Goal: Task Accomplishment & Management: Use online tool/utility

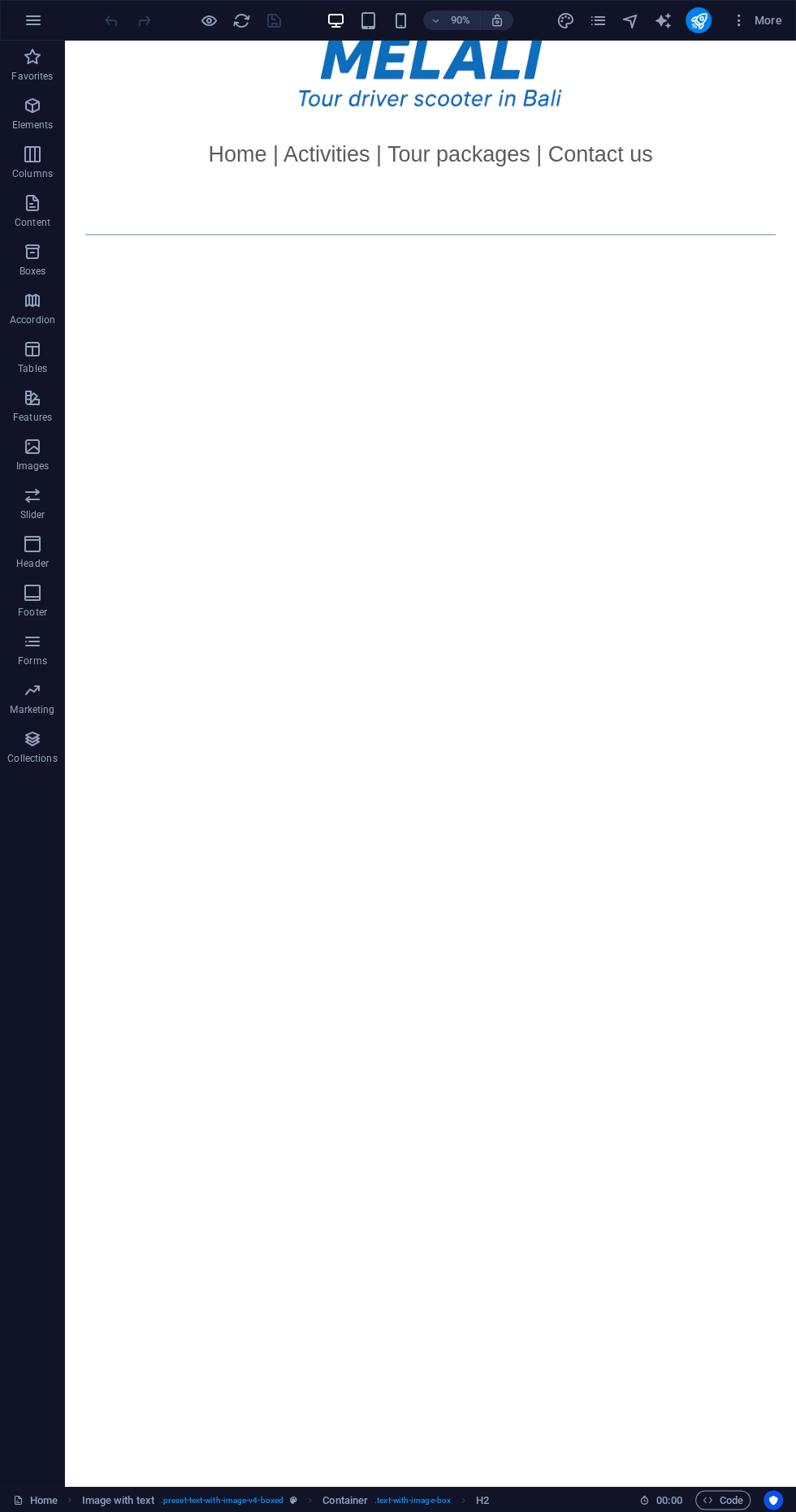
scroll to position [216, 0]
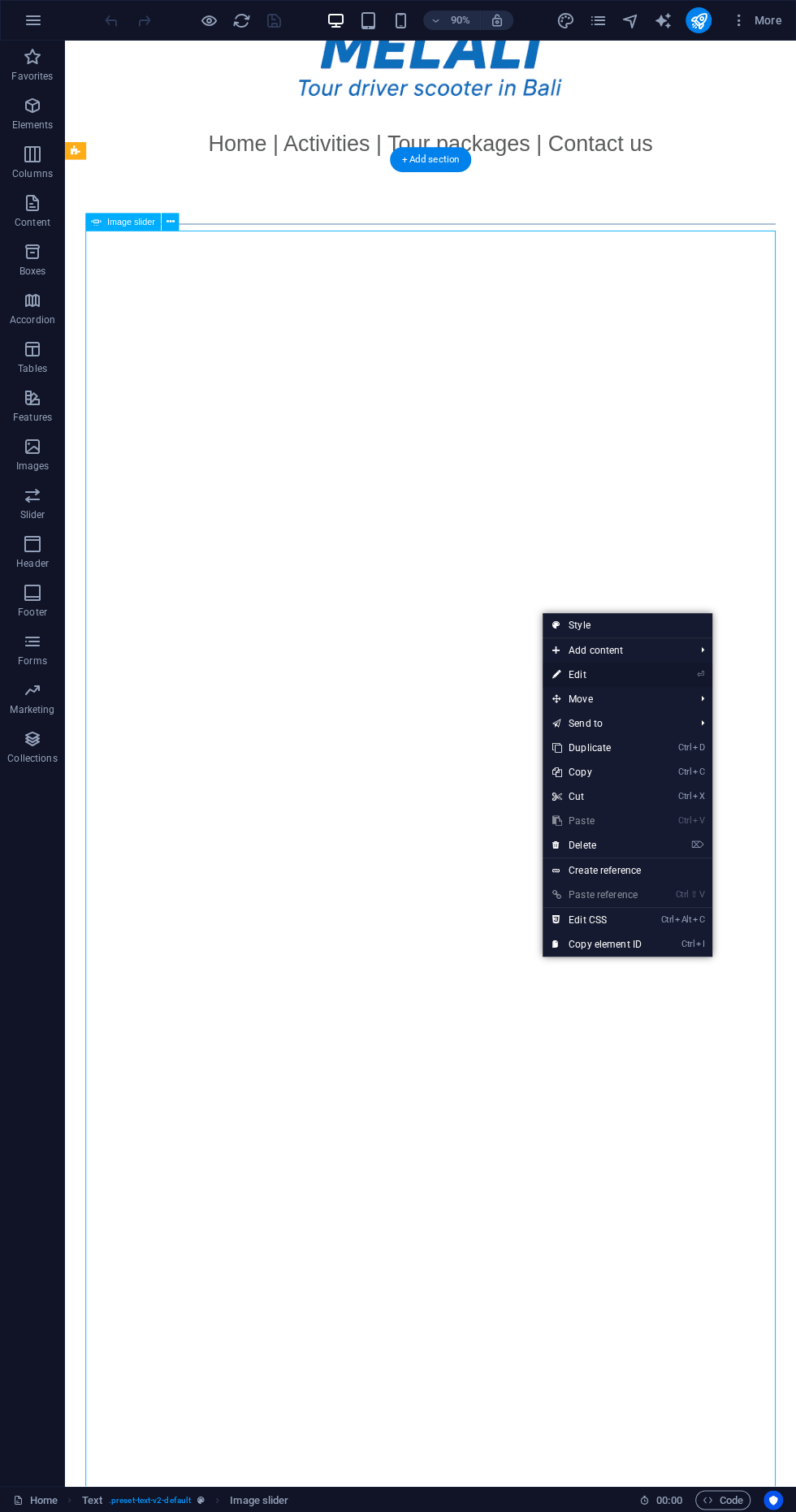
click at [624, 671] on link "⏎ Edit" at bounding box center [597, 674] width 109 height 24
select select "ms"
select select "s"
select select "progressive"
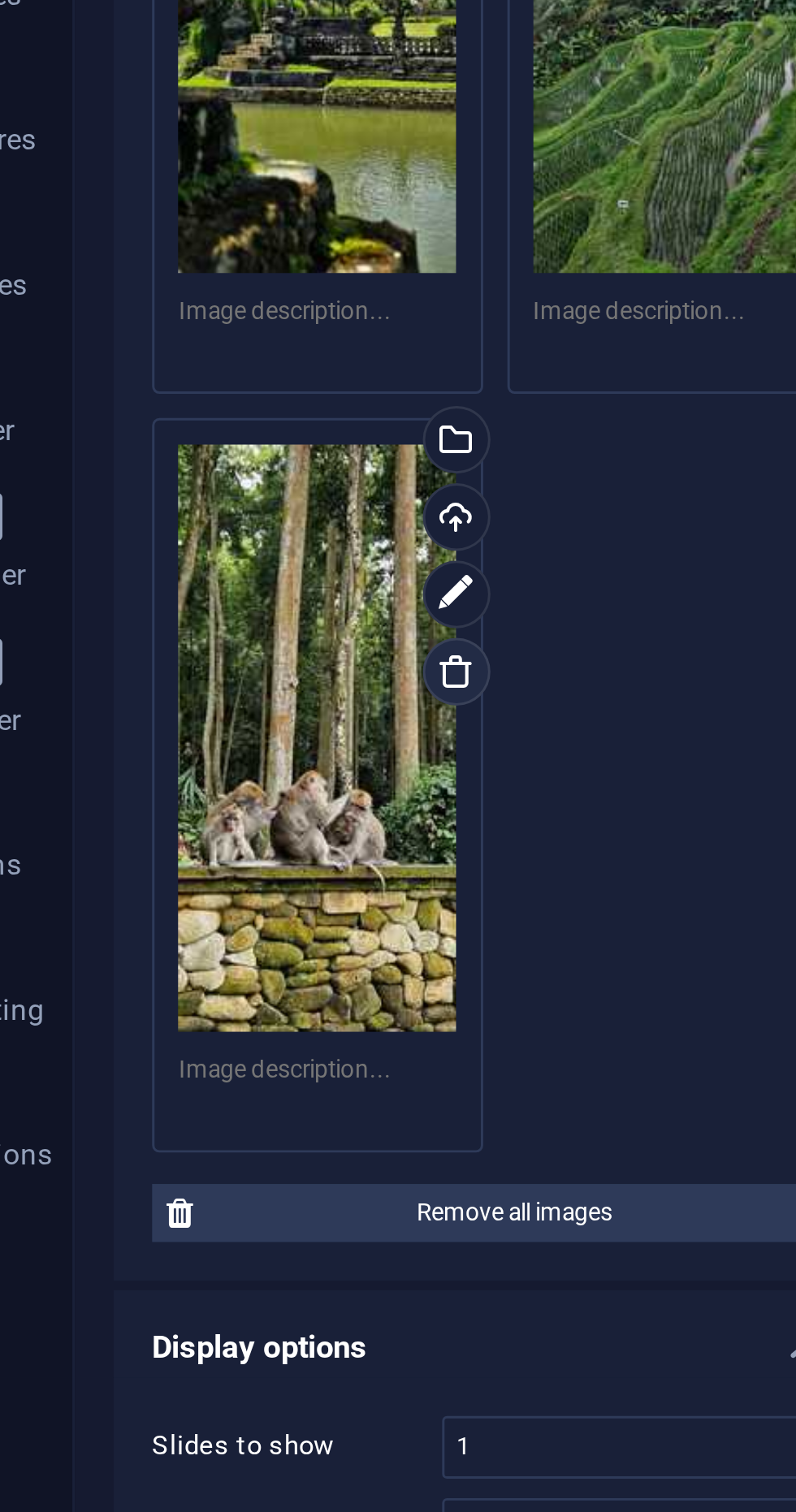
click at [198, 599] on icon at bounding box center [192, 595] width 13 height 13
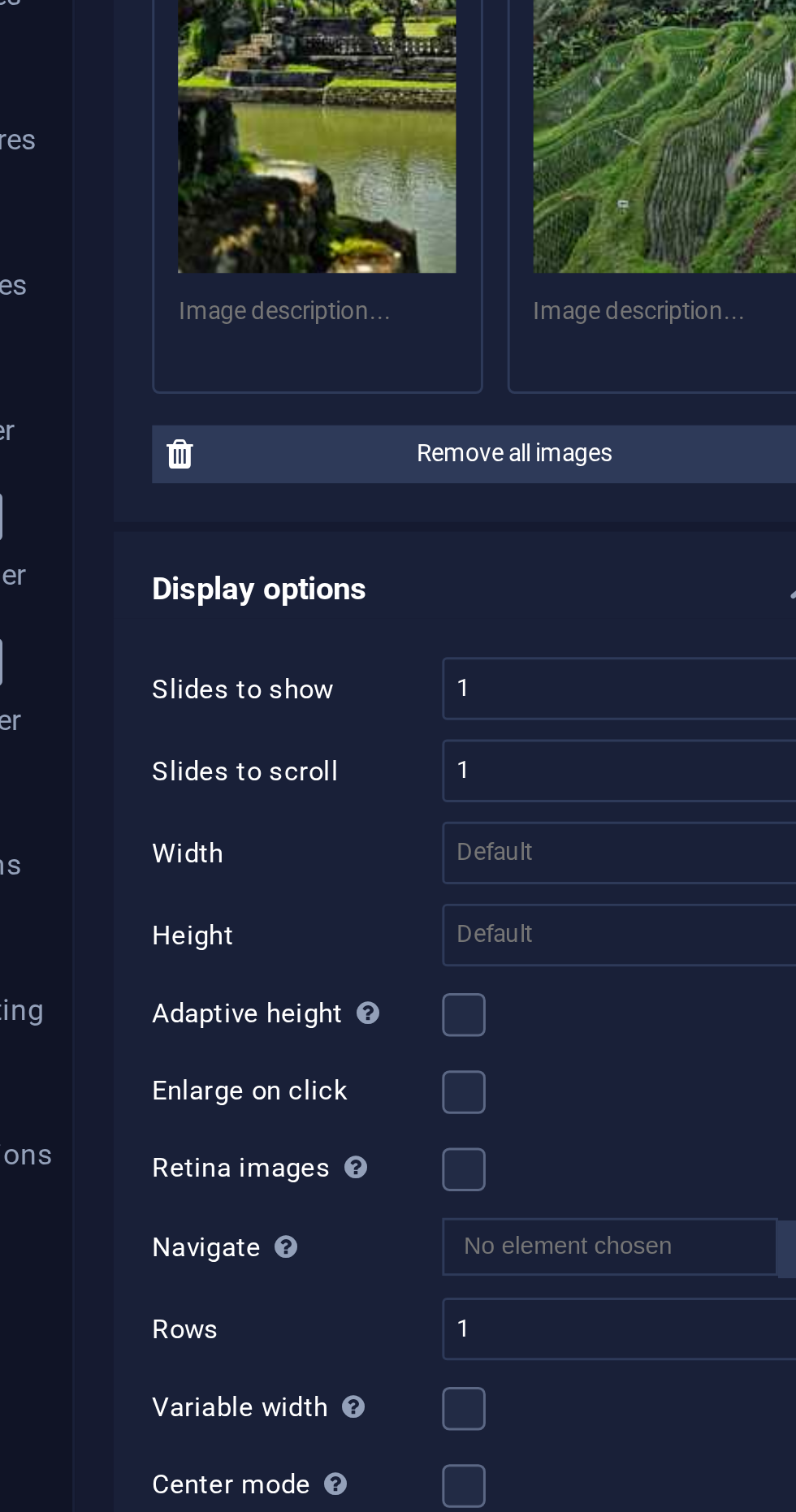
scroll to position [0, 0]
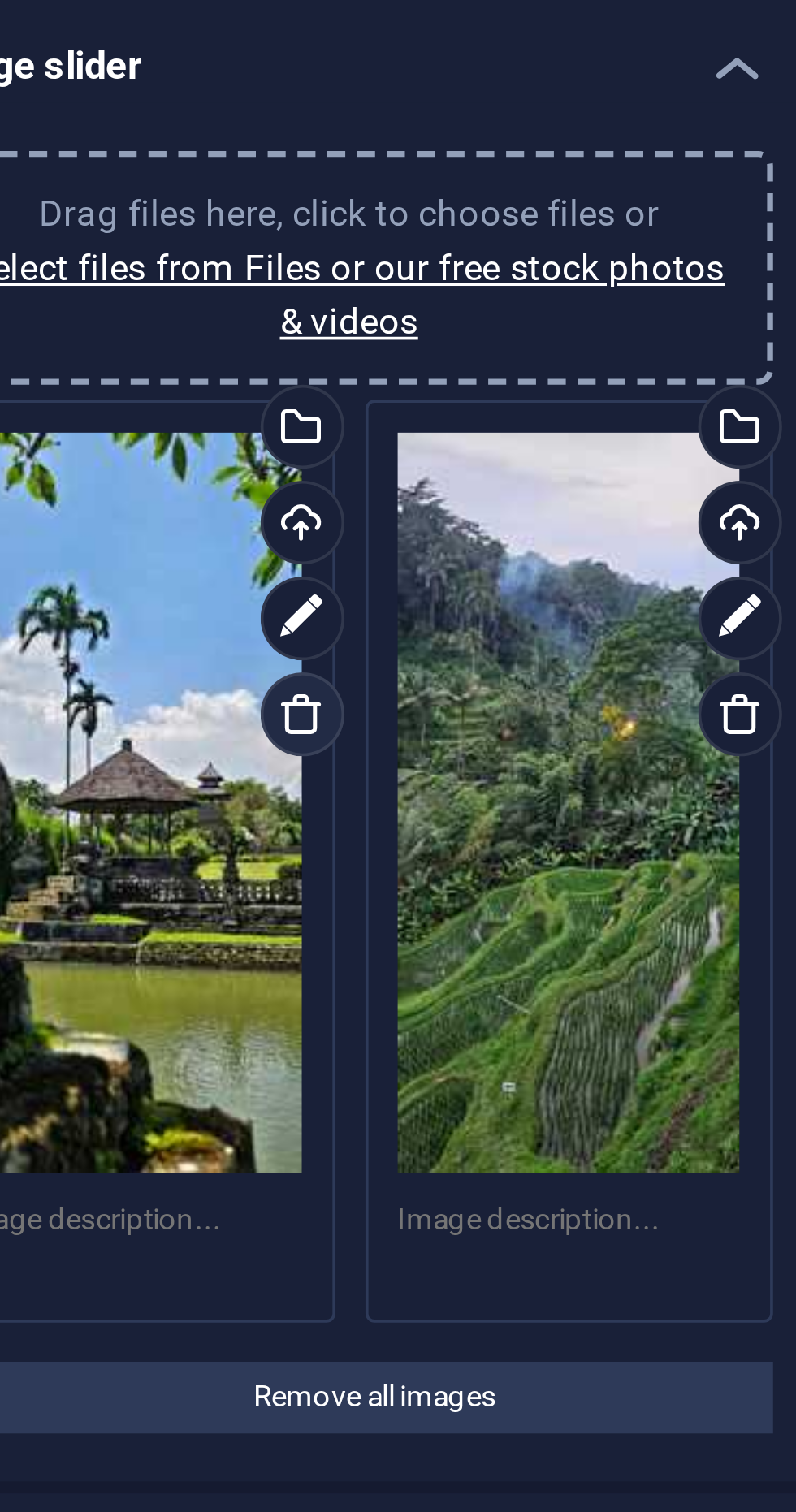
click at [196, 334] on icon at bounding box center [192, 338] width 13 height 13
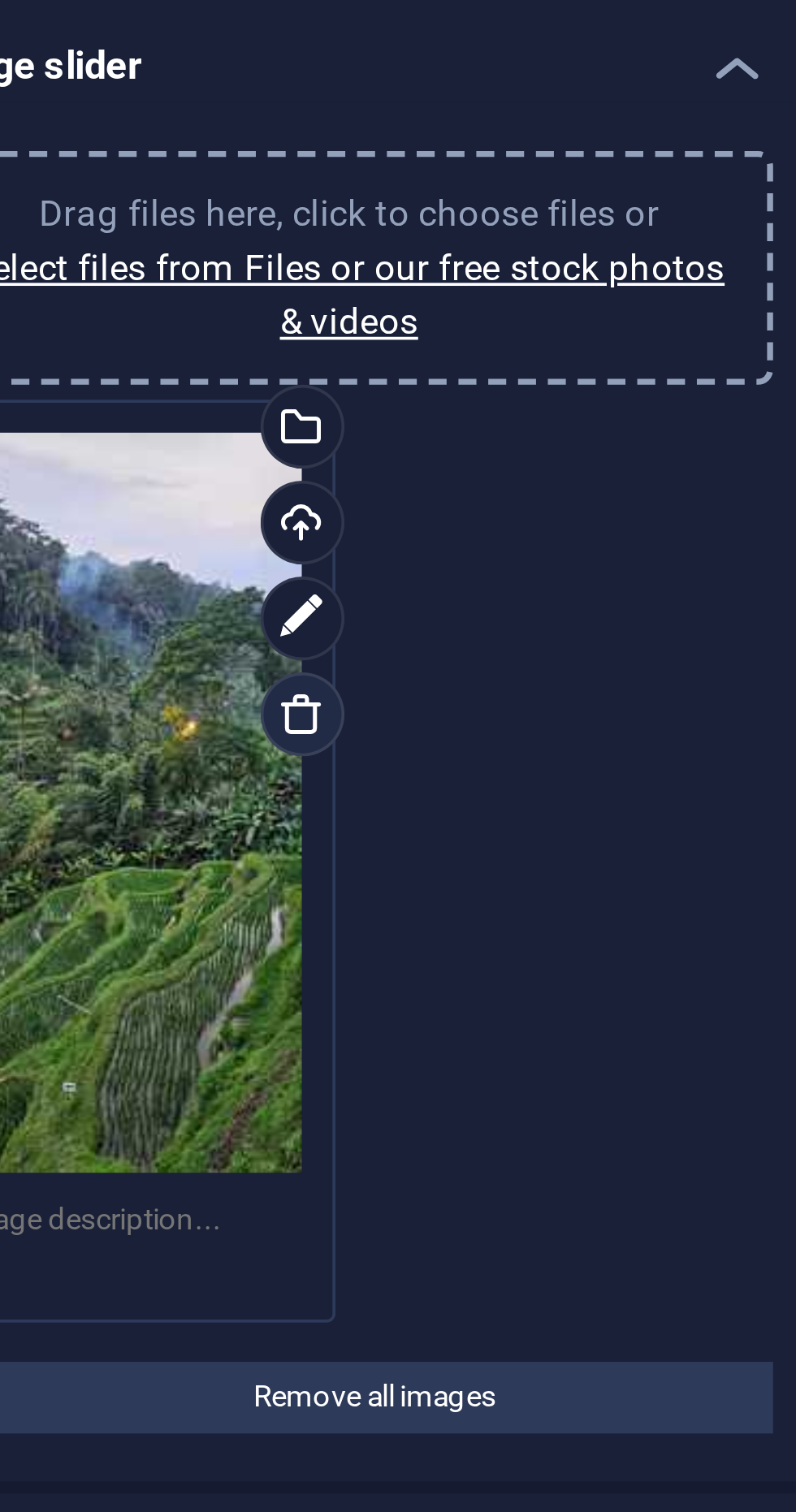
click at [191, 338] on icon at bounding box center [192, 338] width 13 height 13
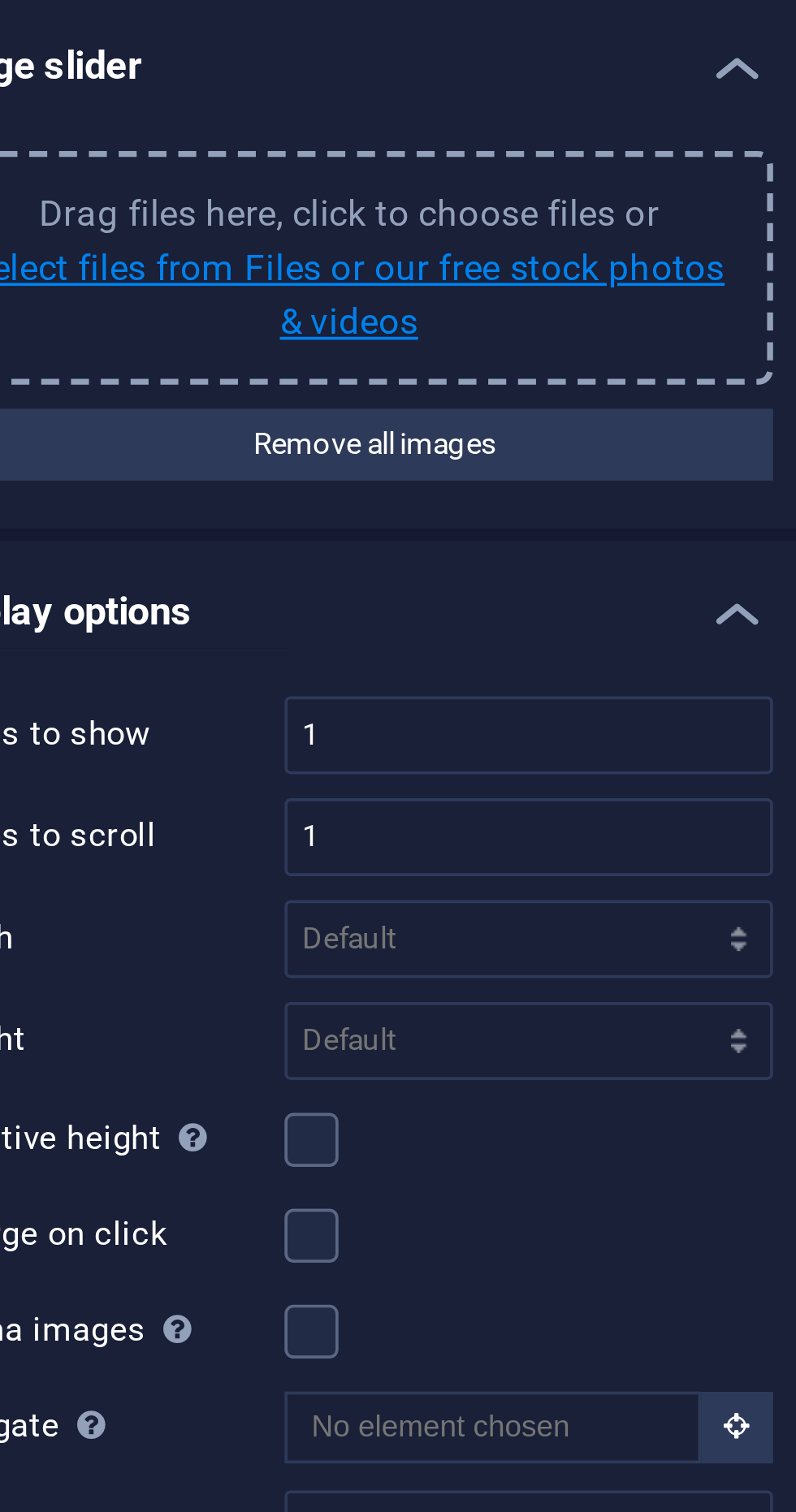
click at [234, 217] on link "select files from Files or our free stock photos & videos" at bounding box center [206, 223] width 204 height 26
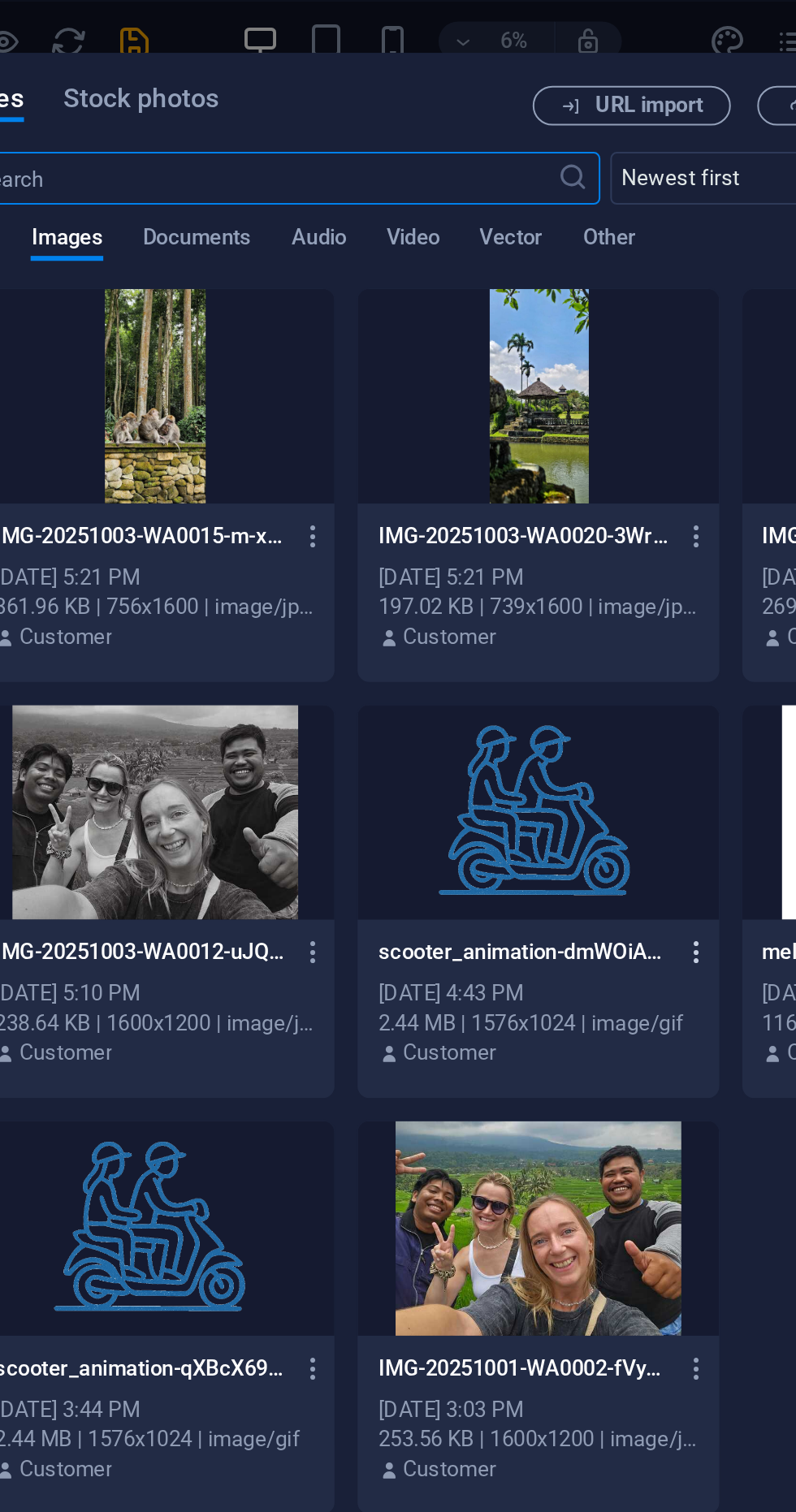
click at [552, 467] on icon "button" at bounding box center [550, 468] width 16 height 15
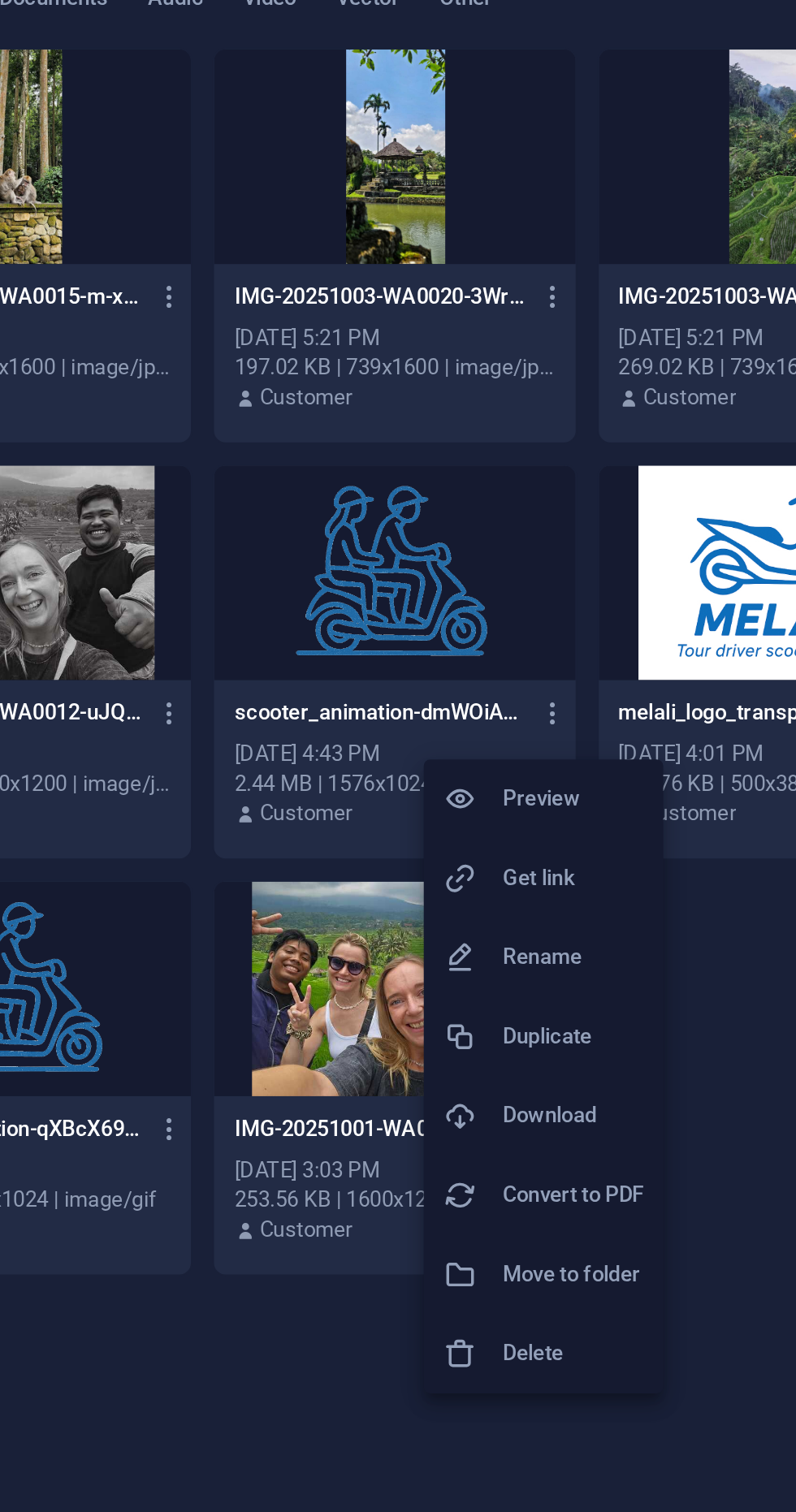
click at [547, 788] on h6 "Delete" at bounding box center [560, 783] width 69 height 20
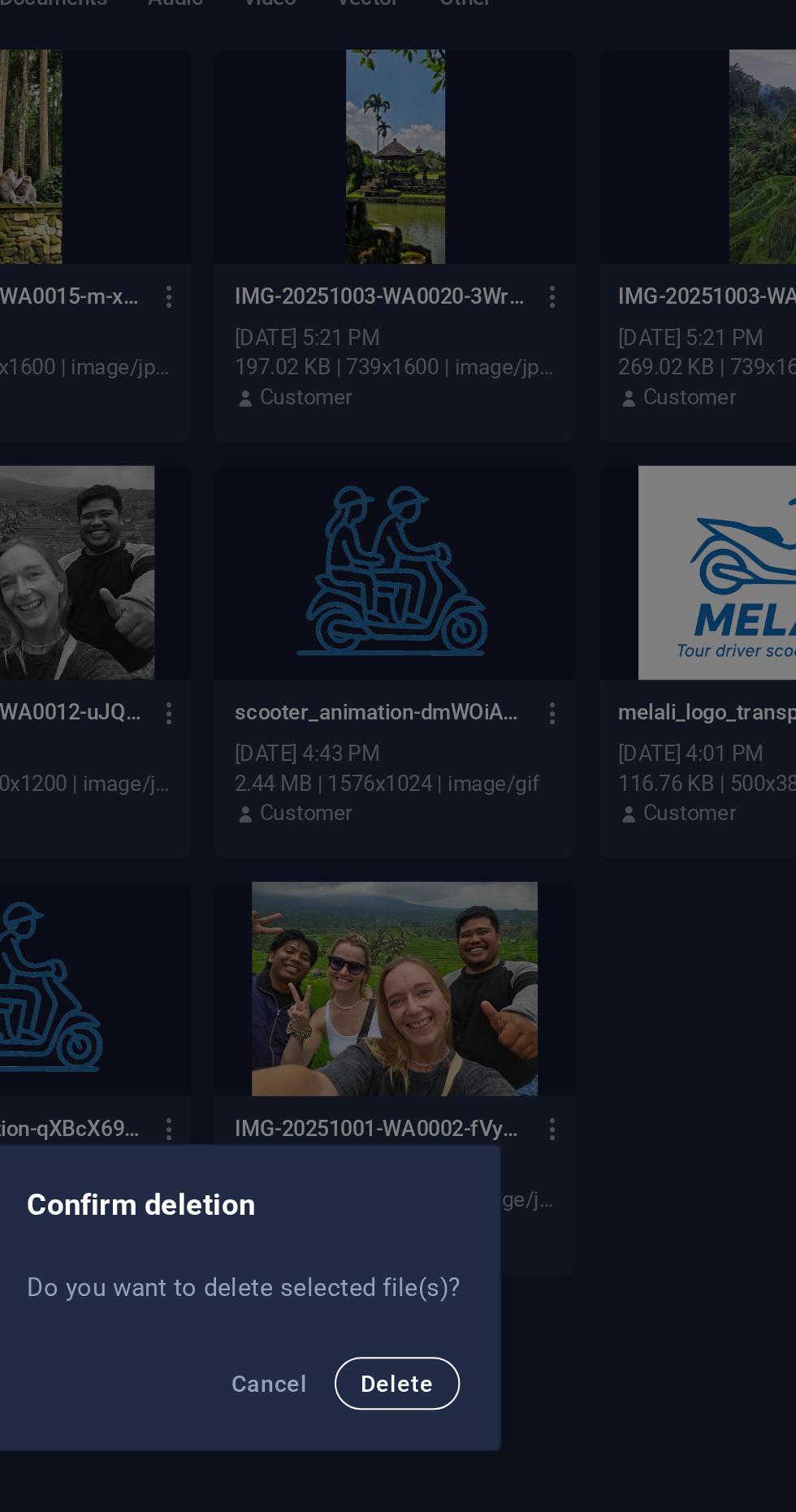
click at [485, 812] on button "Delete" at bounding box center [473, 798] width 61 height 26
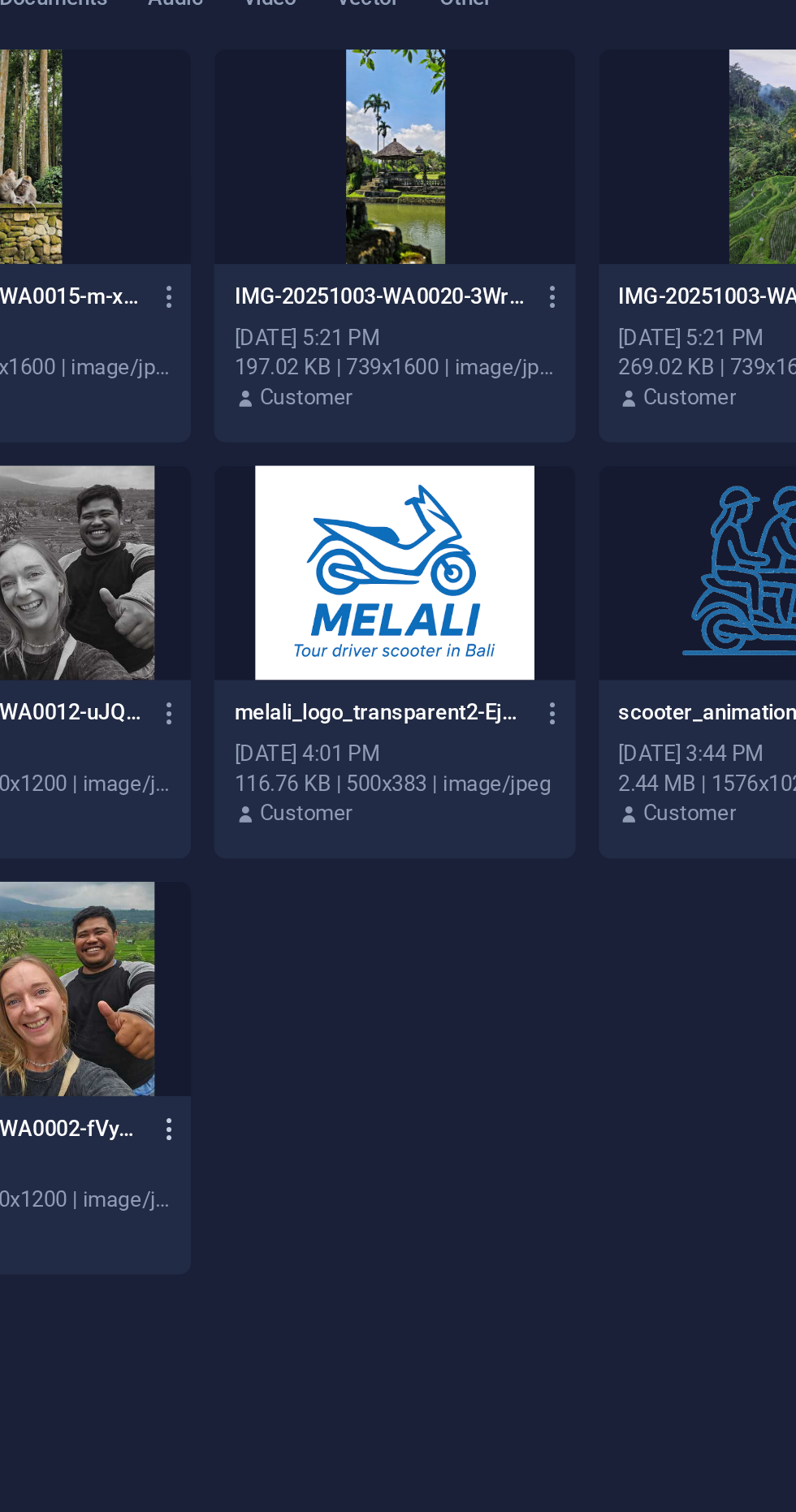
click at [366, 672] on icon "button" at bounding box center [362, 673] width 16 height 15
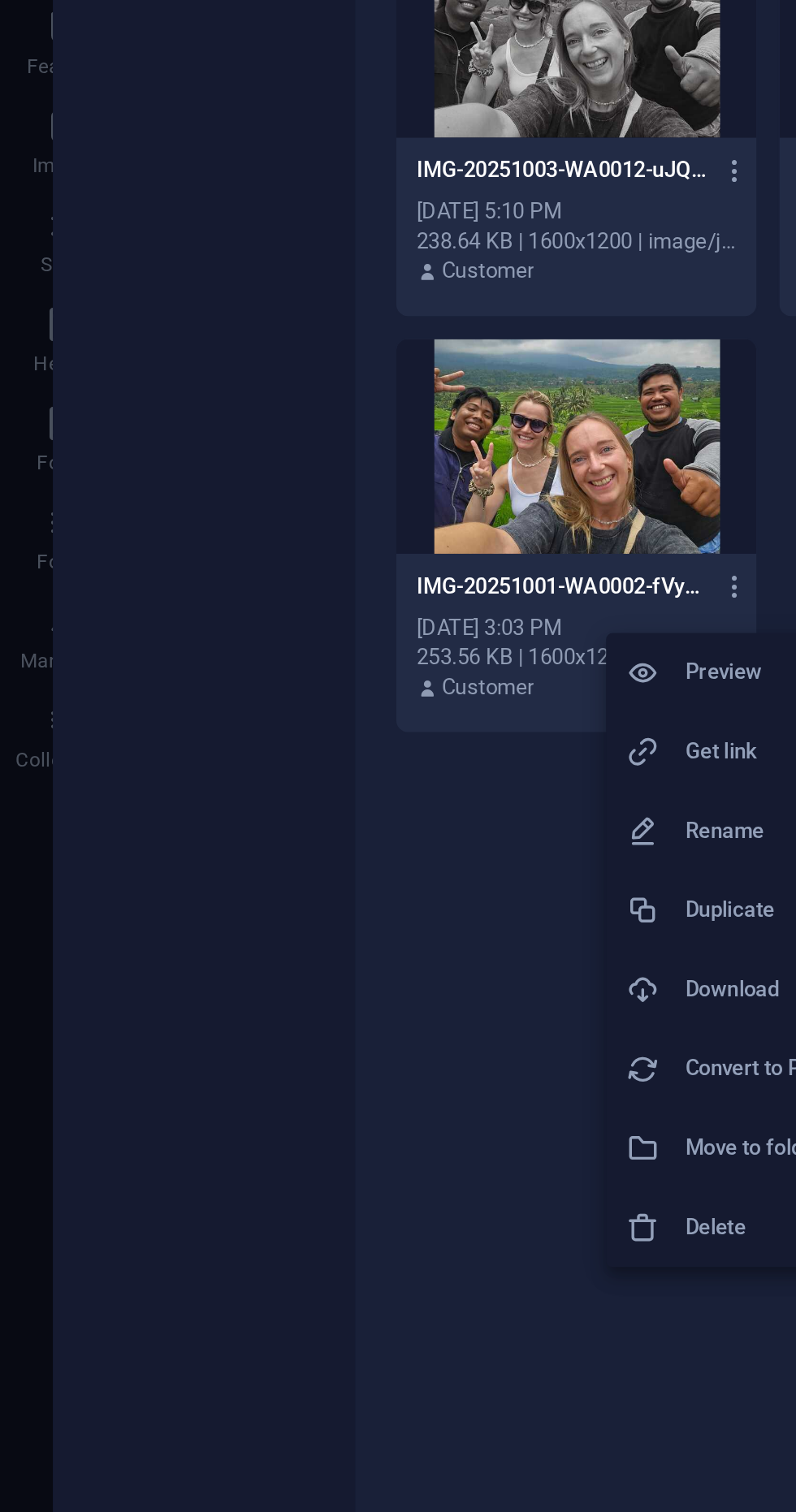
click at [349, 985] on h6 "Delete" at bounding box center [371, 988] width 69 height 20
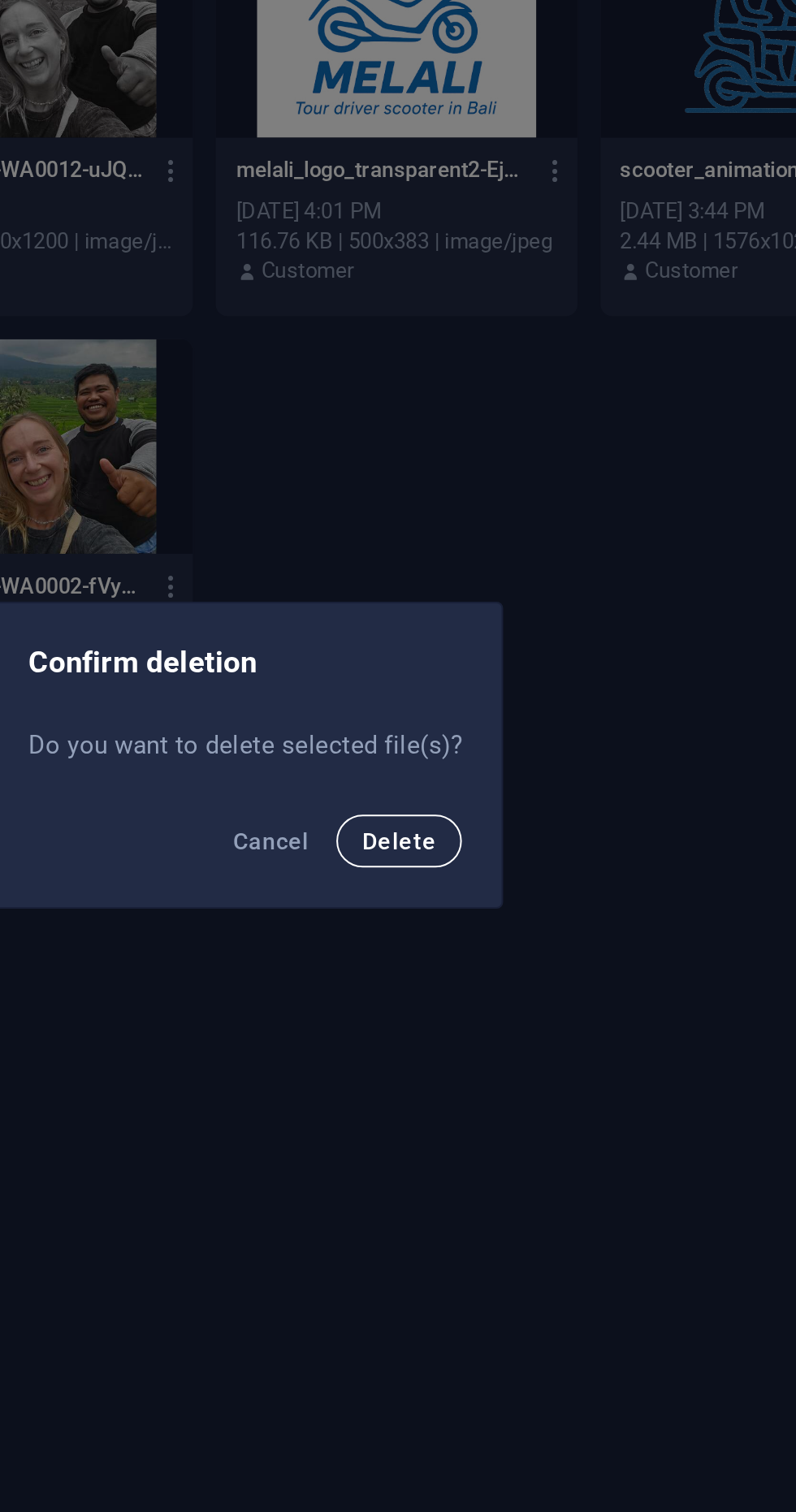
click at [475, 812] on button "Delete" at bounding box center [473, 798] width 61 height 26
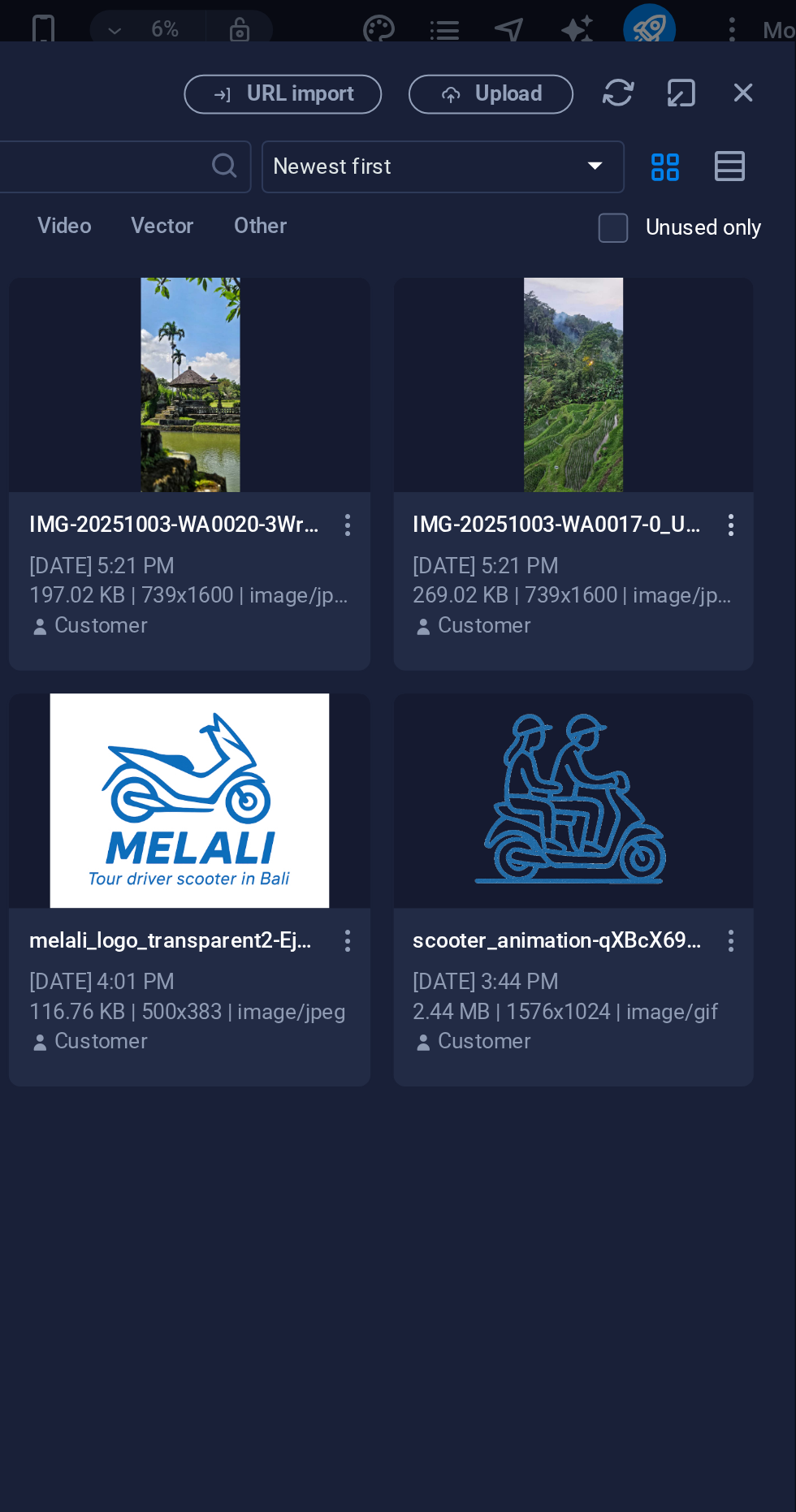
click at [738, 265] on icon "button" at bounding box center [738, 263] width 16 height 15
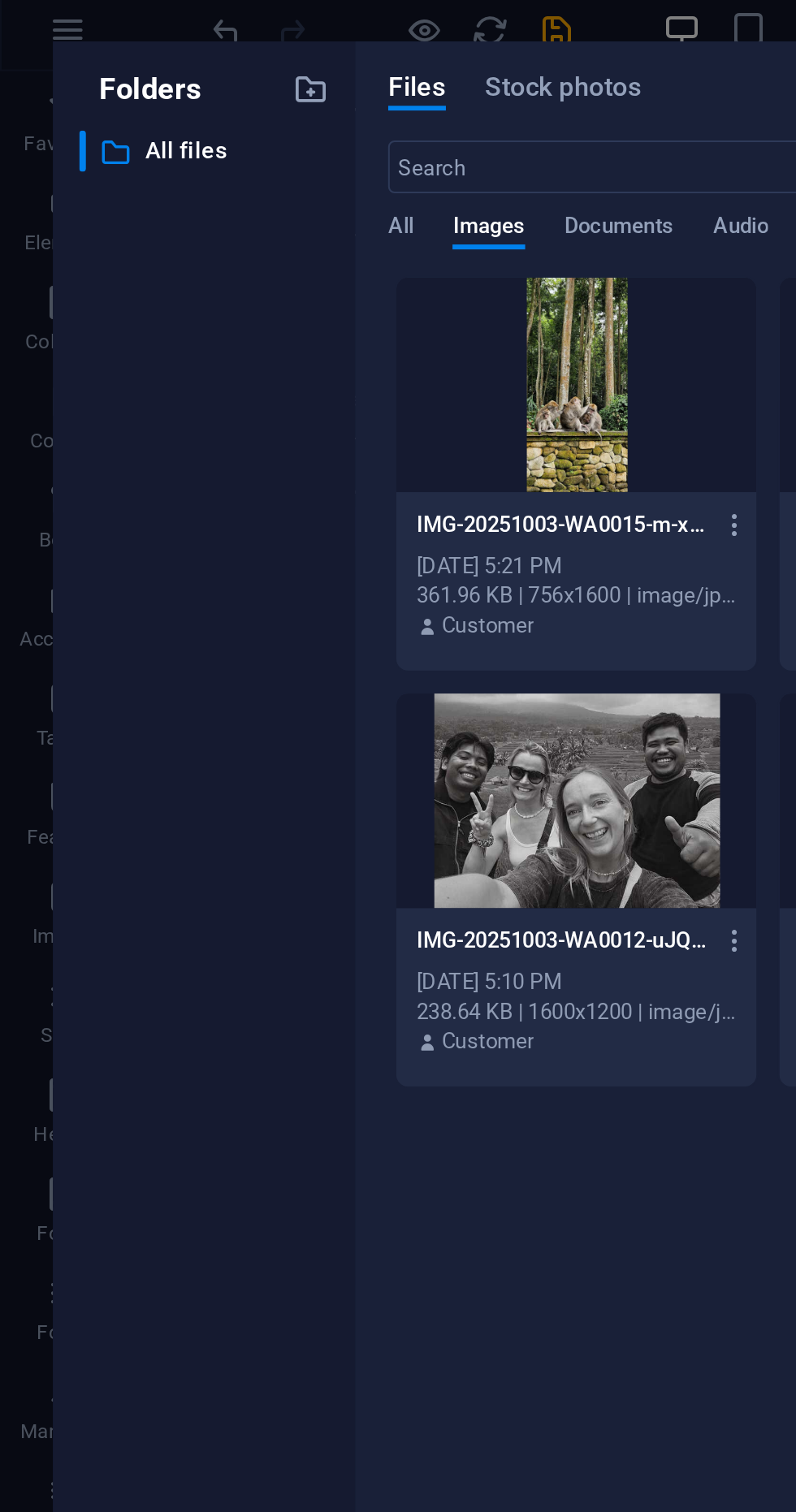
click at [362, 270] on div at bounding box center [398, 756] width 796 height 1512
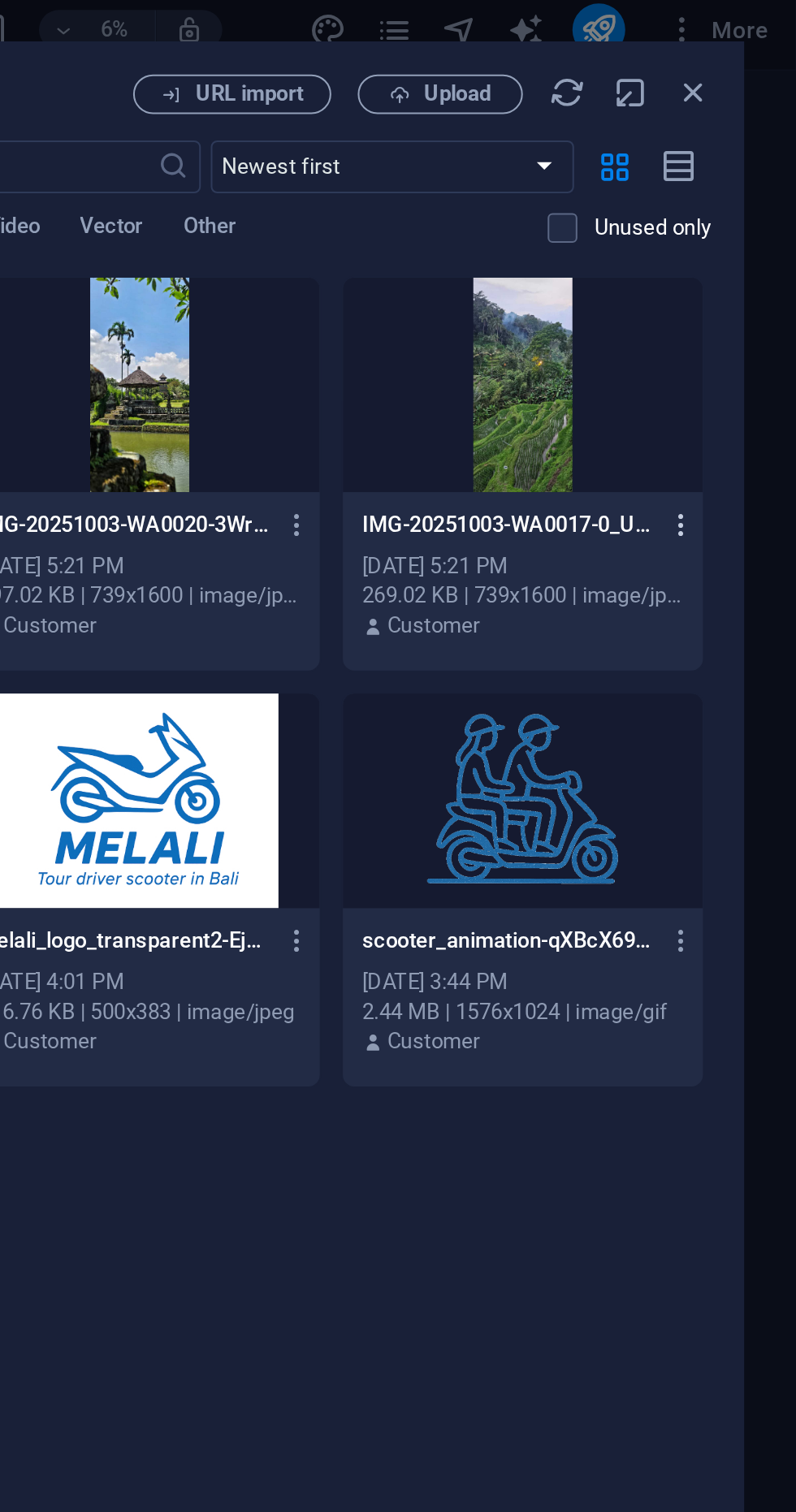
click at [740, 266] on icon "button" at bounding box center [738, 263] width 16 height 15
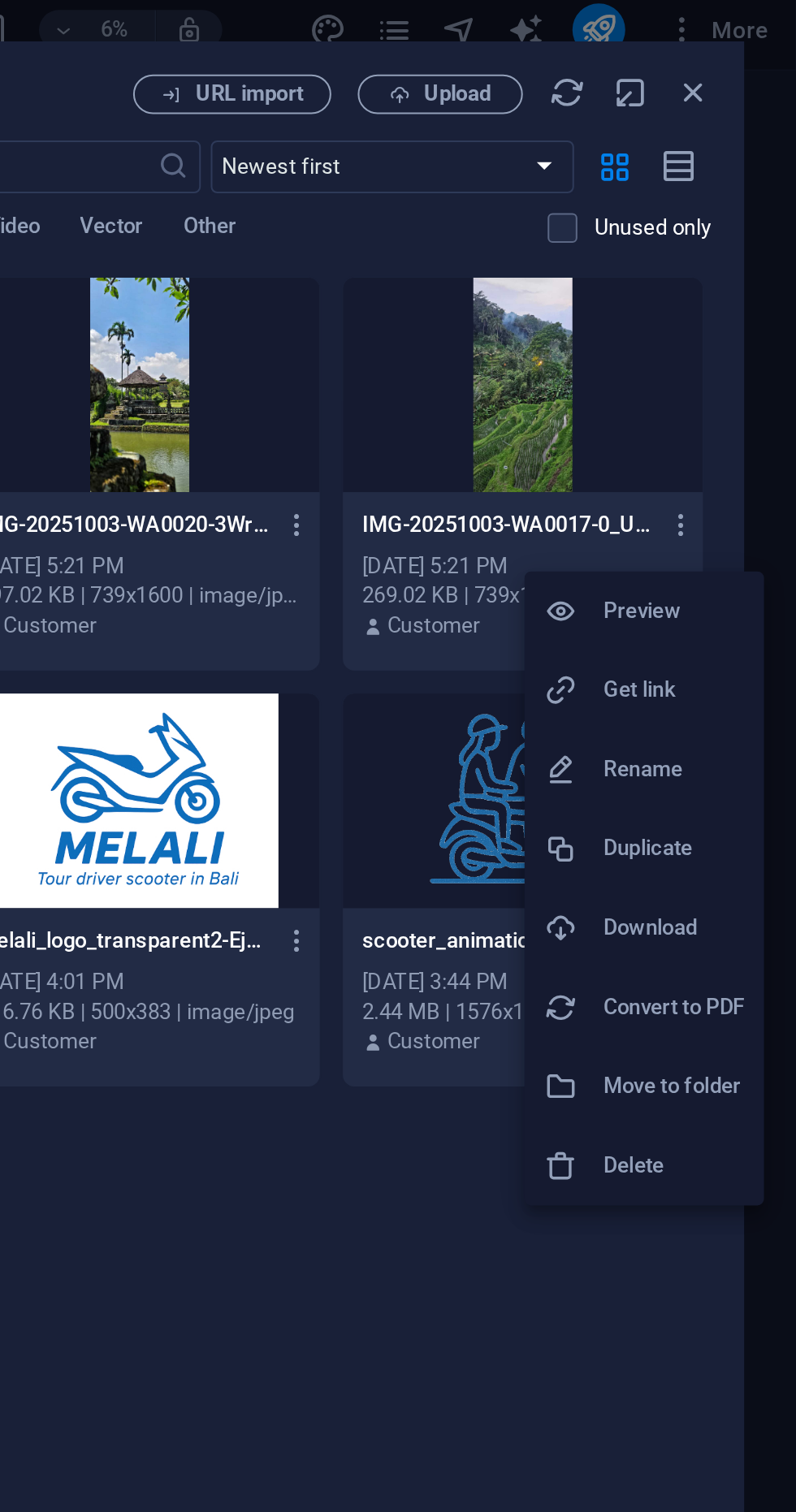
click at [725, 576] on h6 "Delete" at bounding box center [735, 579] width 69 height 20
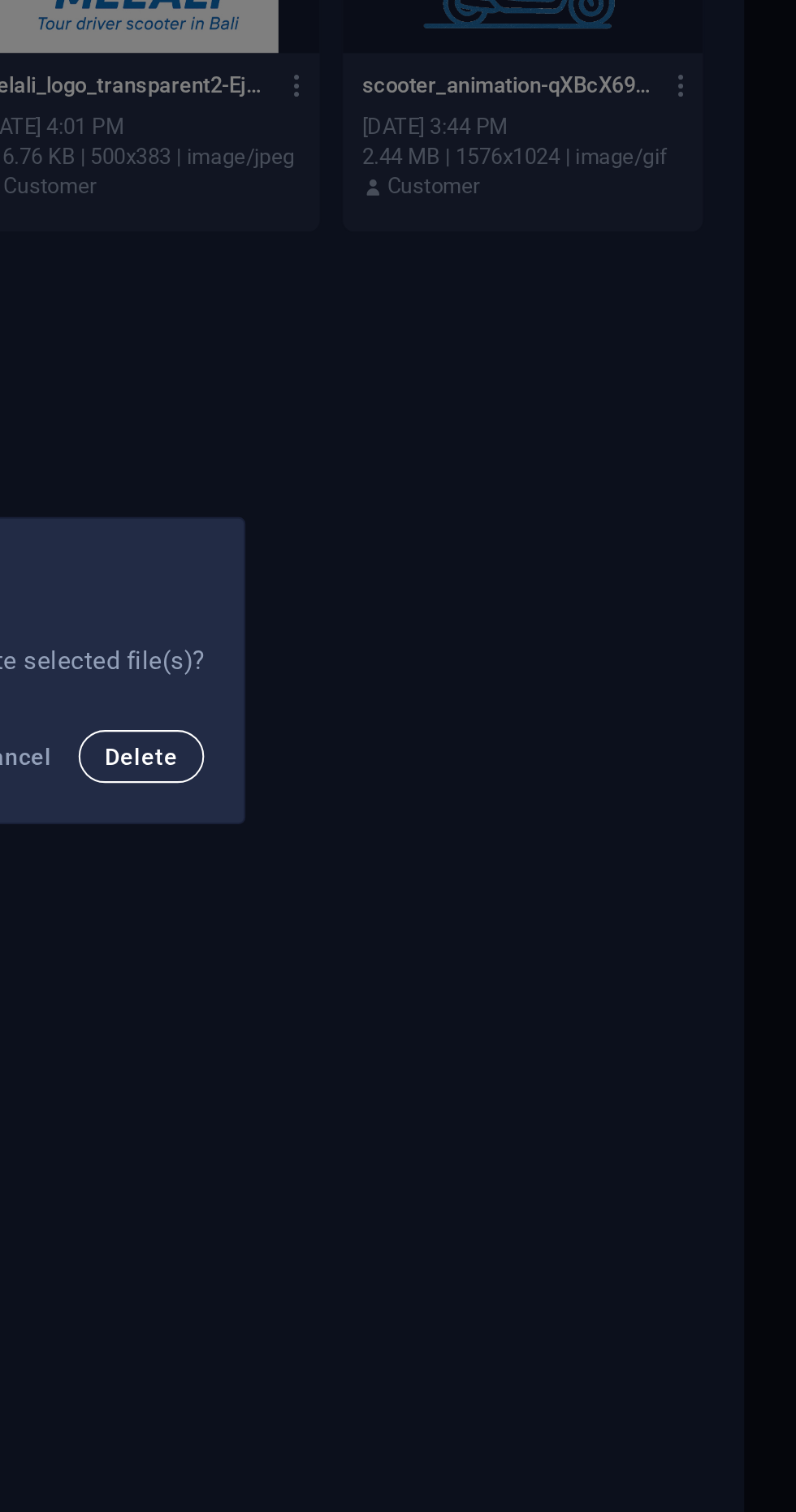
click at [473, 799] on span "Delete" at bounding box center [473, 798] width 36 height 13
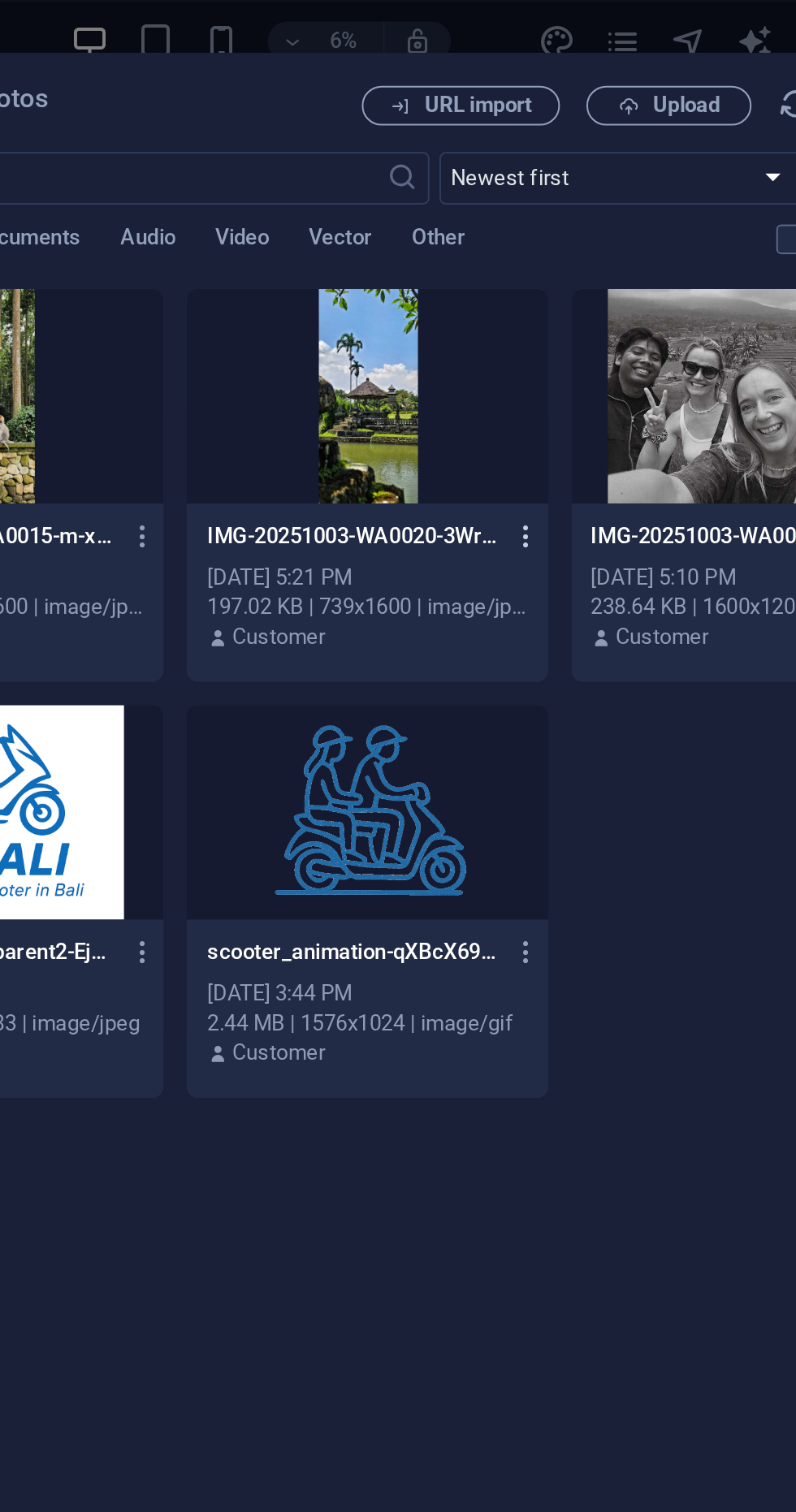
click at [554, 268] on icon "button" at bounding box center [550, 263] width 16 height 15
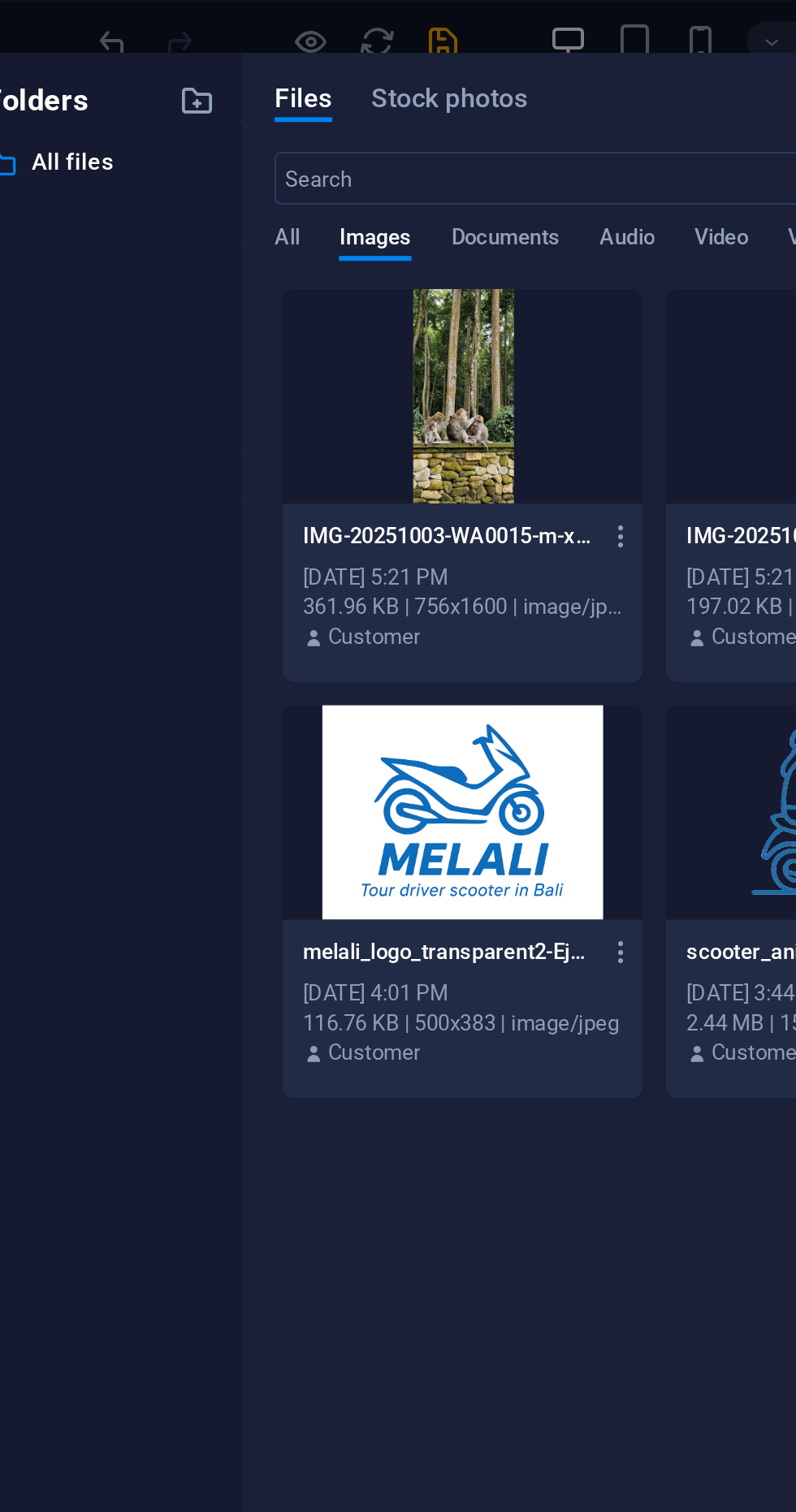
click at [365, 266] on div at bounding box center [398, 756] width 796 height 1512
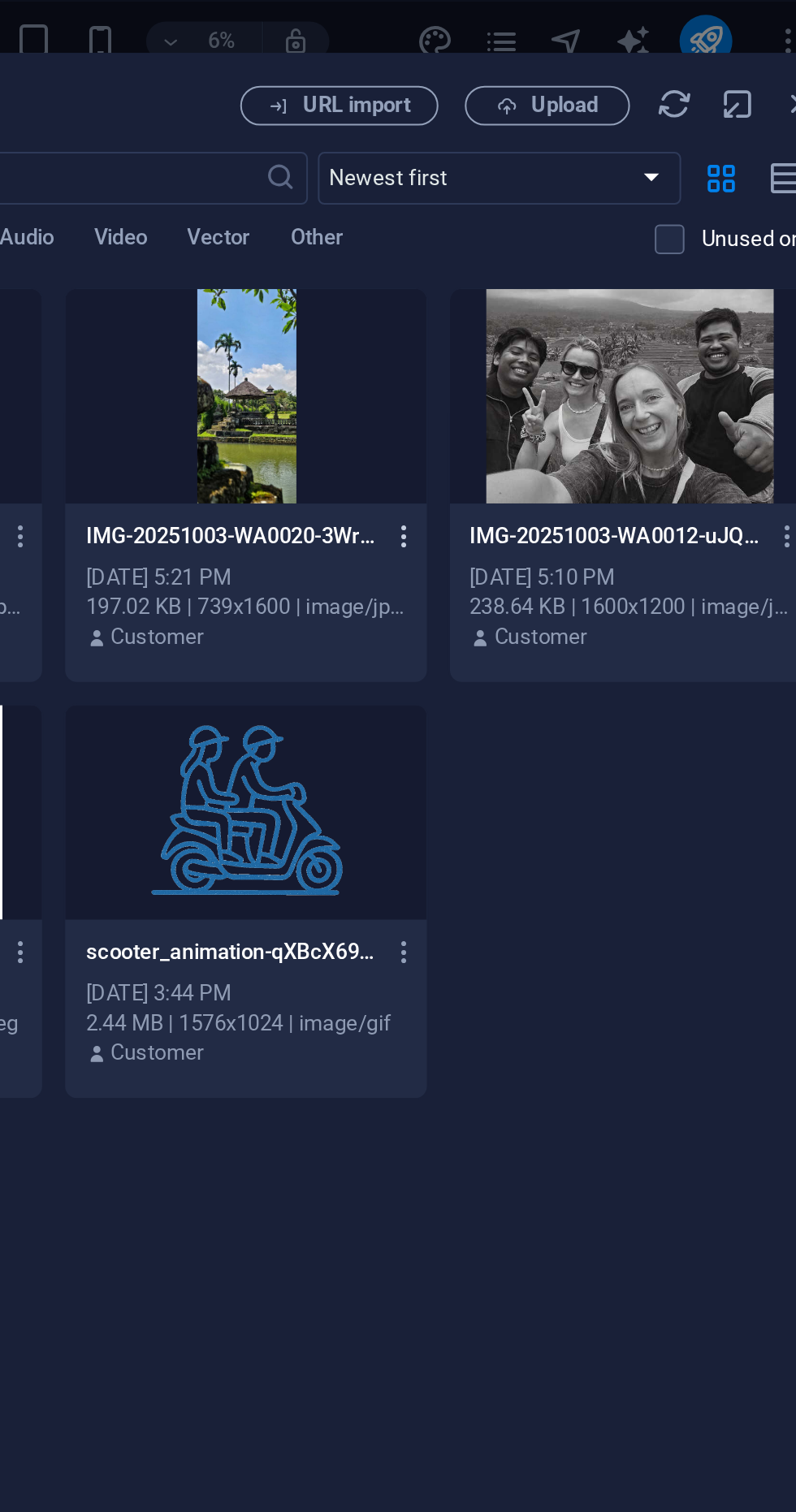
click at [555, 270] on icon "button" at bounding box center [550, 263] width 16 height 15
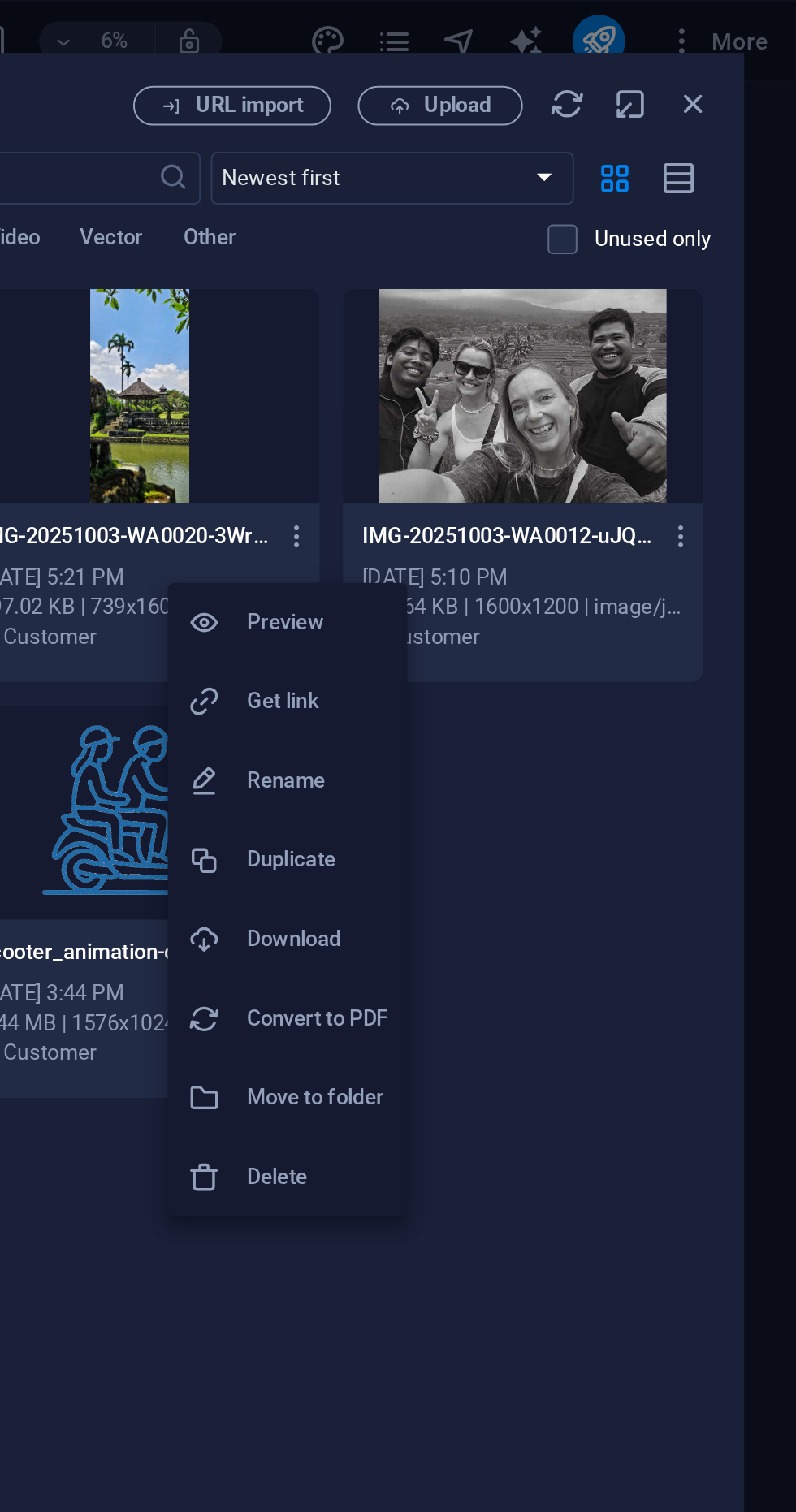
click at [564, 581] on h6 "Delete" at bounding box center [560, 579] width 69 height 20
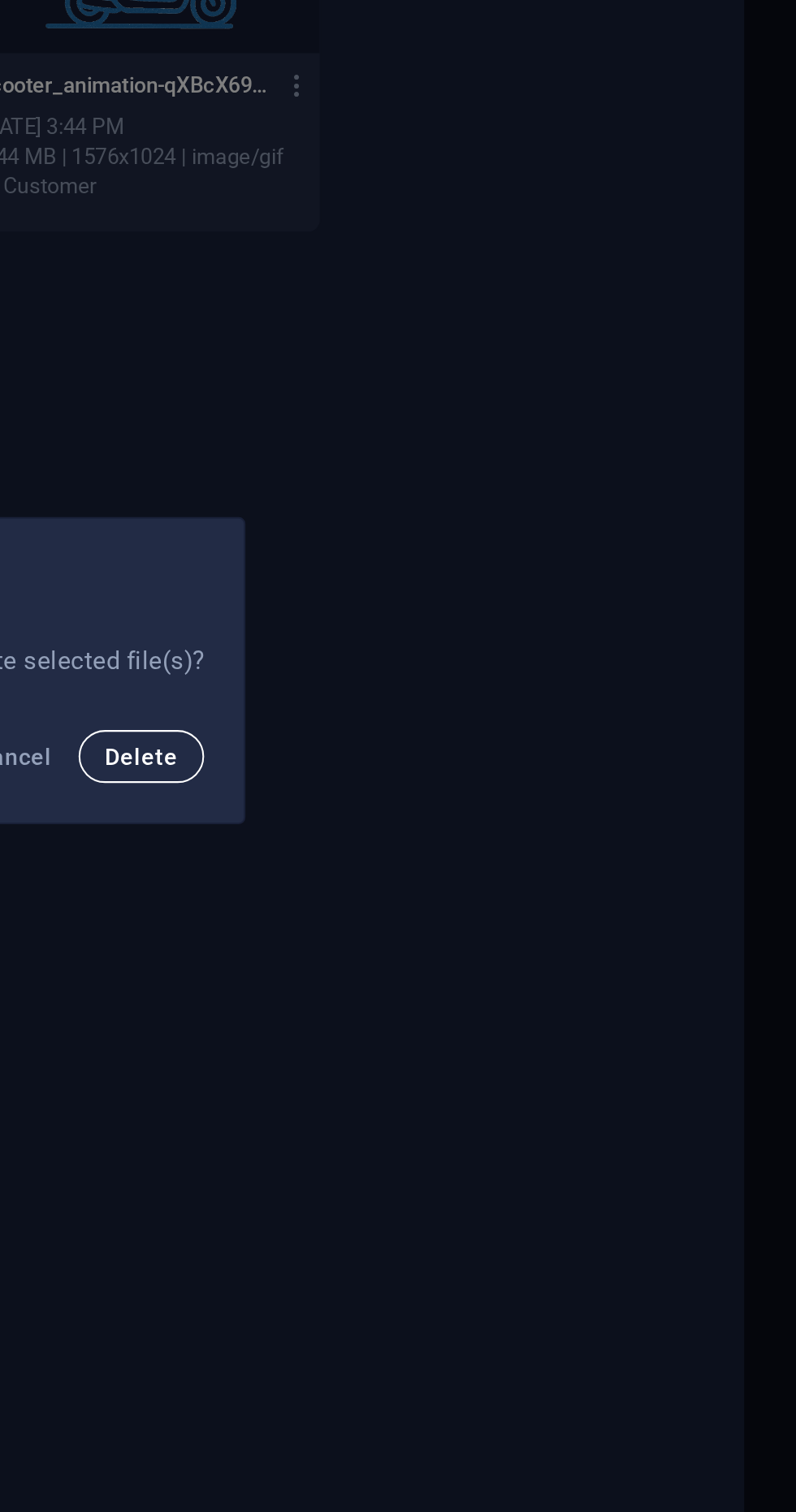
click at [471, 802] on span "Delete" at bounding box center [473, 798] width 36 height 13
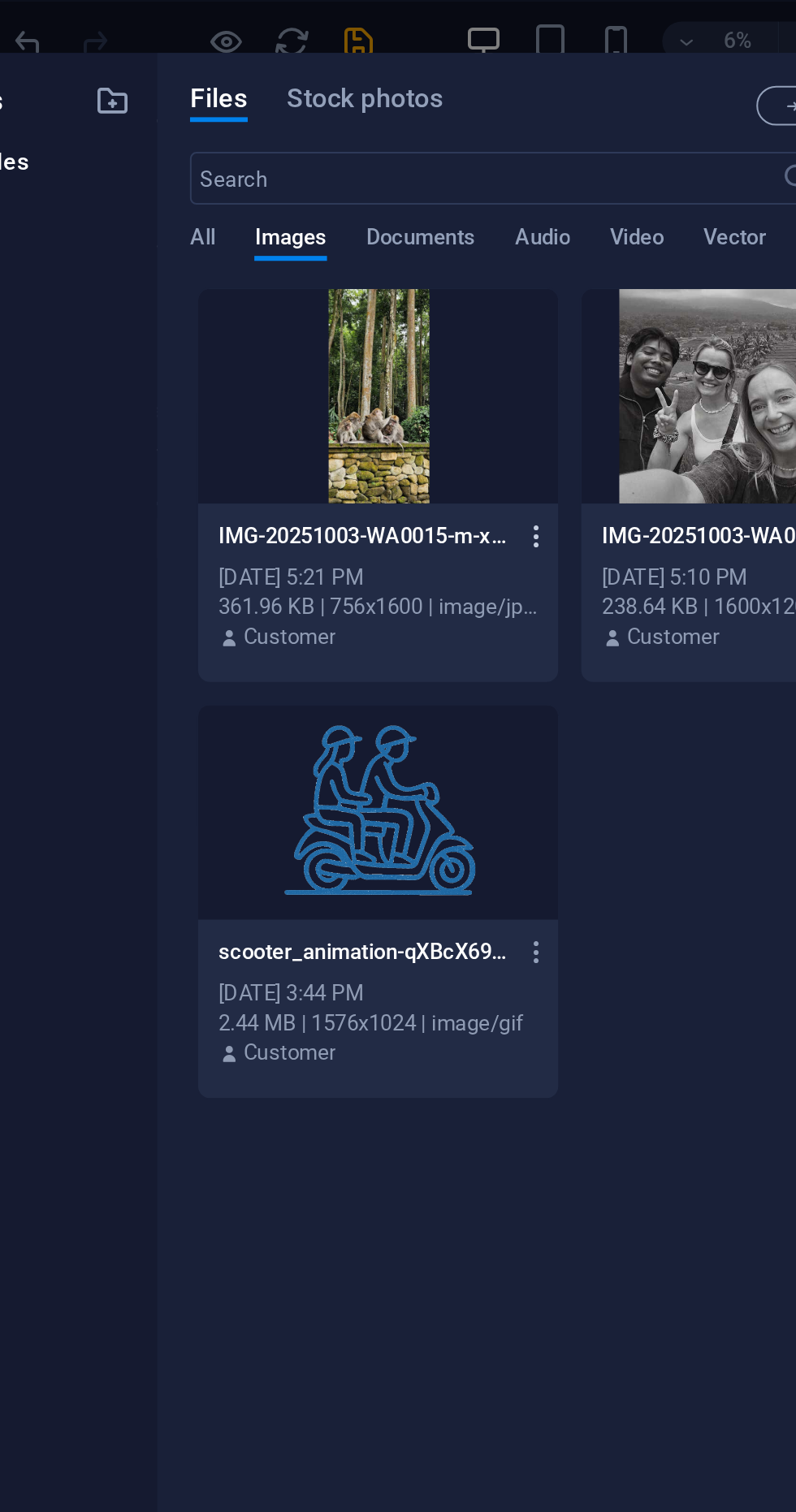
click at [363, 269] on icon "button" at bounding box center [362, 263] width 16 height 15
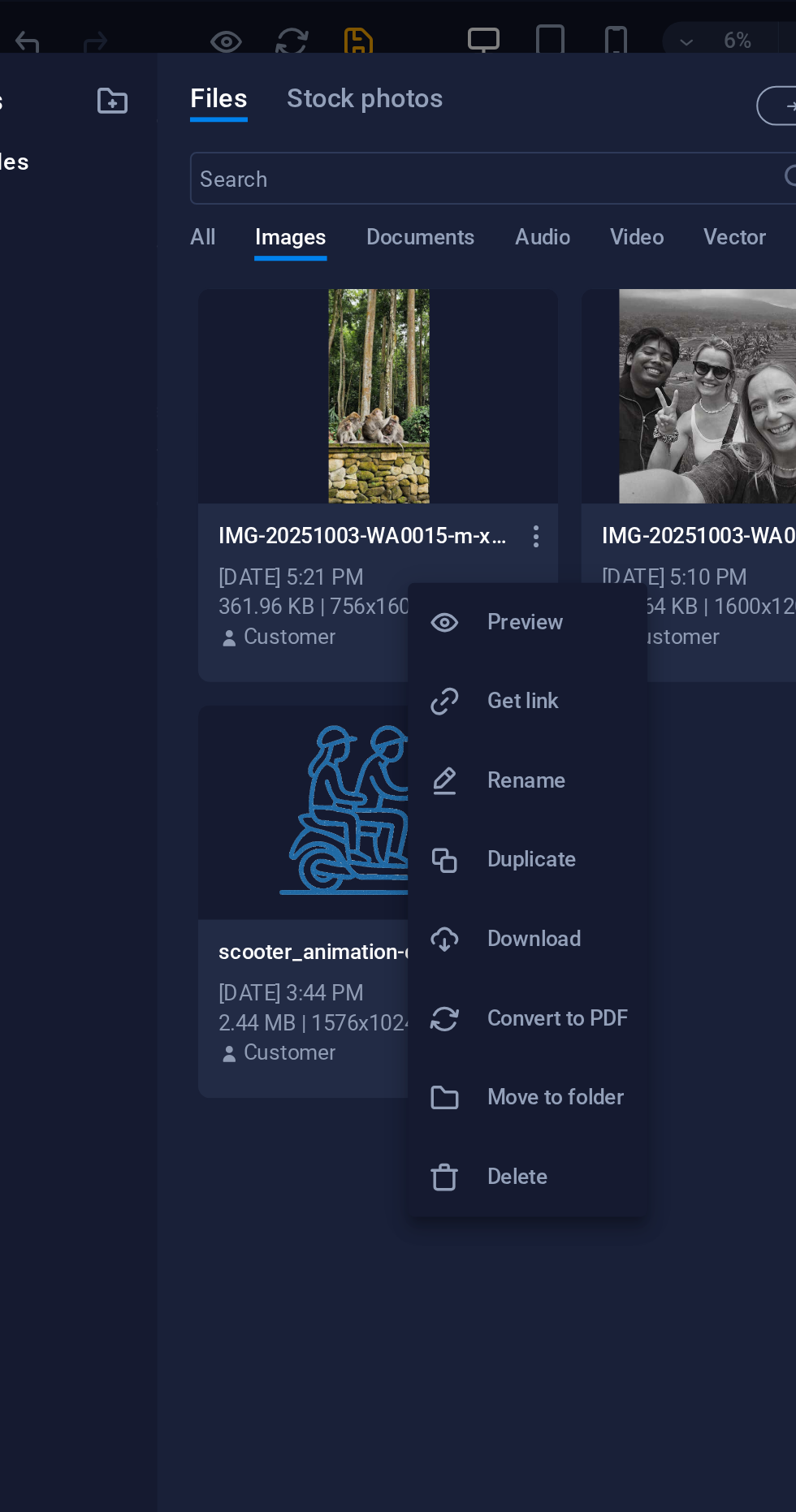
click at [361, 575] on h6 "Delete" at bounding box center [371, 579] width 69 height 20
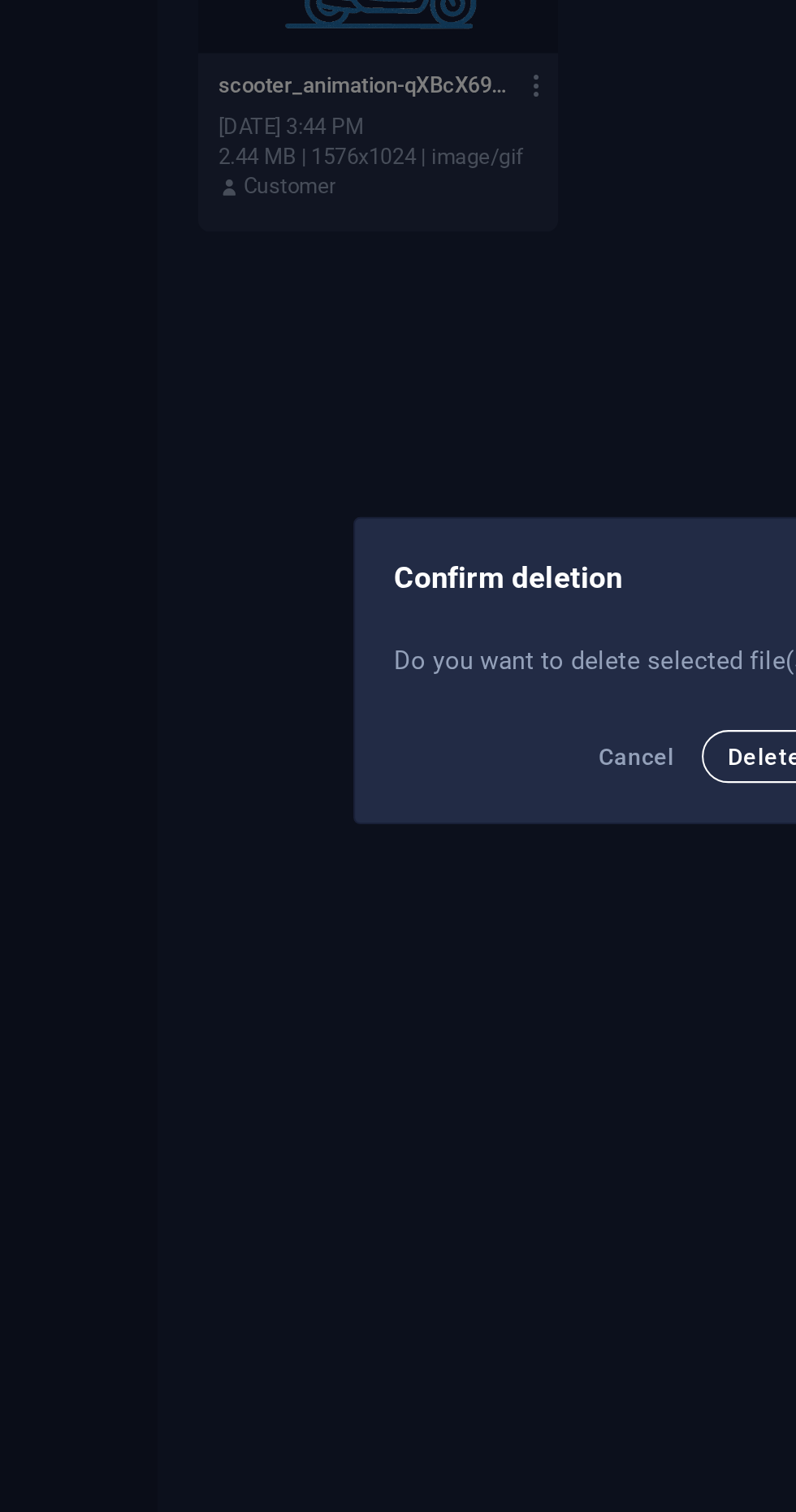
click at [467, 792] on span "Delete" at bounding box center [473, 798] width 36 height 13
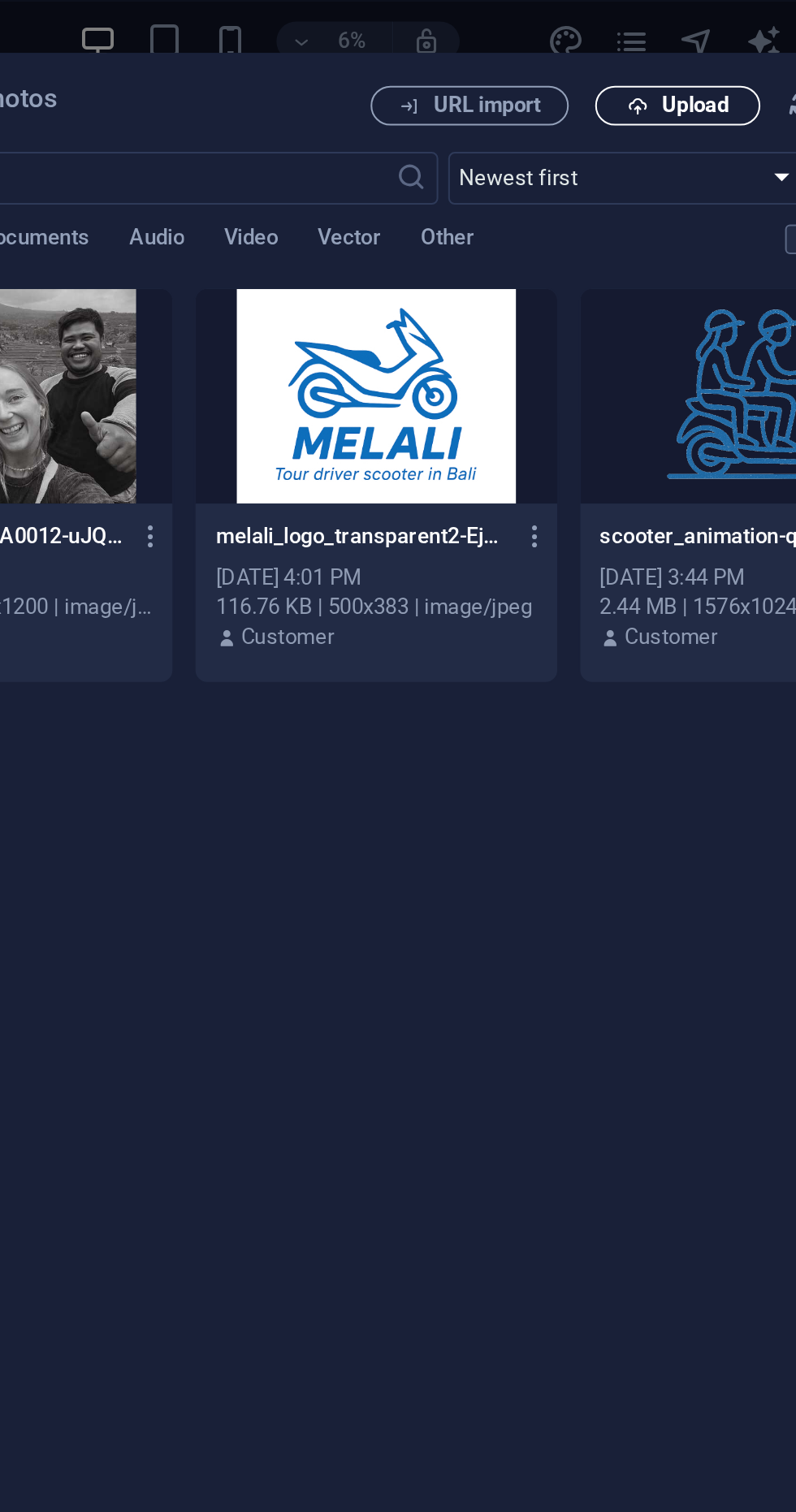
click at [626, 60] on button "Upload" at bounding box center [619, 52] width 81 height 20
click at [622, 58] on button "Upload" at bounding box center [619, 52] width 81 height 20
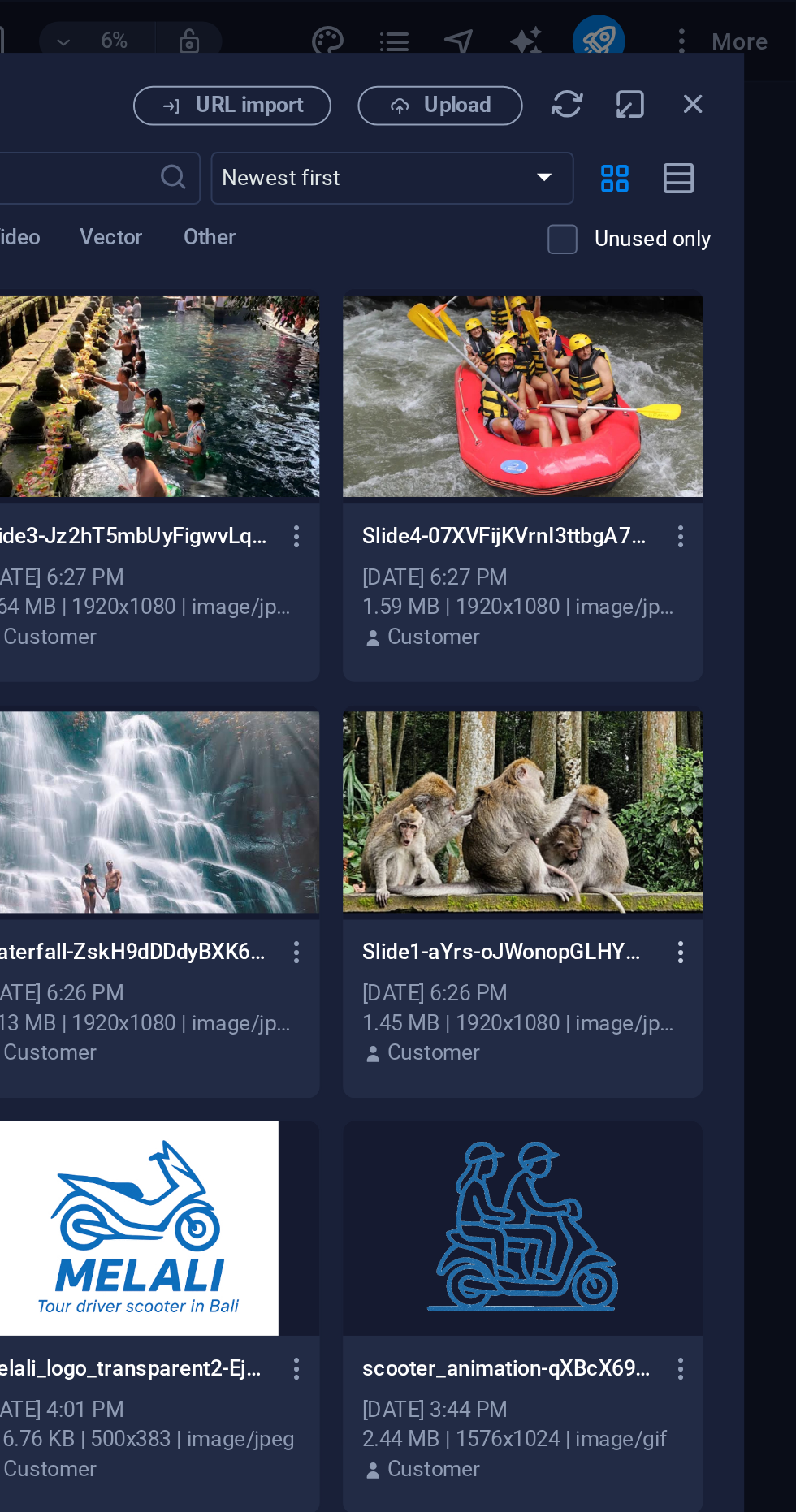
click at [745, 469] on icon "button" at bounding box center [738, 468] width 16 height 15
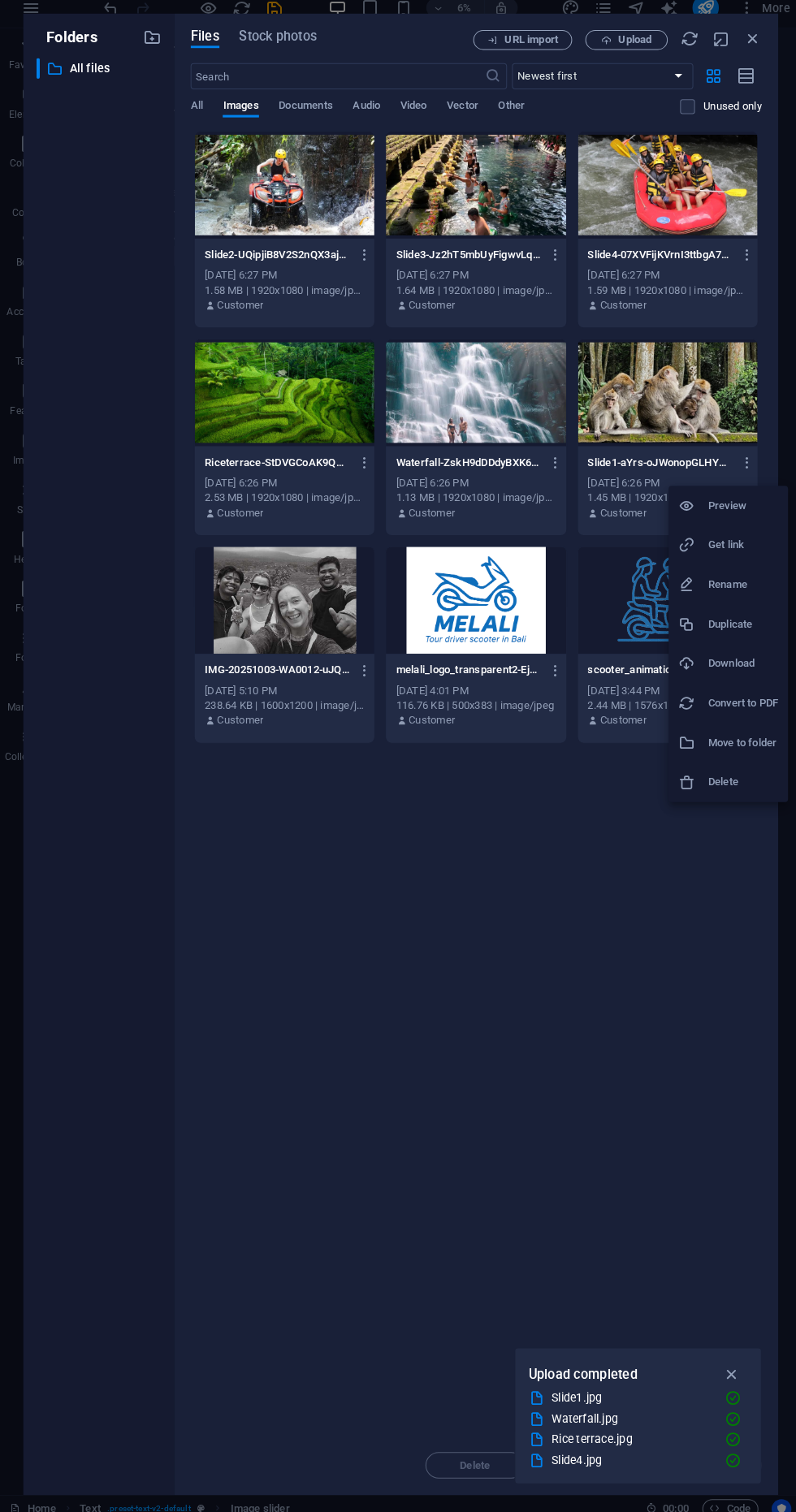
click at [623, 1093] on div at bounding box center [398, 756] width 796 height 1512
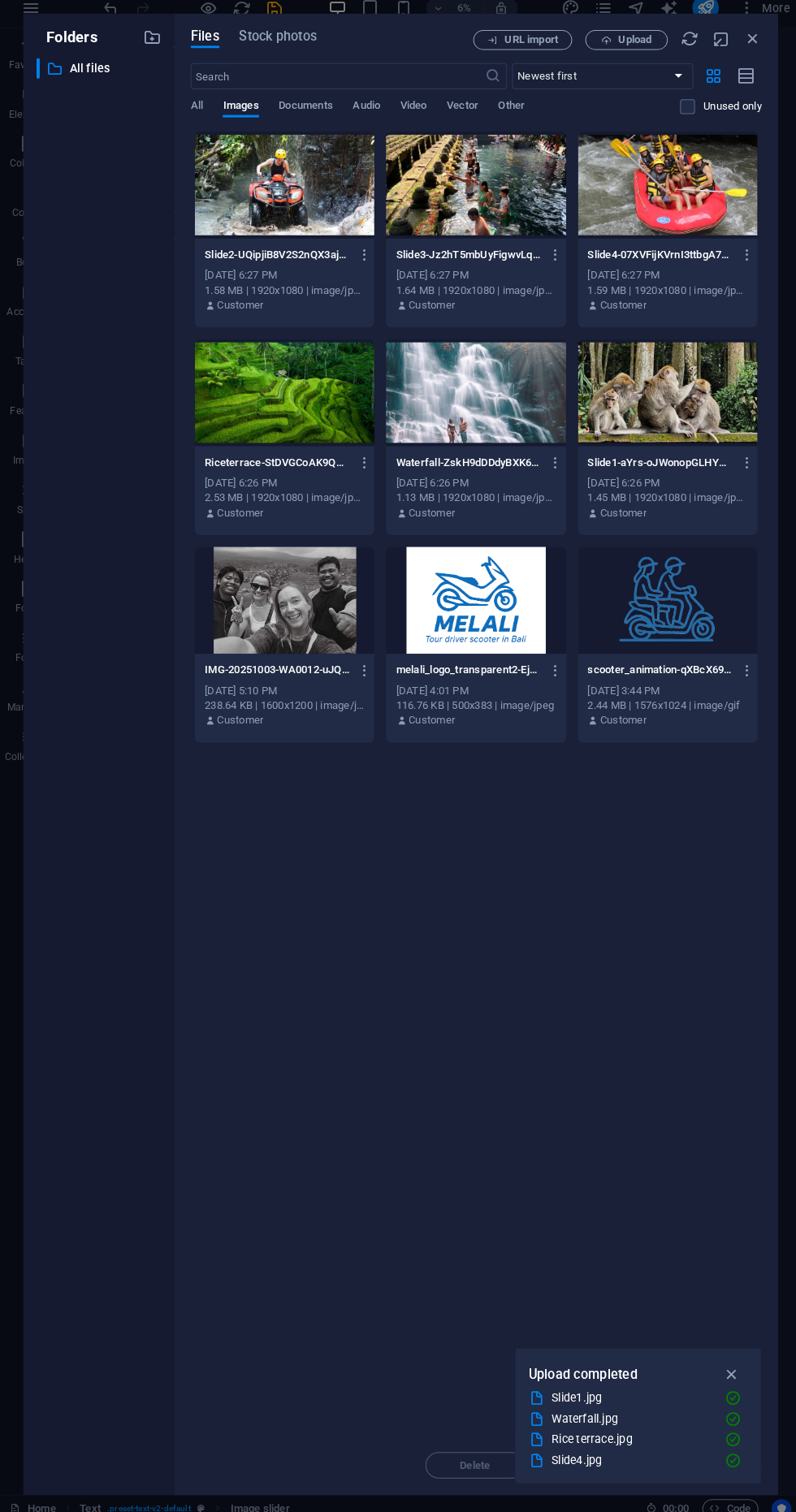
click at [736, 1352] on div "Upload completed Slide1.jpg Waterfall.jpg Rice terrace.jpg Slide4.jpg Slide3.jp…" at bounding box center [632, 1408] width 244 height 135
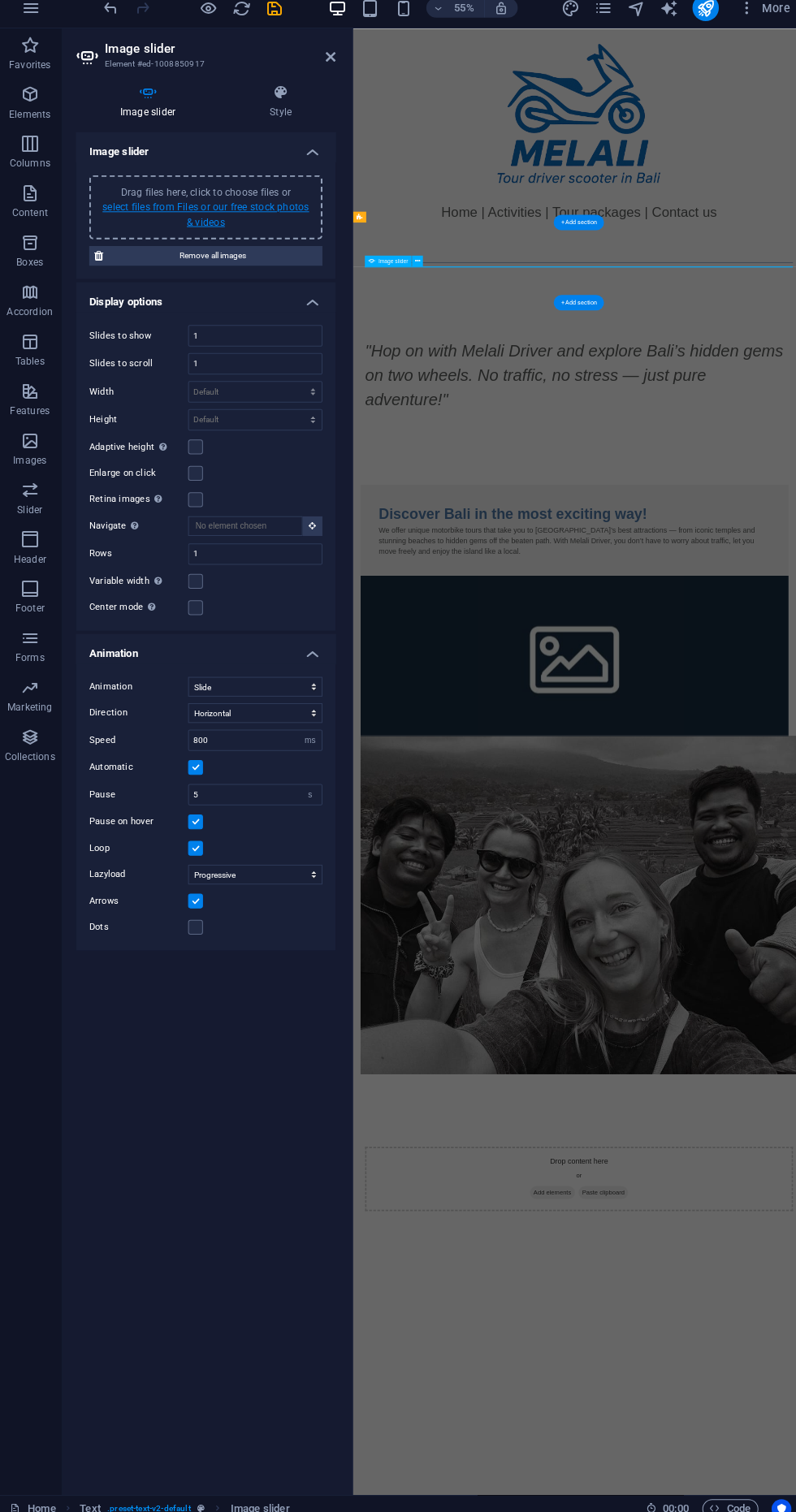
click at [220, 216] on link "select files from Files or our free stock photos & videos" at bounding box center [206, 223] width 204 height 26
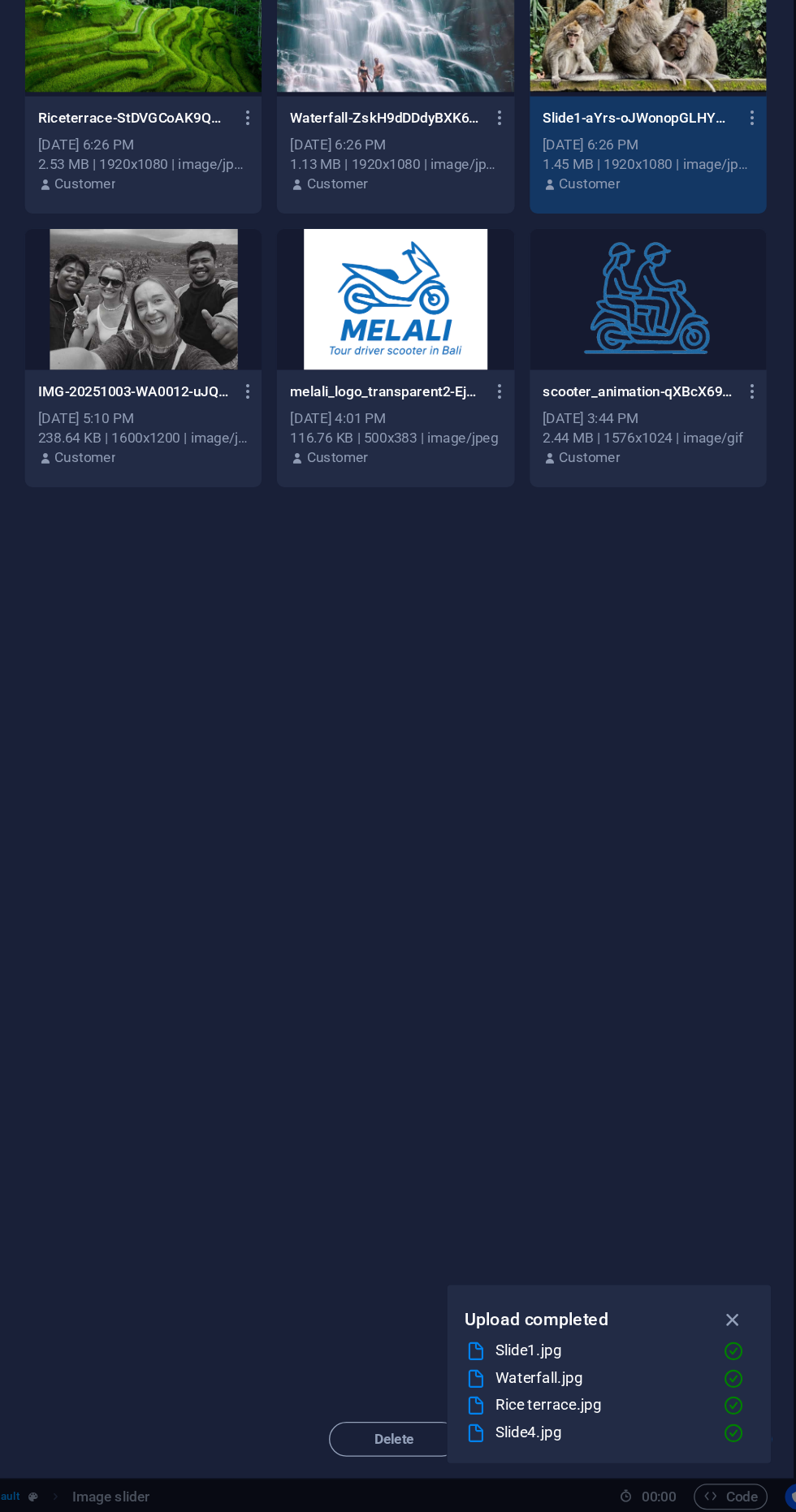
click at [742, 1363] on div "Upload completed Slide1.jpg Waterfall.jpg Rice terrace.jpg Slide4.jpg Slide3.jp…" at bounding box center [632, 1408] width 244 height 135
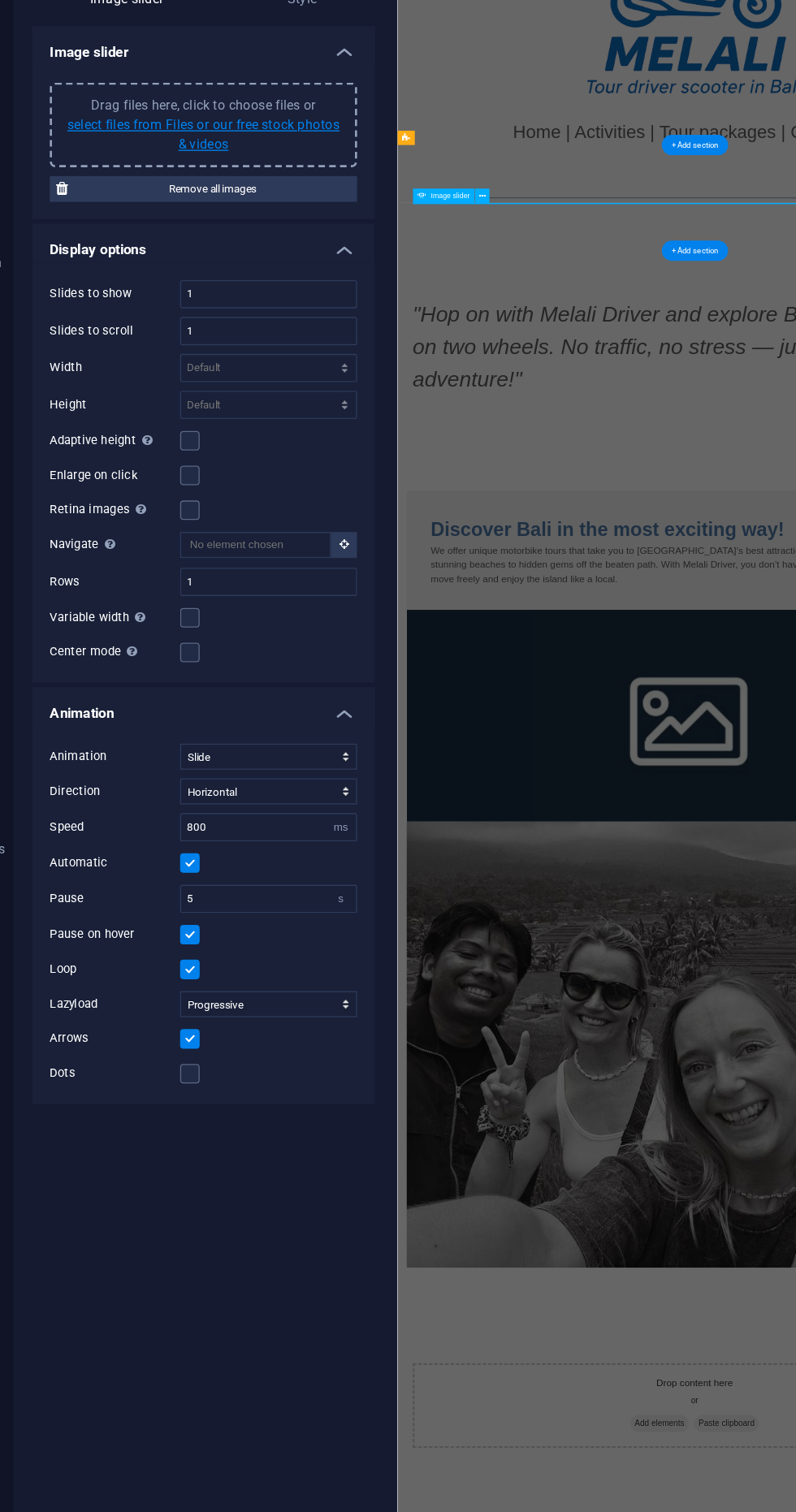
click at [230, 216] on link "select files from Files or our free stock photos & videos" at bounding box center [206, 223] width 204 height 26
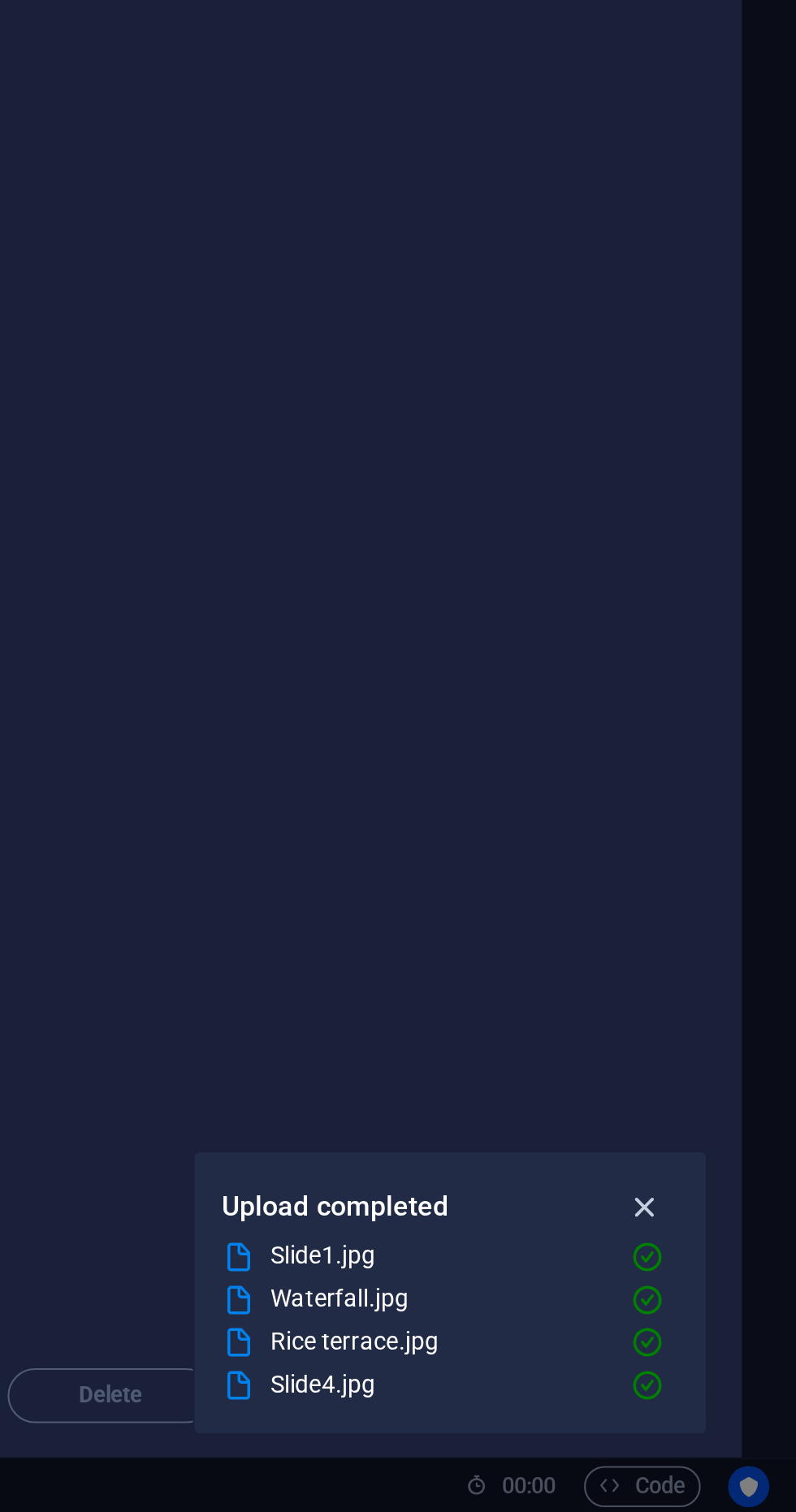
click at [725, 1373] on icon "button" at bounding box center [724, 1368] width 19 height 18
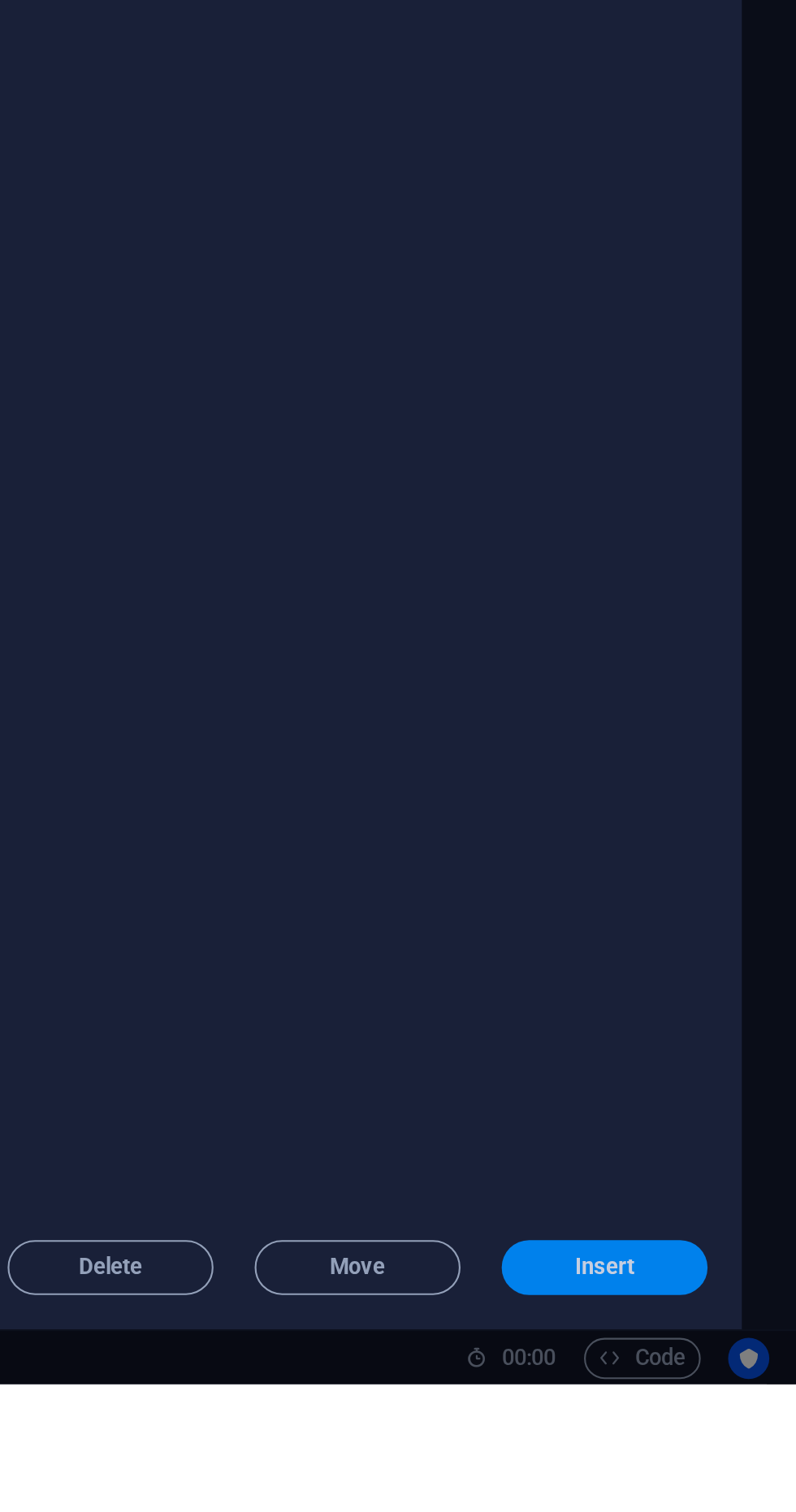
click at [703, 1461] on span "Insert" at bounding box center [704, 1456] width 28 height 10
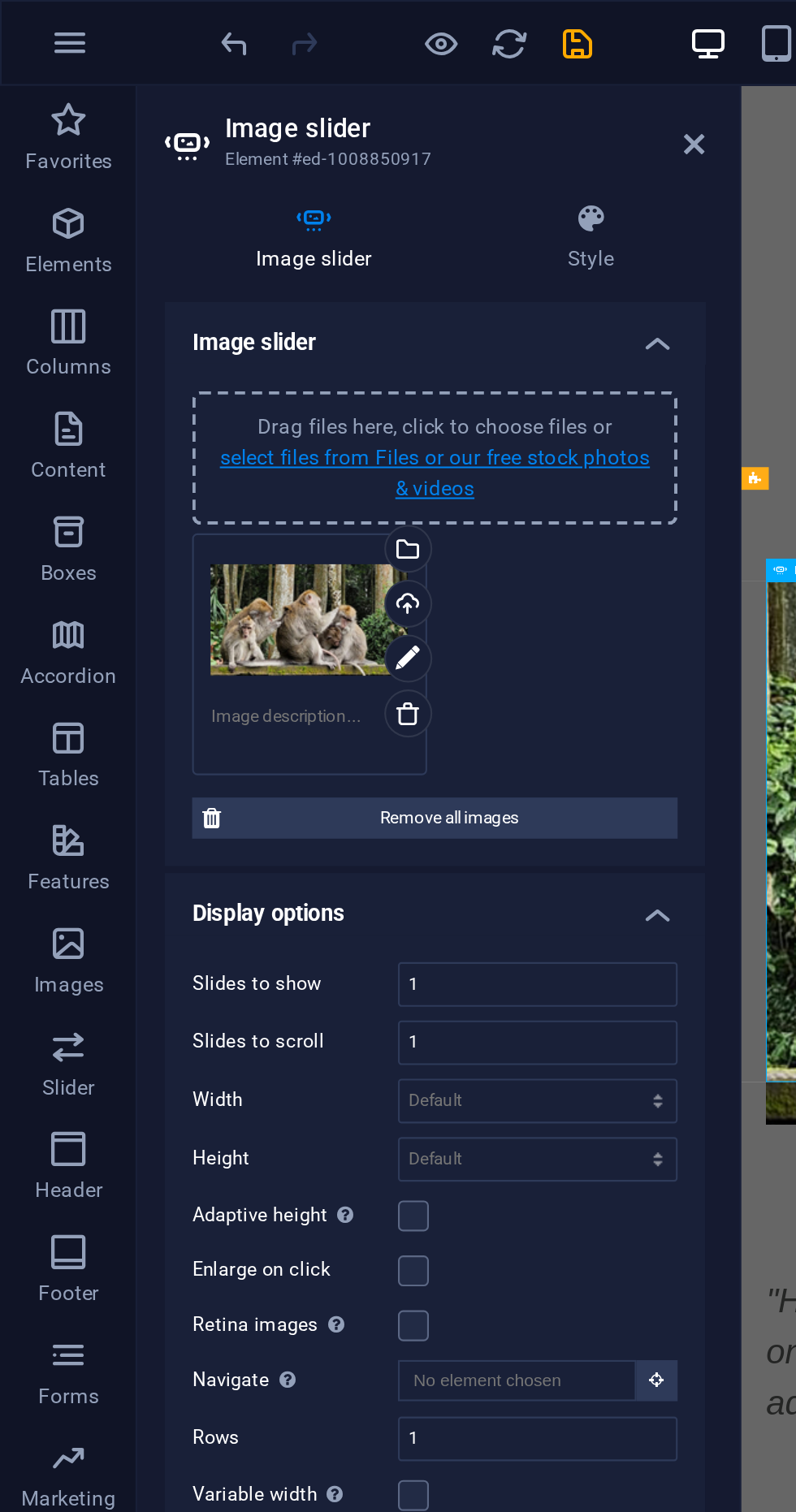
click at [218, 227] on link "select files from Files or our free stock photos & videos" at bounding box center [206, 223] width 204 height 26
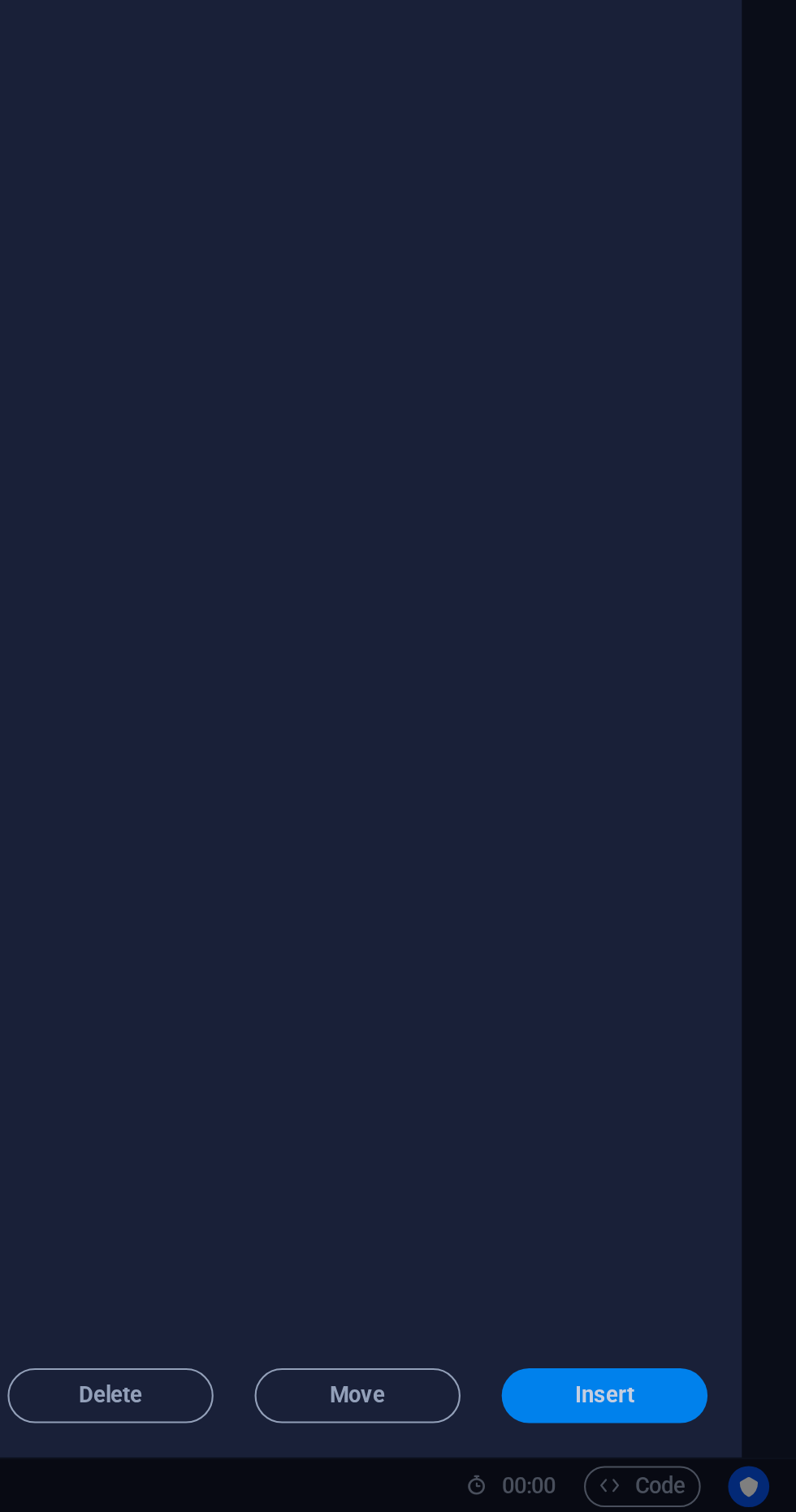
click at [704, 1456] on span "Insert" at bounding box center [704, 1456] width 28 height 10
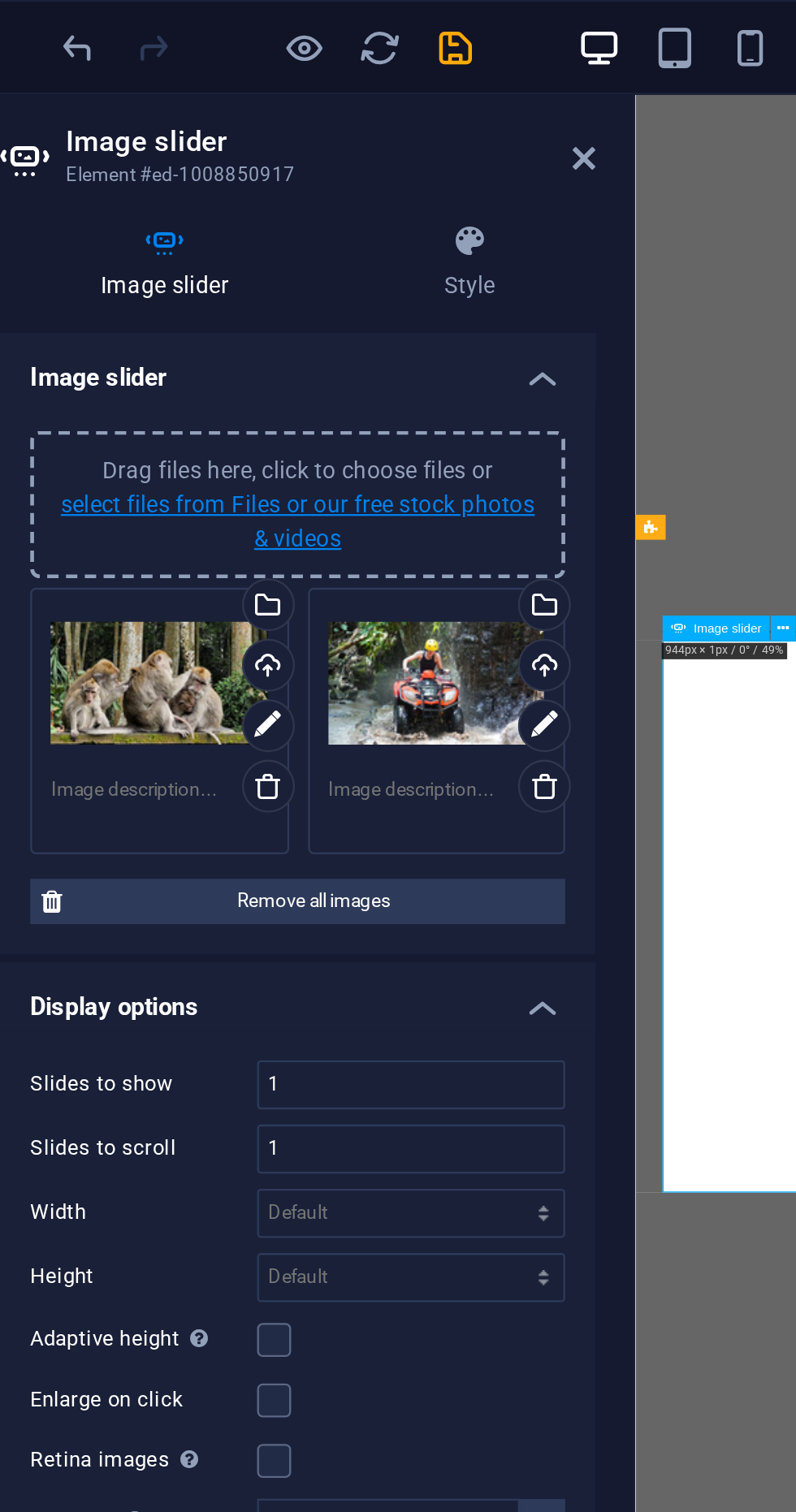
click at [225, 219] on link "select files from Files or our free stock photos & videos" at bounding box center [206, 223] width 204 height 26
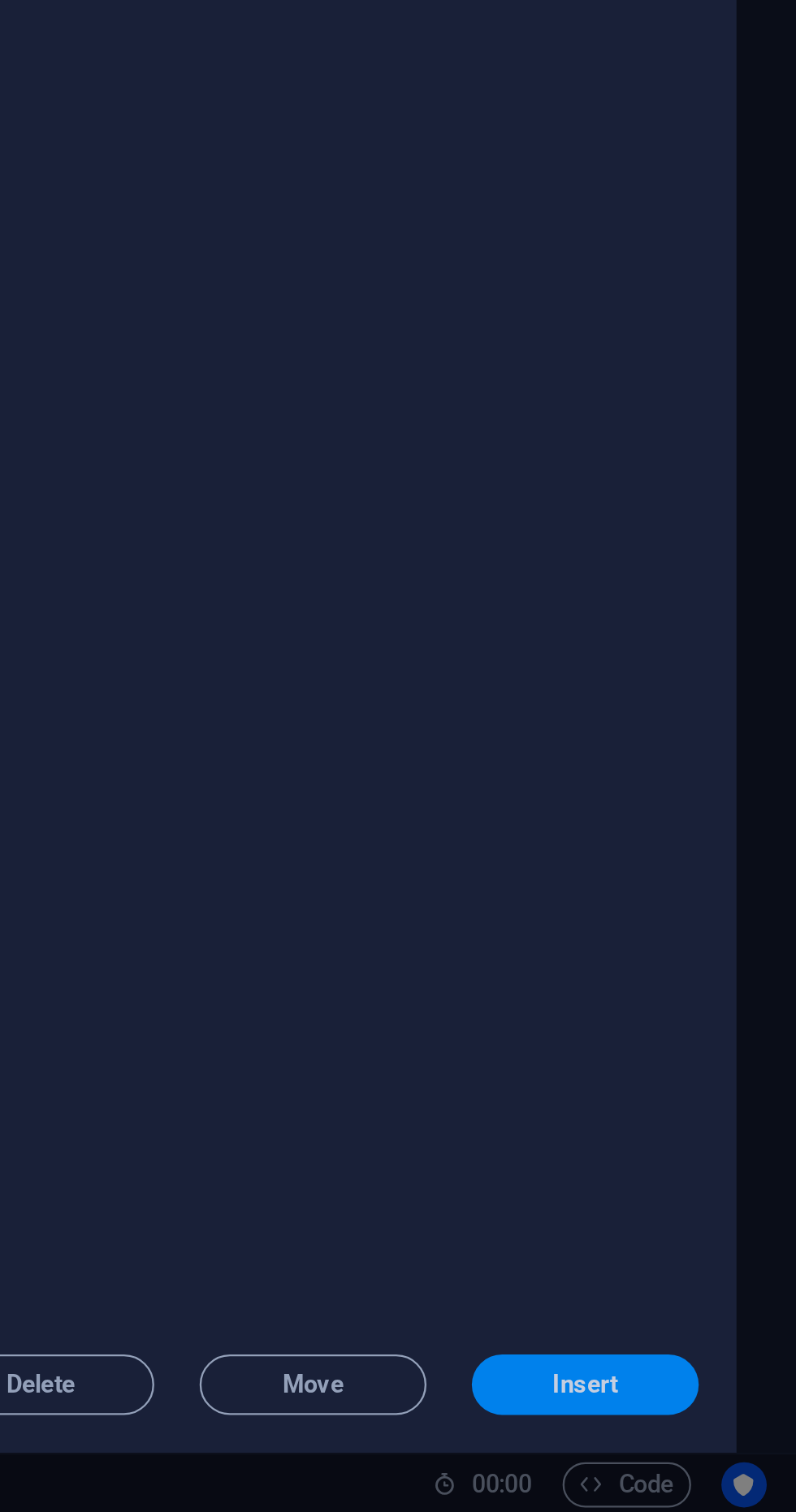
click at [708, 1455] on span "Insert" at bounding box center [704, 1456] width 28 height 10
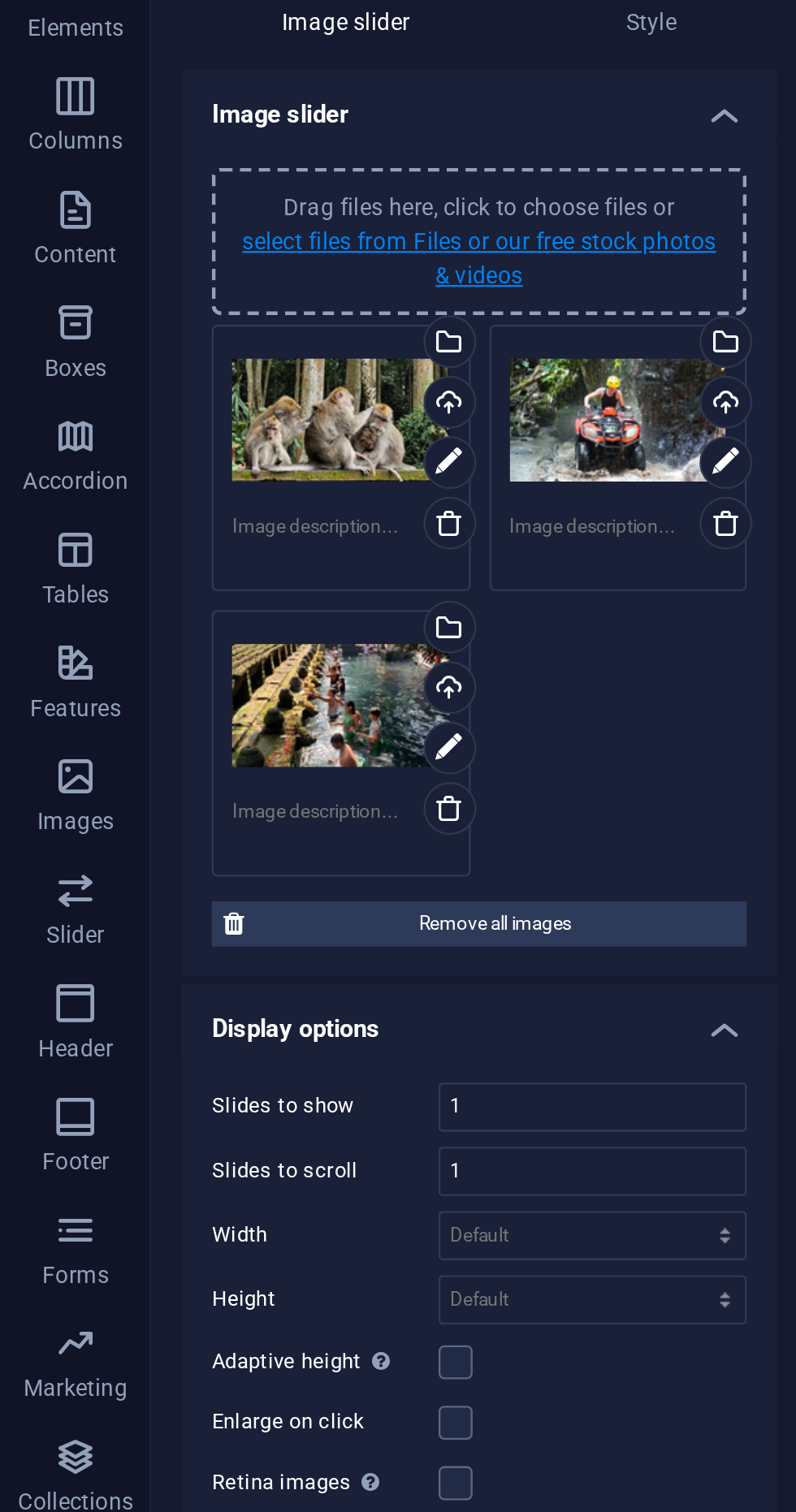
click at [248, 218] on link "select files from Files or our free stock photos & videos" at bounding box center [206, 223] width 204 height 26
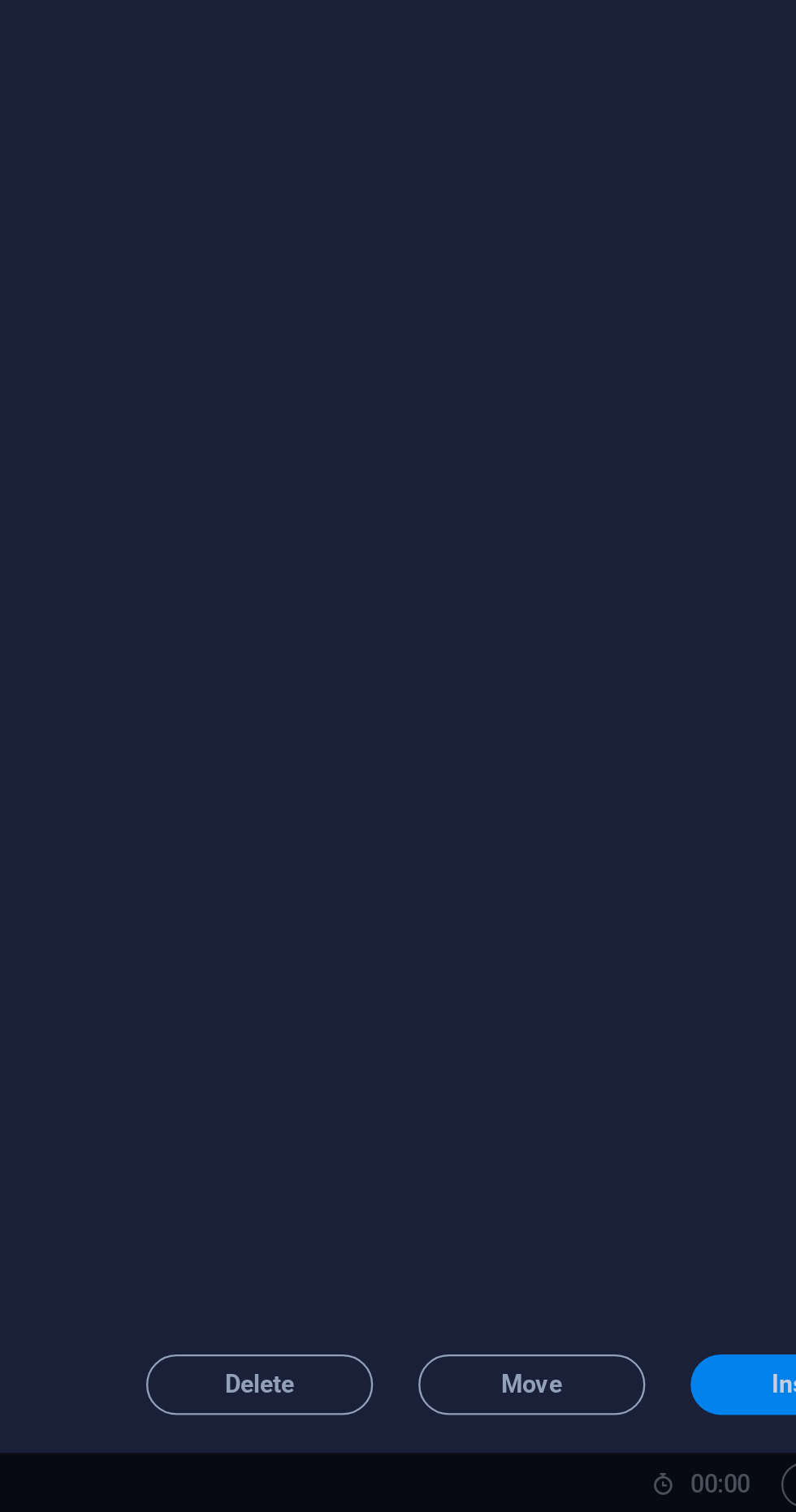
click at [684, 1455] on span "Insert" at bounding box center [704, 1456] width 85 height 10
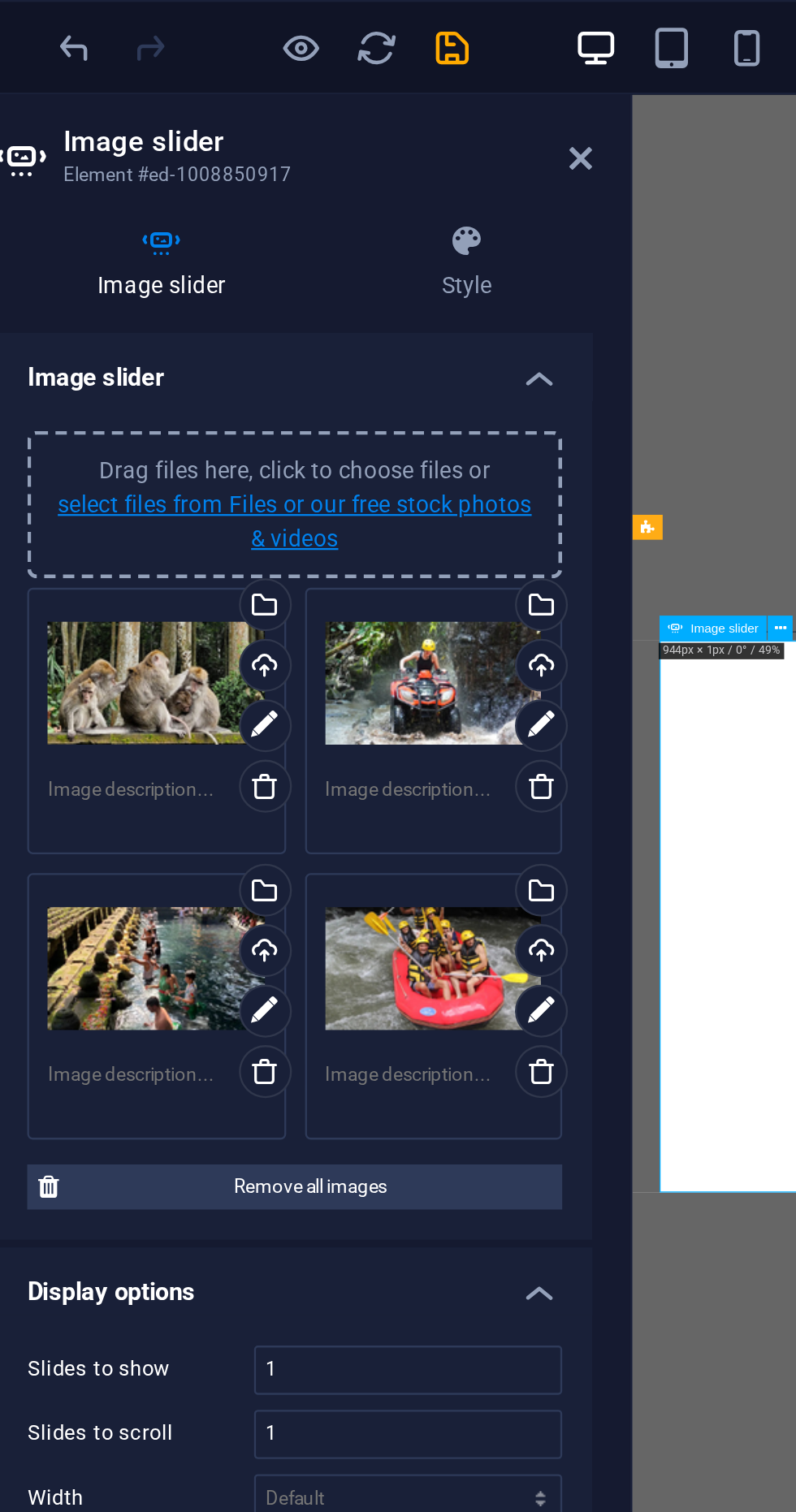
click at [220, 225] on link "select files from Files or our free stock photos & videos" at bounding box center [206, 223] width 204 height 26
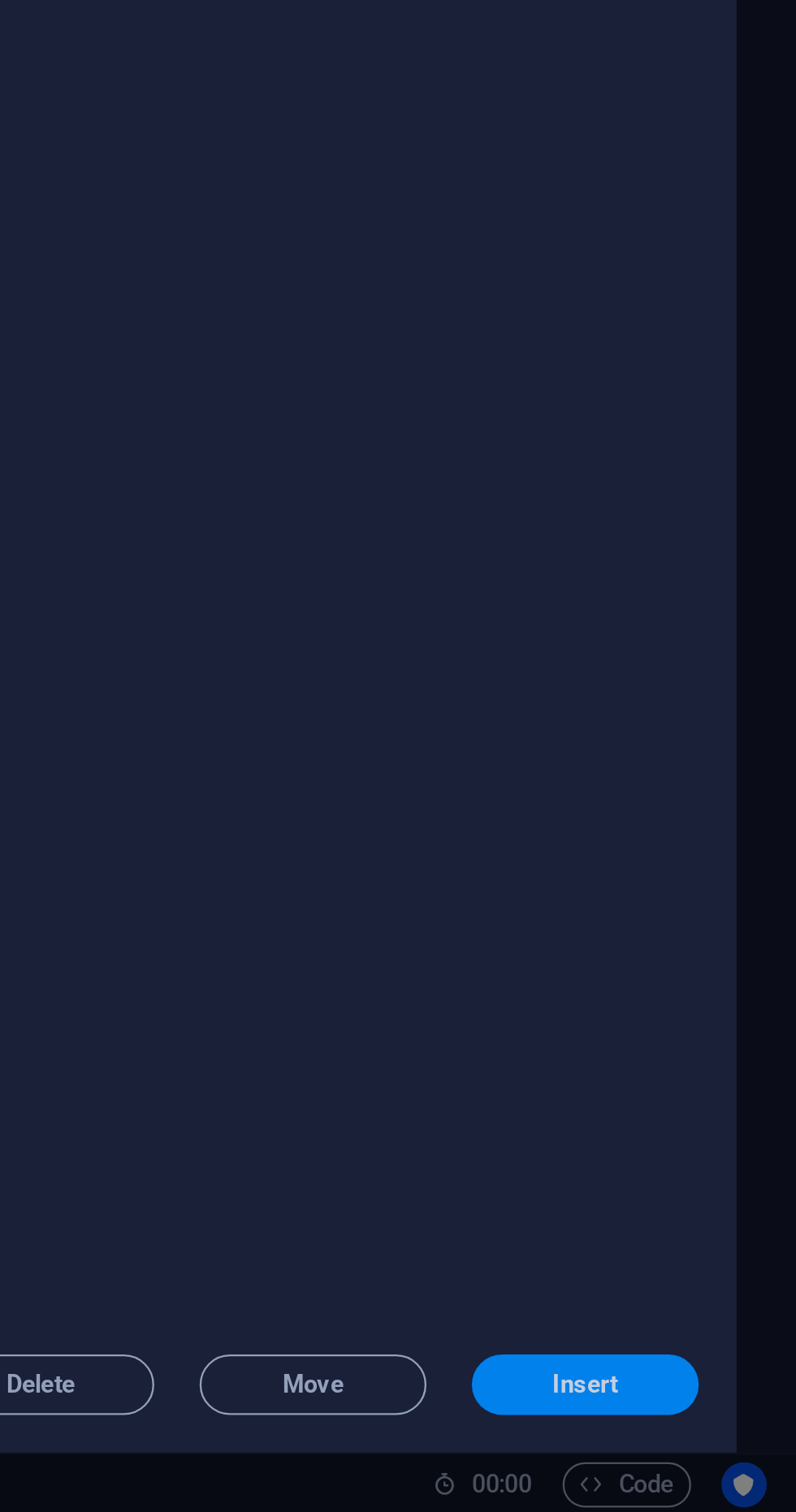
click at [709, 1458] on span "Insert" at bounding box center [704, 1456] width 28 height 10
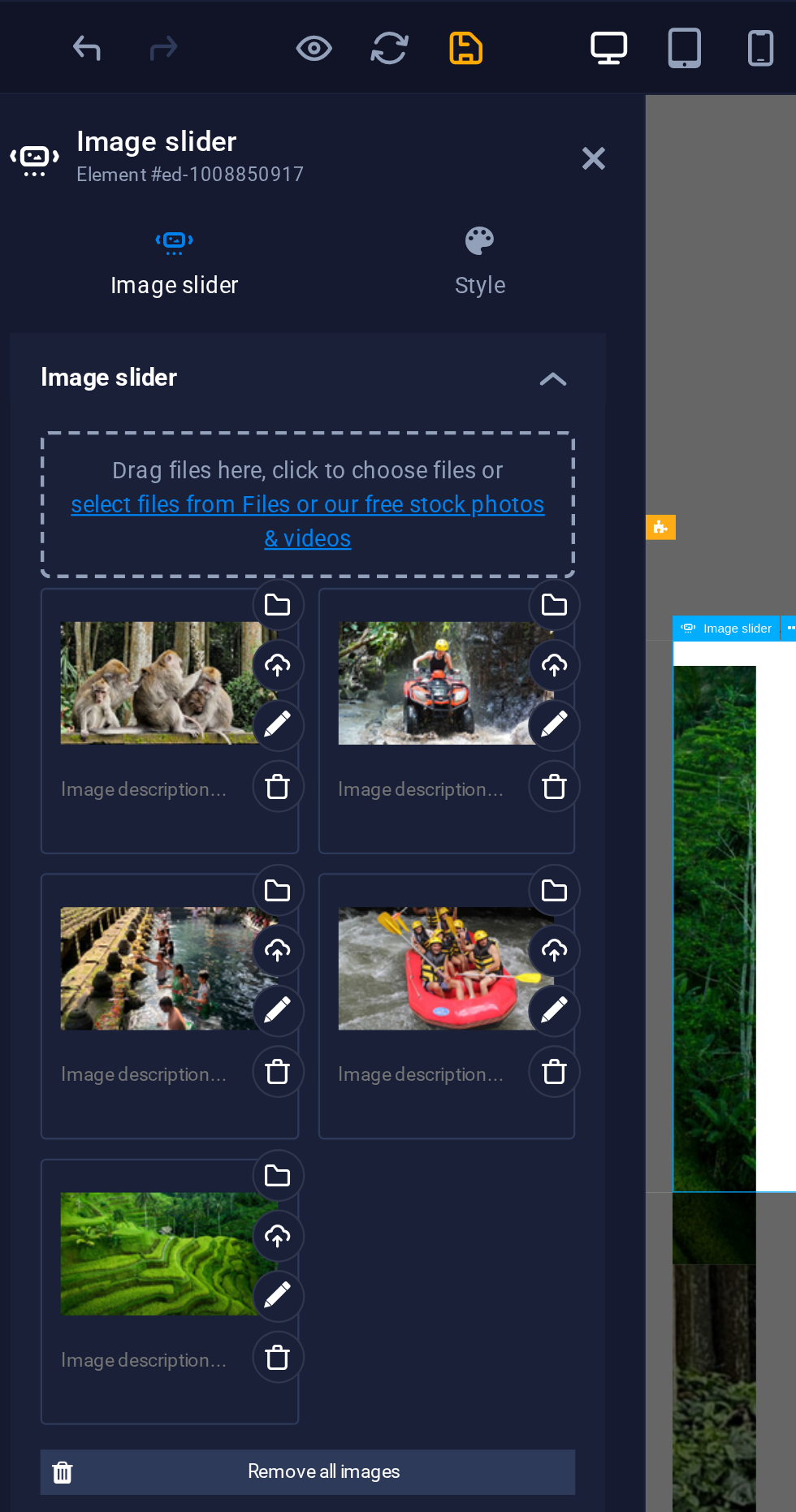
click at [235, 217] on link "select files from Files or our free stock photos & videos" at bounding box center [206, 223] width 204 height 26
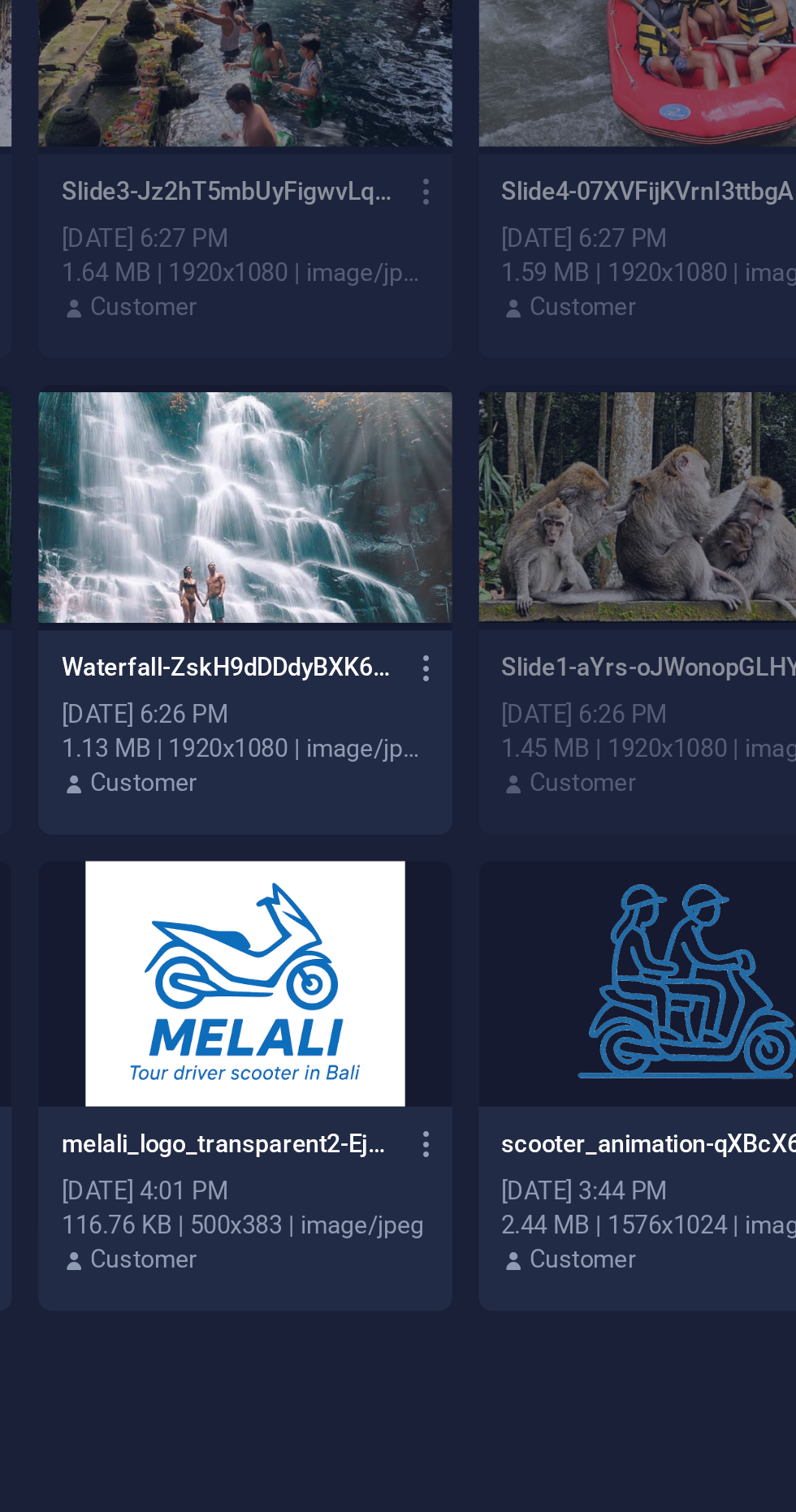
click at [498, 427] on div at bounding box center [471, 399] width 177 height 105
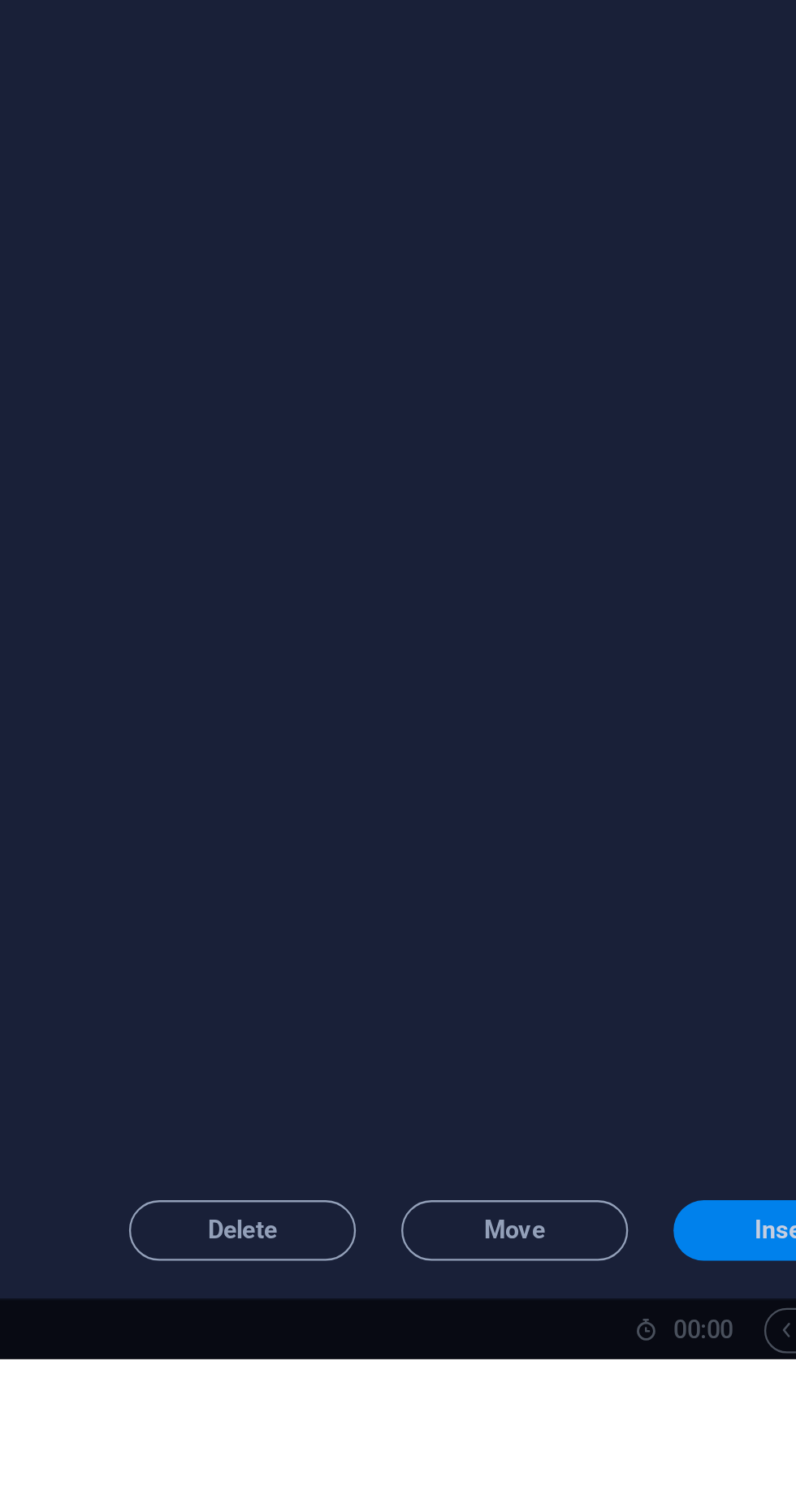
click at [686, 1461] on span "Insert" at bounding box center [704, 1456] width 85 height 10
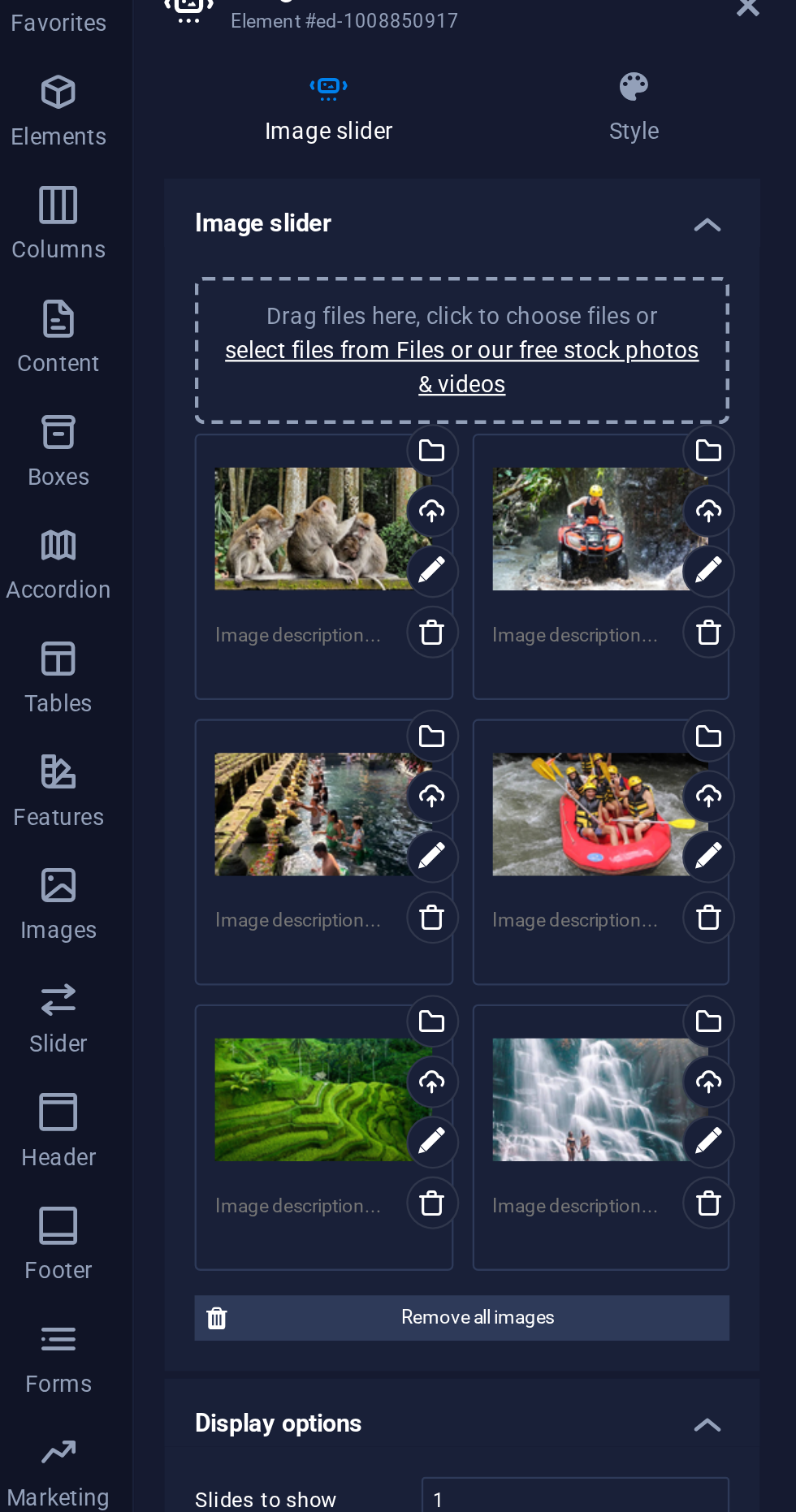
click at [144, 339] on textarea at bounding box center [146, 344] width 94 height 24
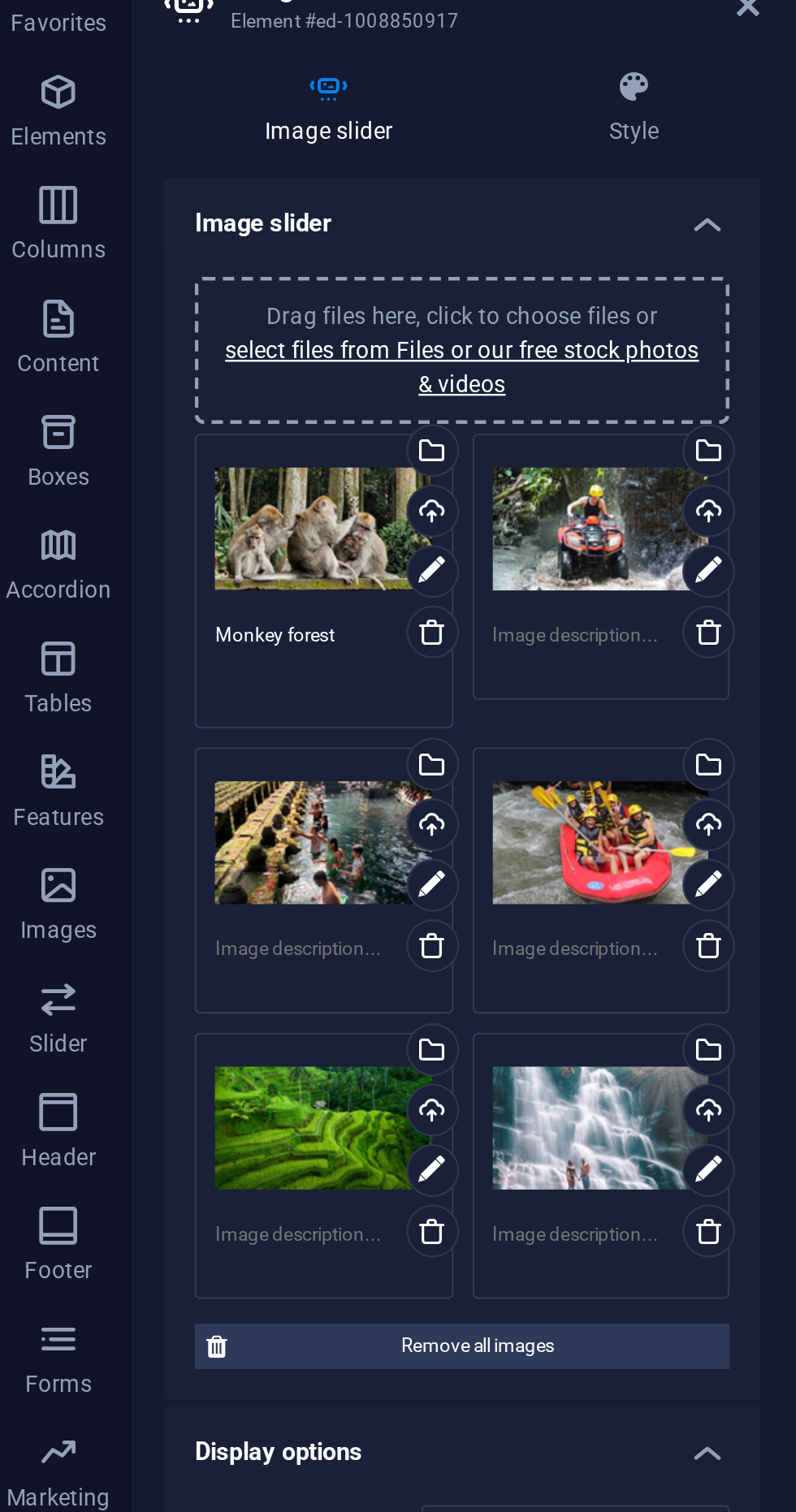
type textarea "Monkey forest"
click at [269, 340] on textarea at bounding box center [266, 344] width 94 height 24
type textarea "A"
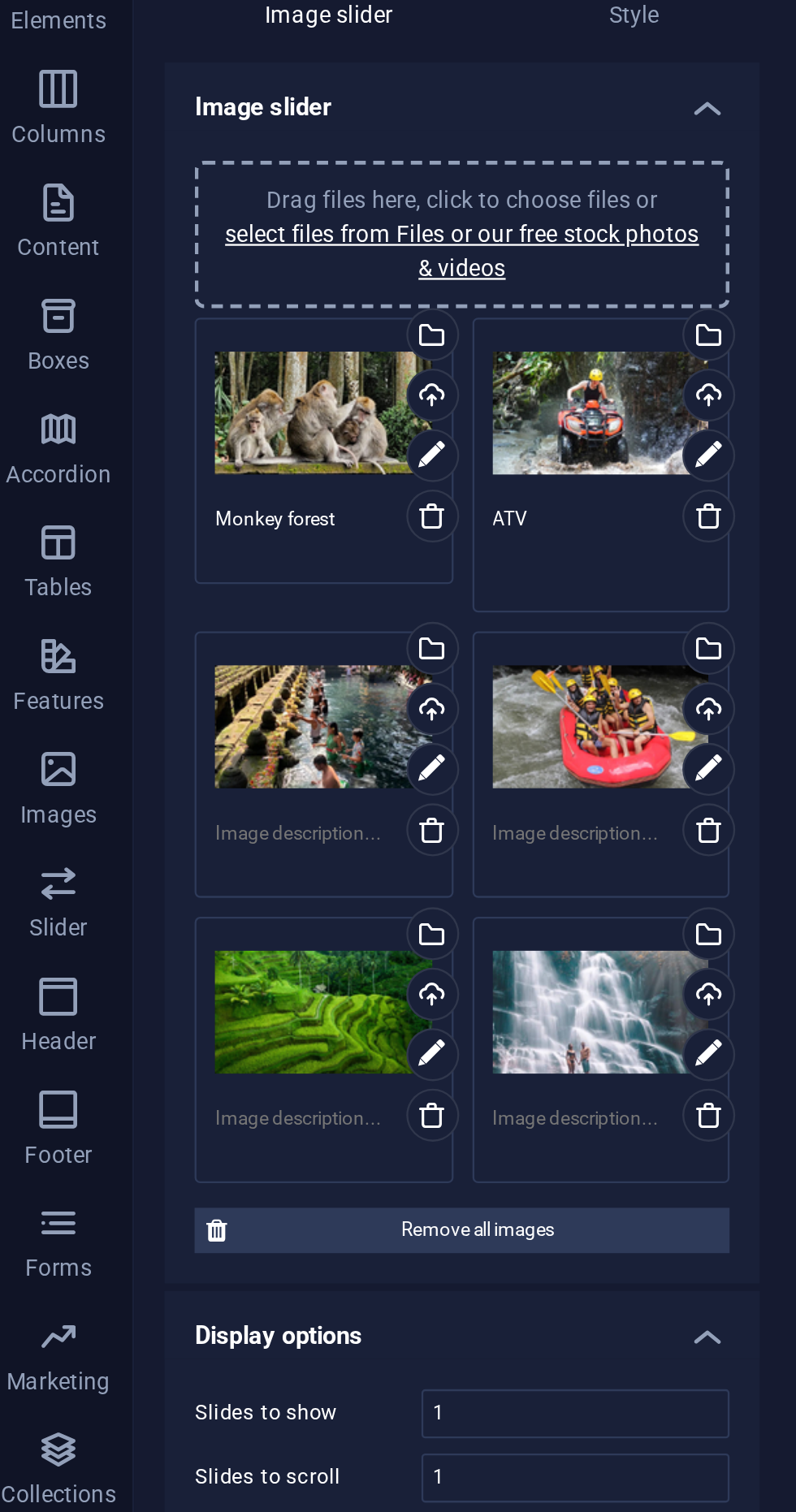
type textarea "ATV"
click at [149, 475] on textarea at bounding box center [146, 479] width 94 height 24
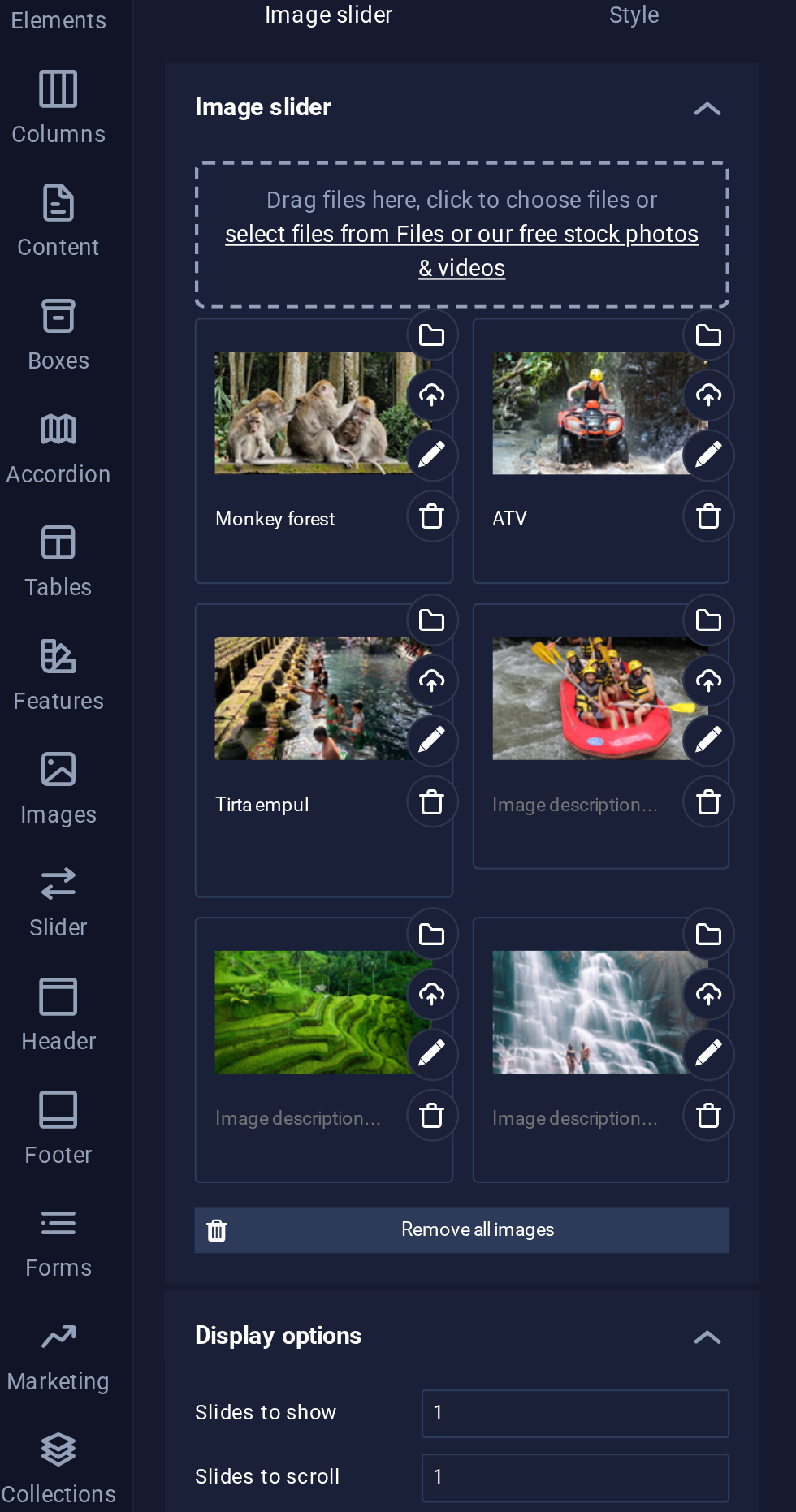
type textarea "Tirta empul"
click at [267, 465] on textarea at bounding box center [266, 467] width 94 height 24
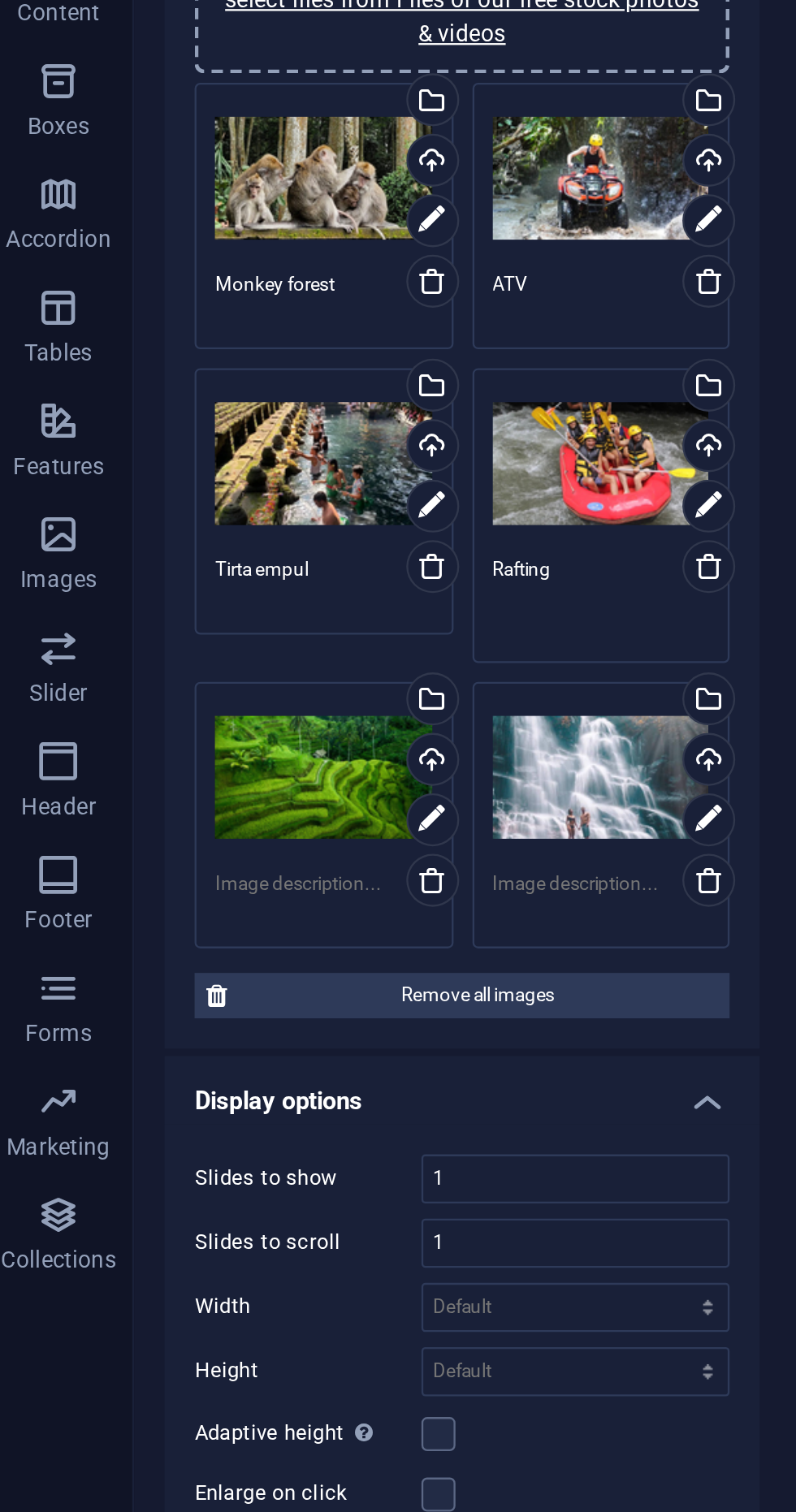
type textarea "Rafting"
click at [147, 593] on textarea at bounding box center [146, 602] width 94 height 24
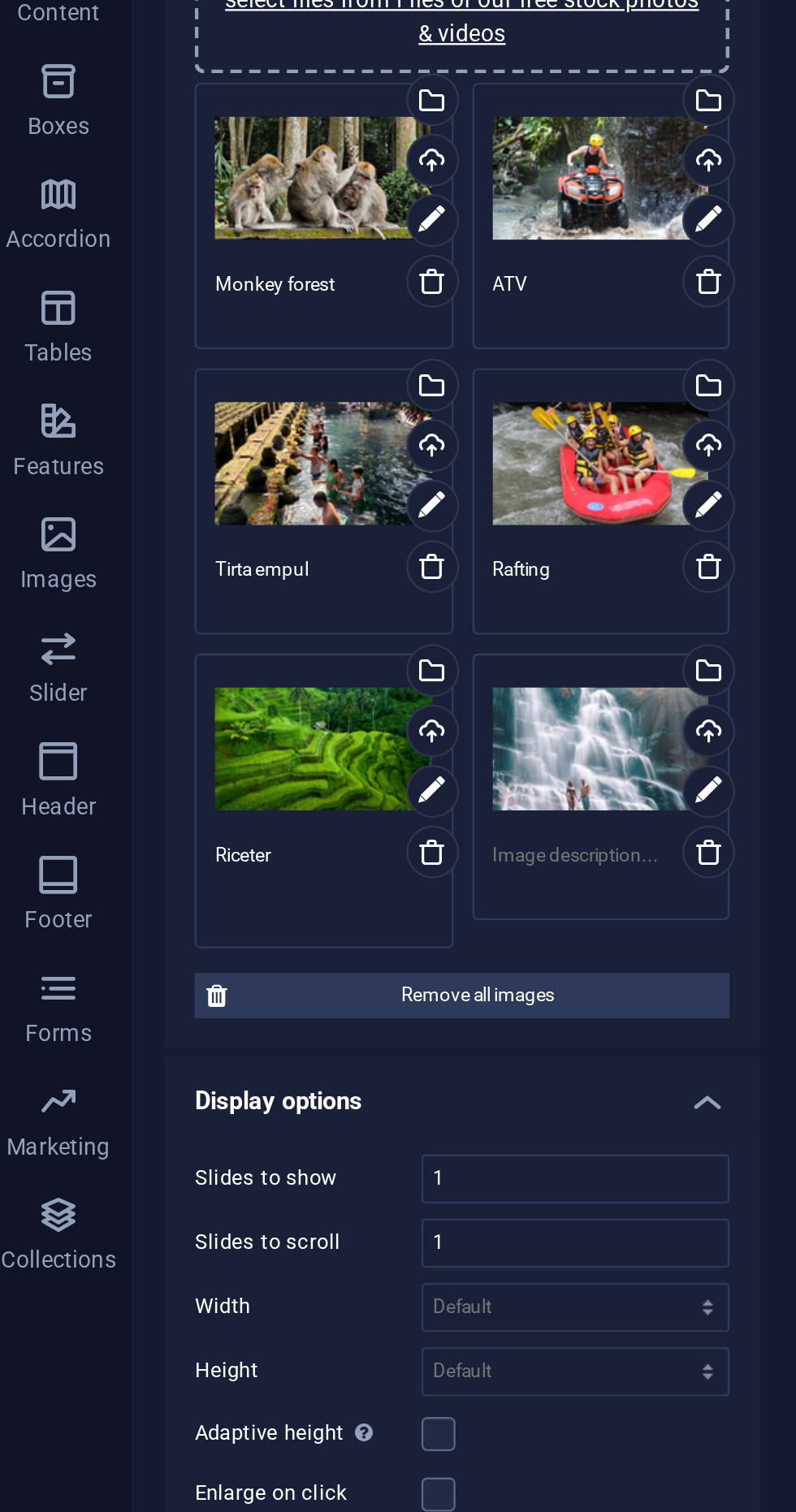
type textarea "Riceter"
click at [257, 583] on textarea at bounding box center [266, 590] width 94 height 24
type textarea "Katulampo"
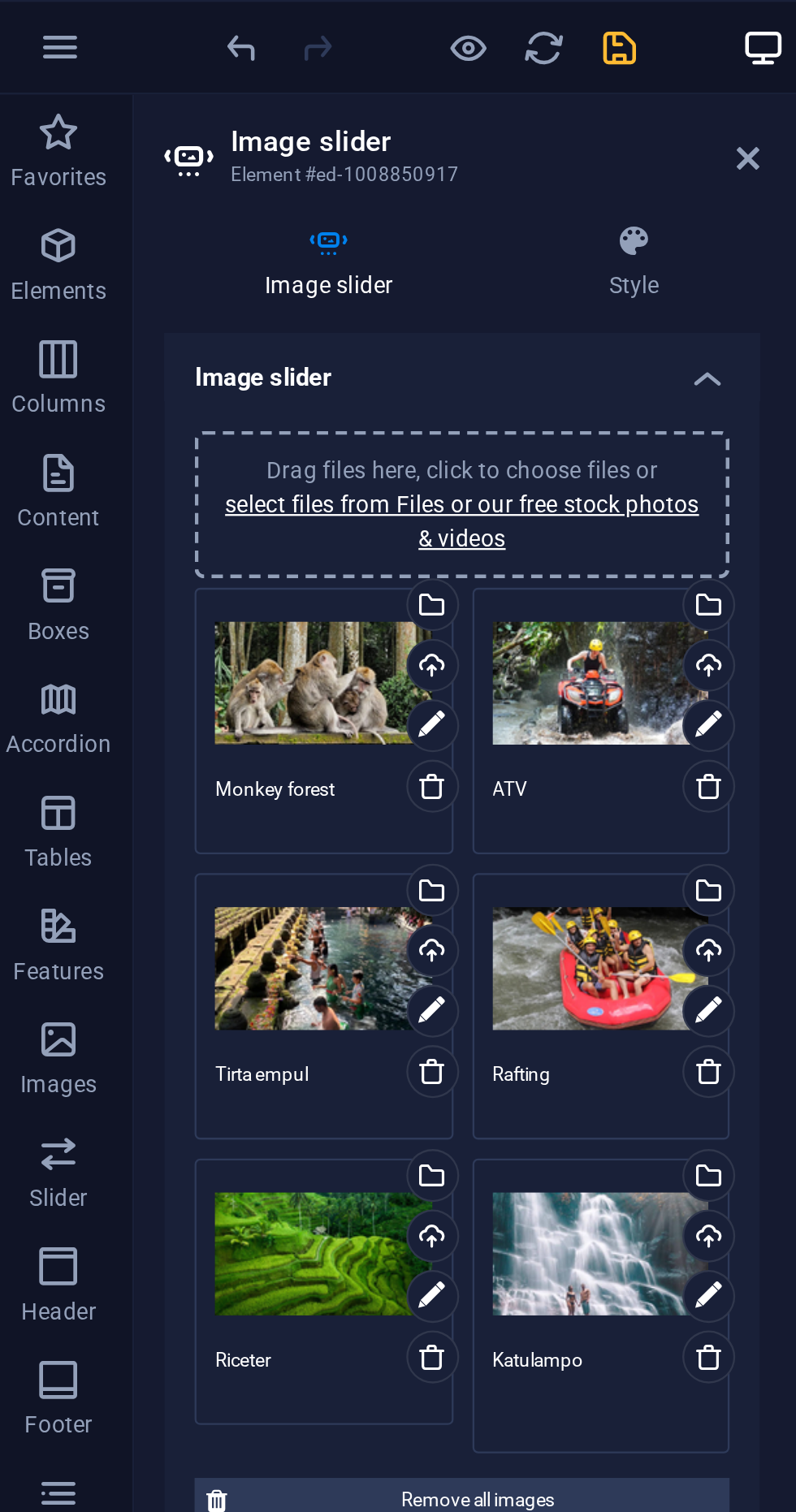
click at [281, 23] on icon "save" at bounding box center [273, 20] width 19 height 19
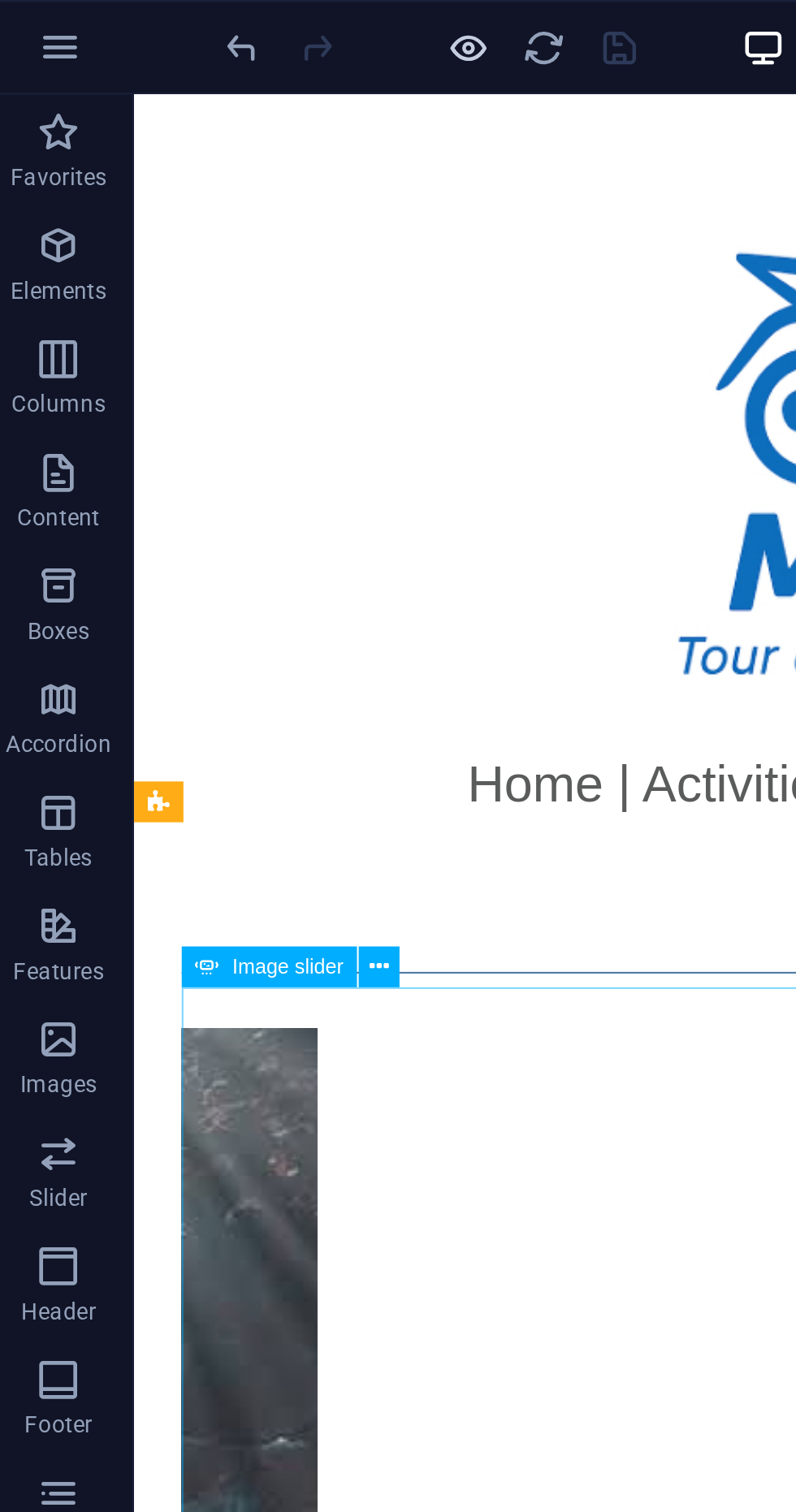
click at [200, 28] on icon "button" at bounding box center [209, 20] width 19 height 19
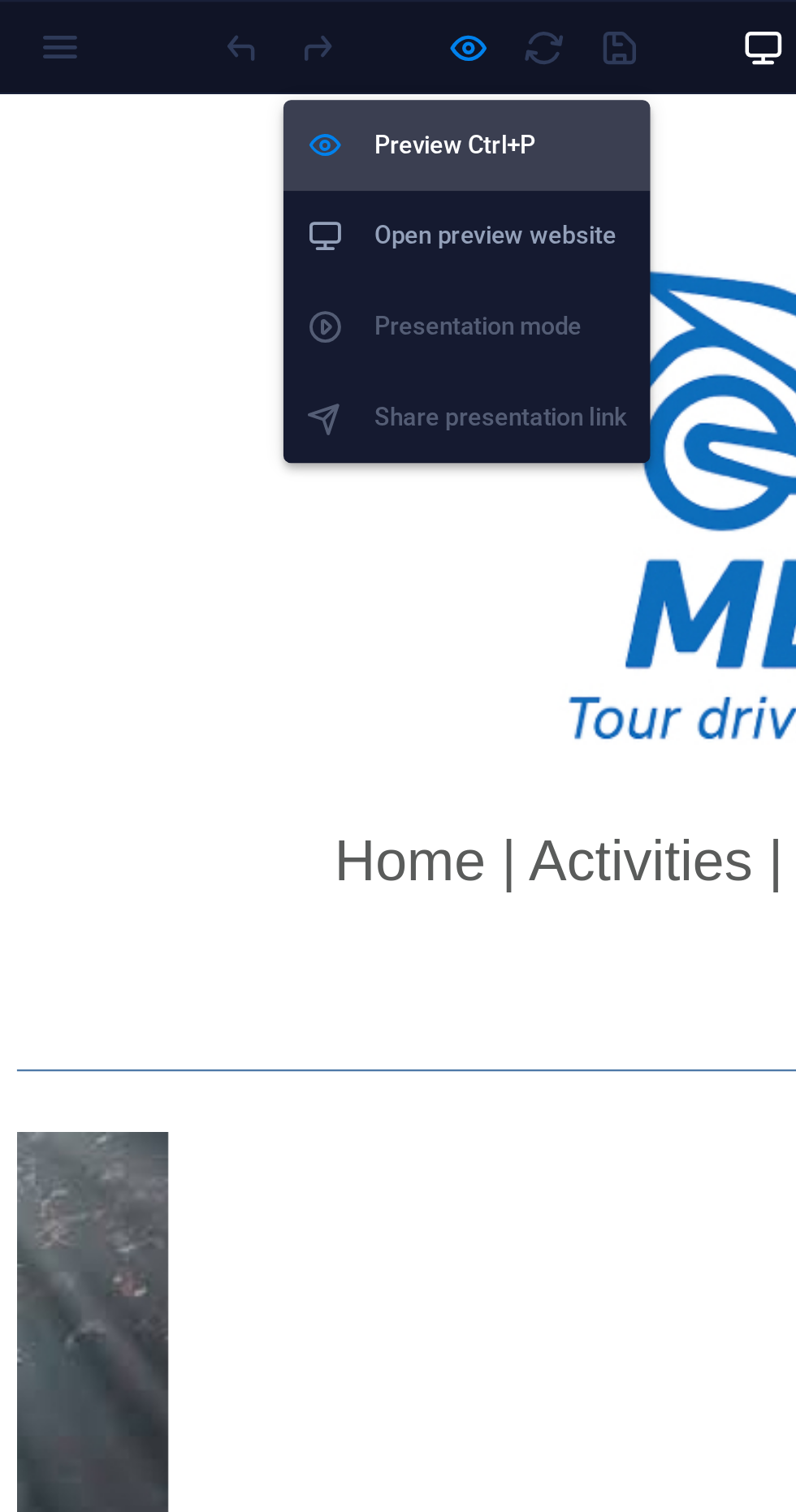
click at [250, 62] on h6 "Preview Ctrl+P" at bounding box center [222, 62] width 109 height 20
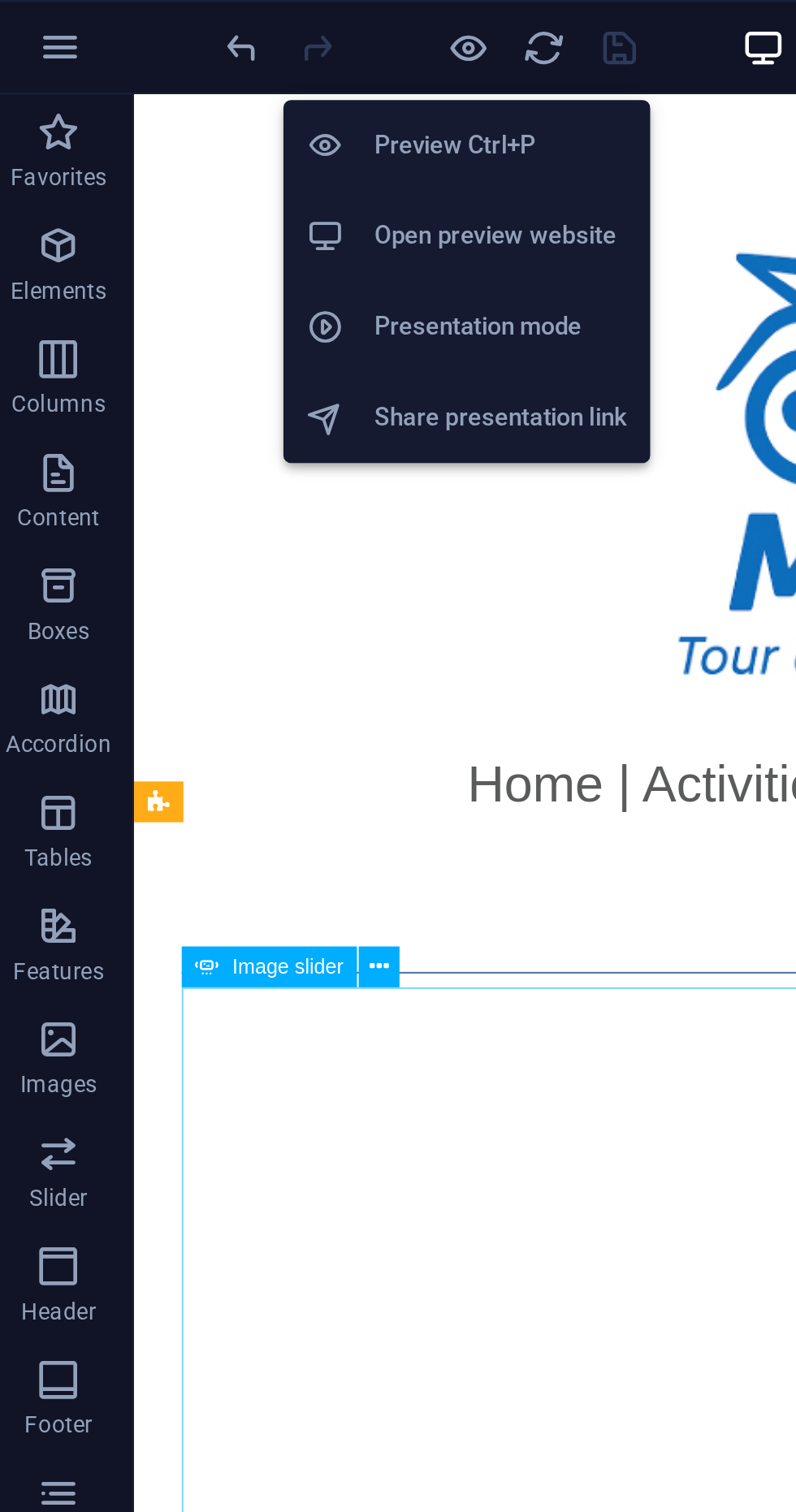
click at [259, 104] on h6 "Open preview website" at bounding box center [222, 101] width 109 height 20
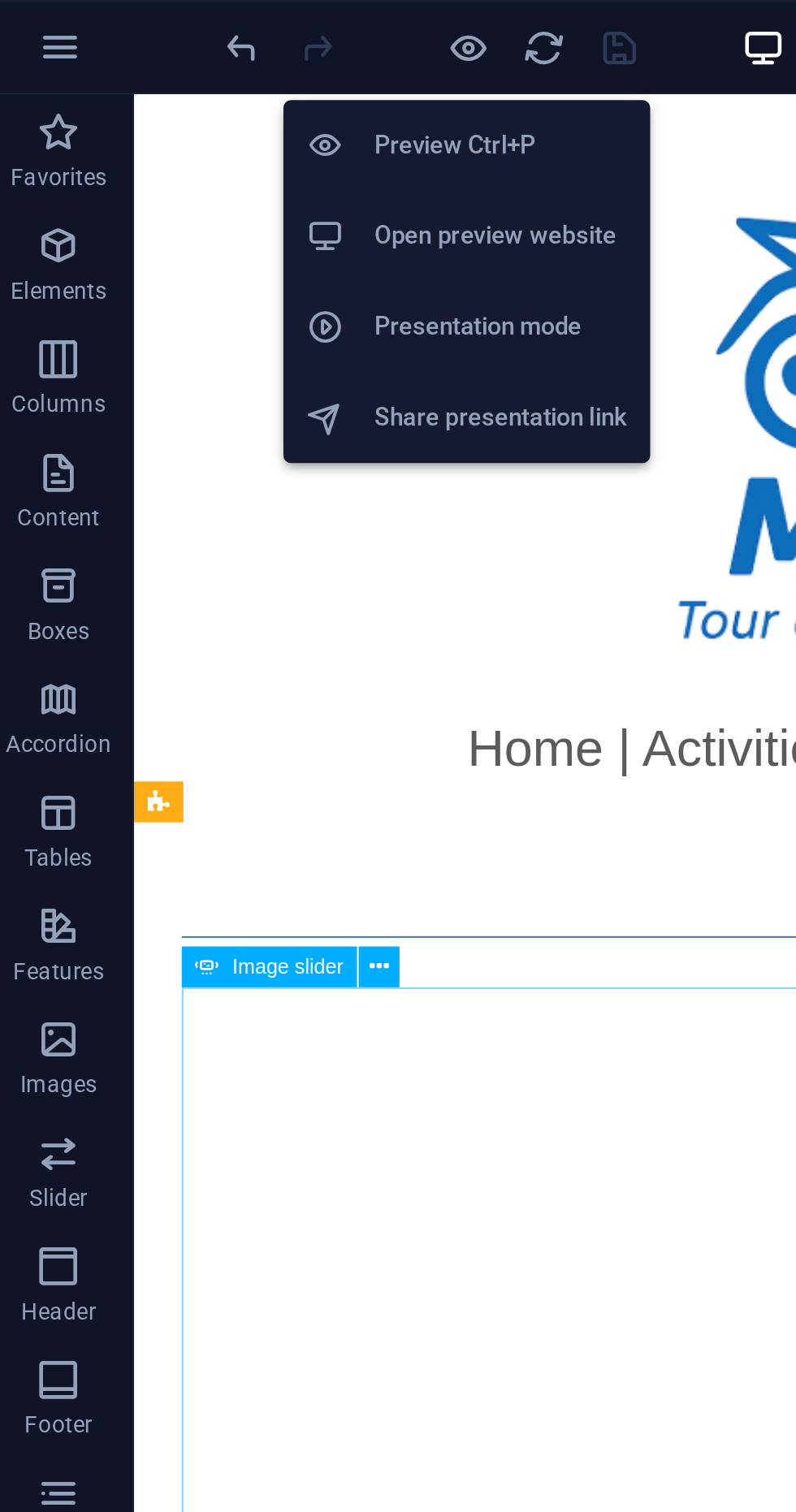
scroll to position [196, 0]
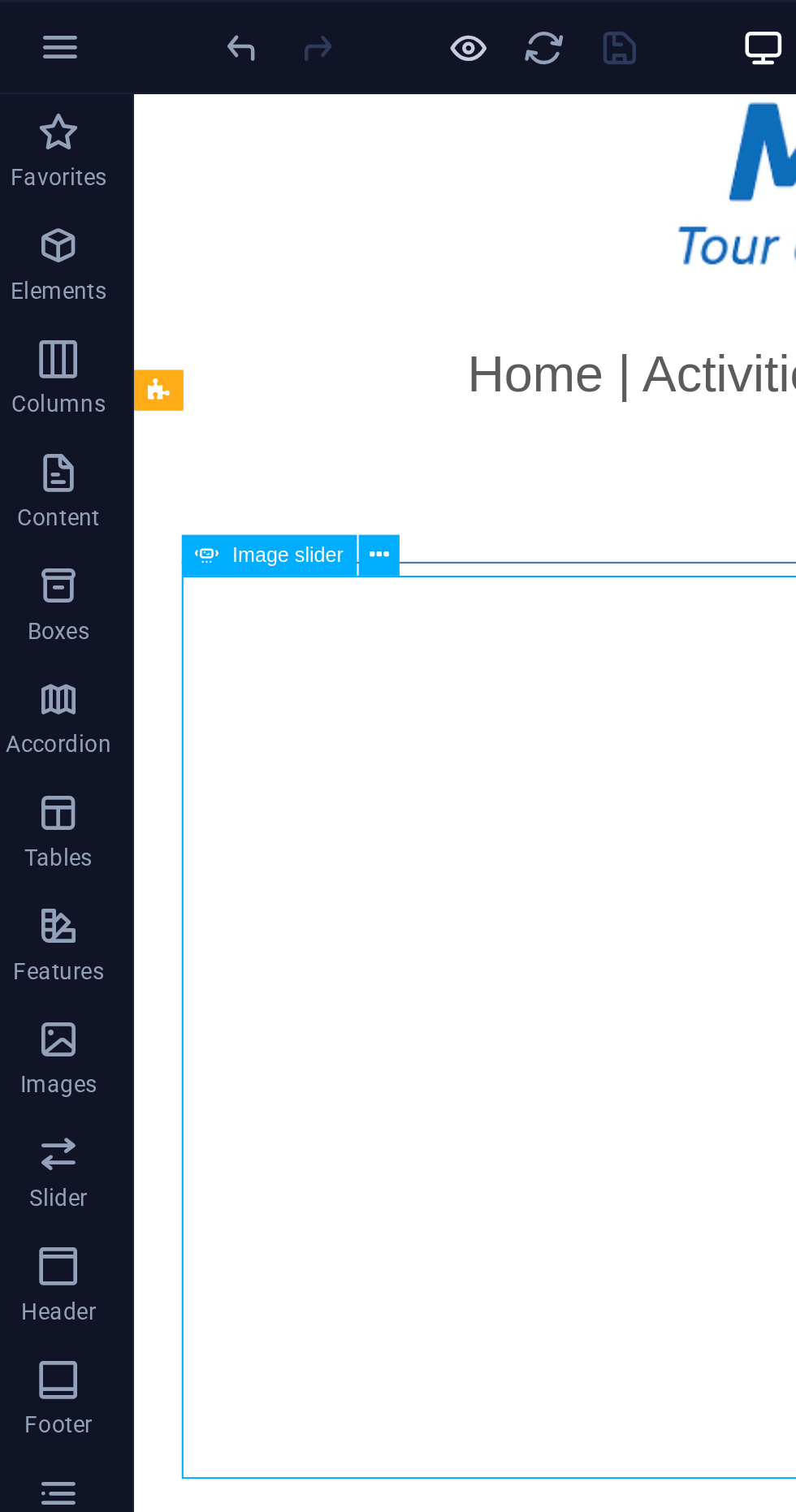
click at [204, 15] on icon "button" at bounding box center [209, 20] width 19 height 19
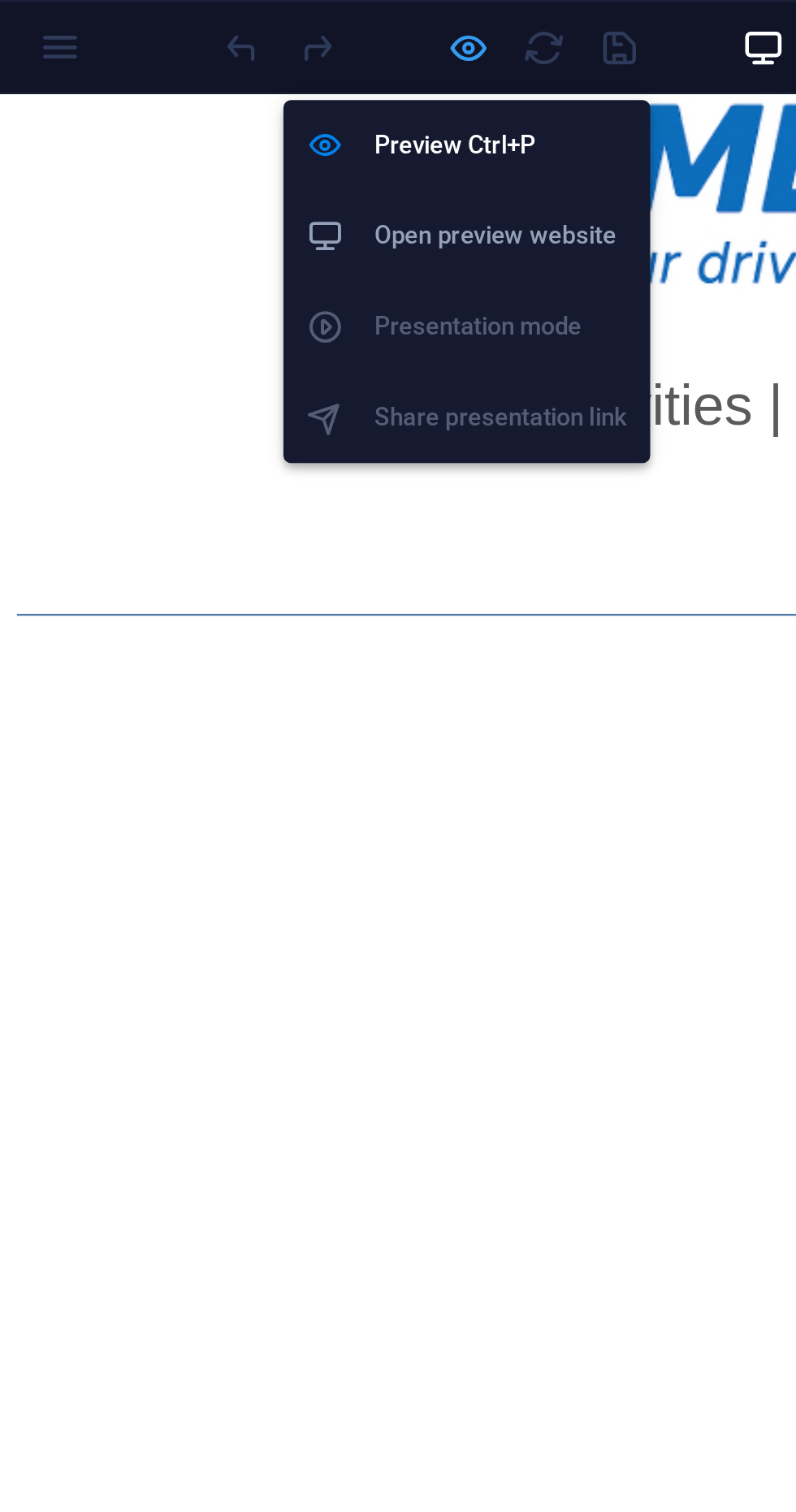
click at [217, 28] on icon "button" at bounding box center [209, 20] width 19 height 19
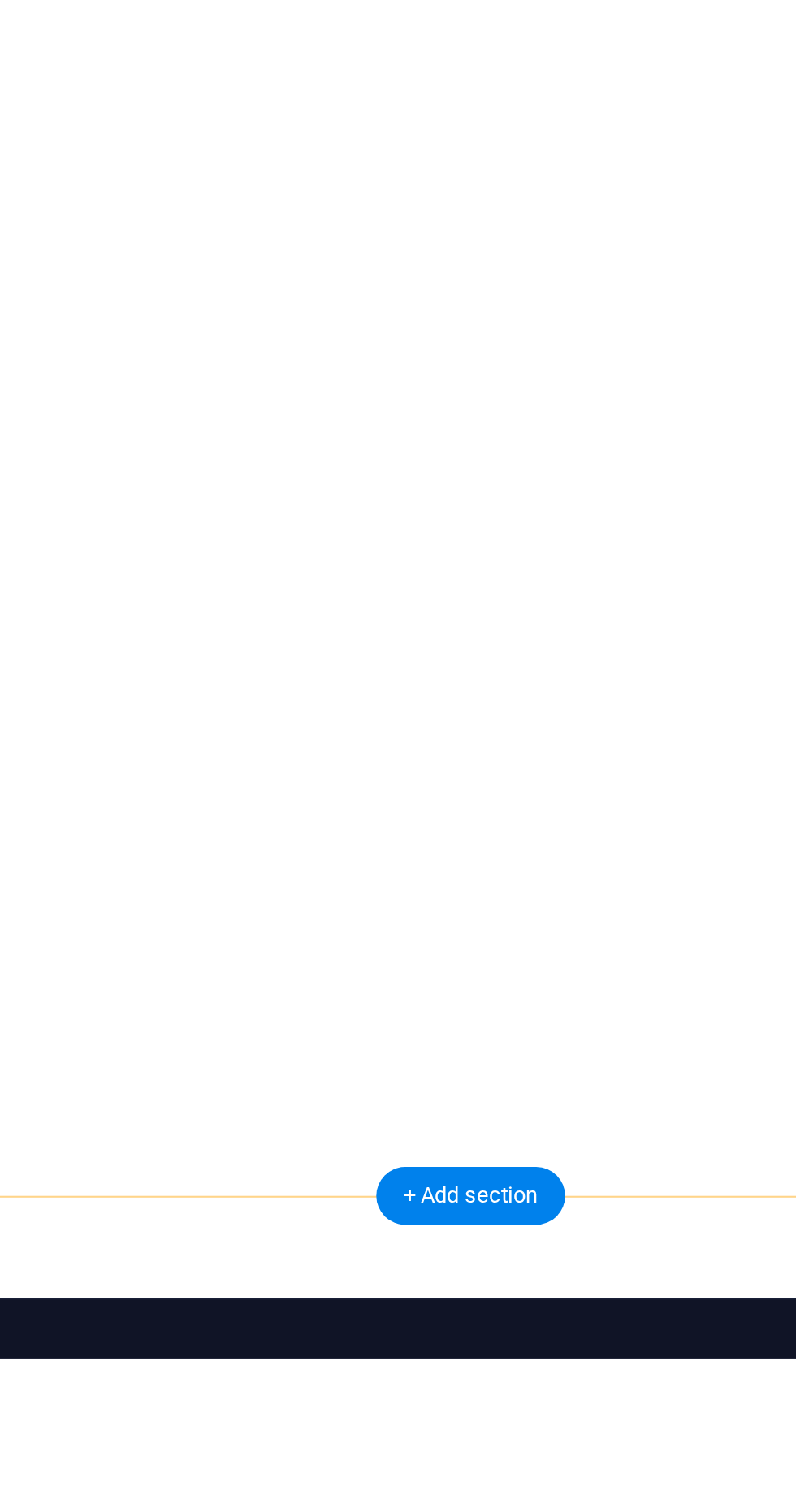
scroll to position [0, 0]
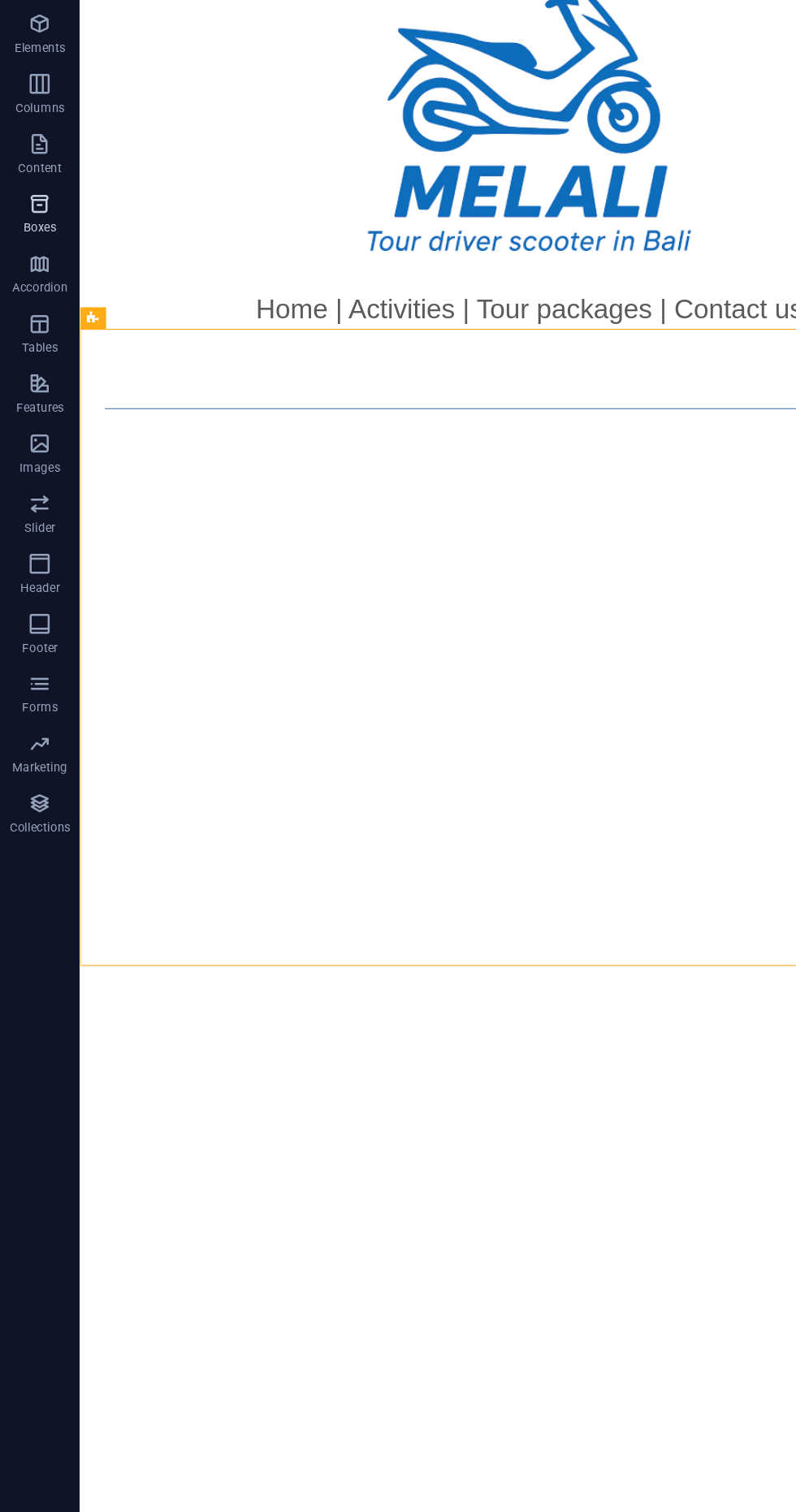
click at [33, 267] on p "Boxes" at bounding box center [32, 270] width 26 height 13
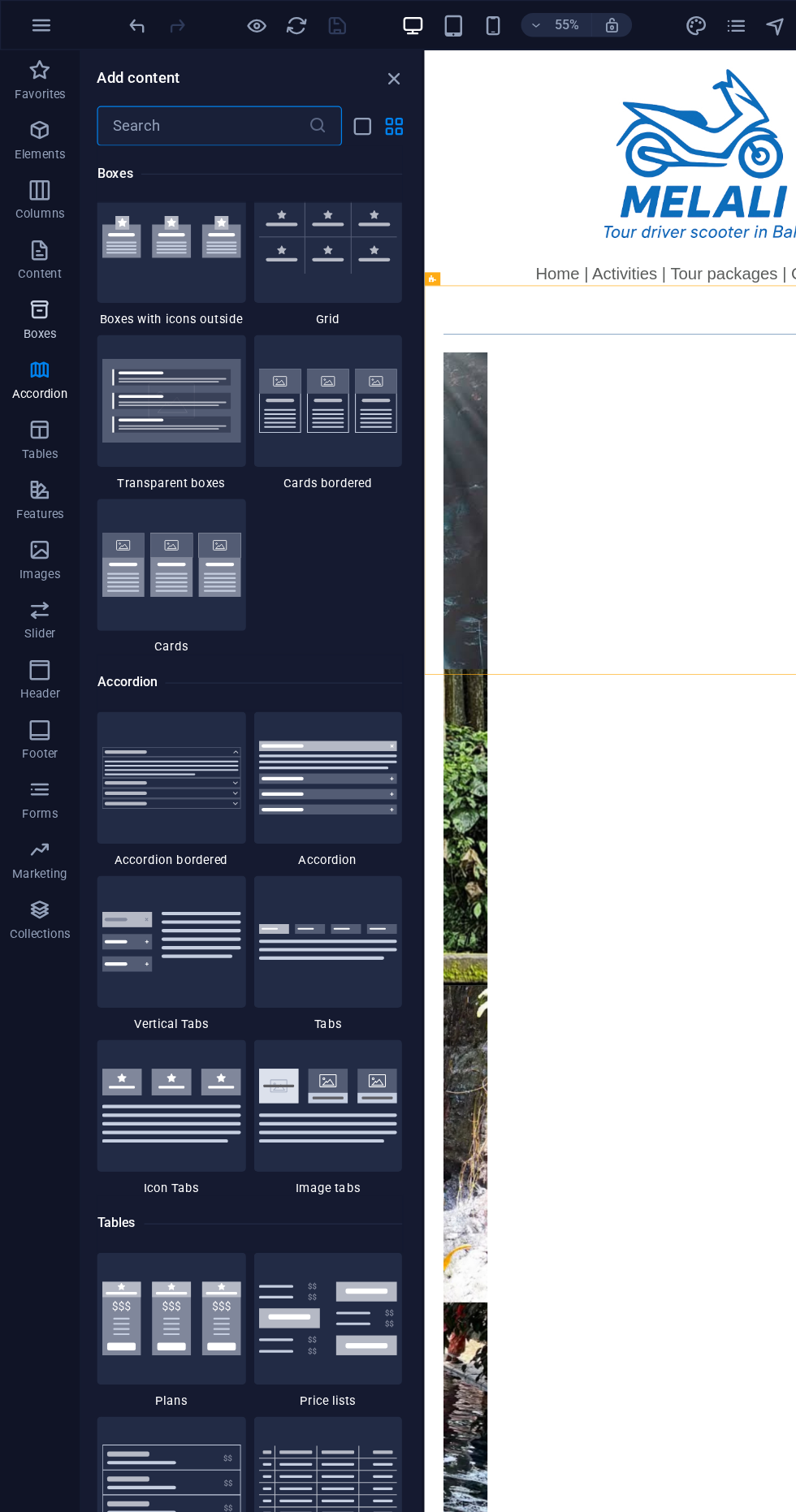
scroll to position [4747, 0]
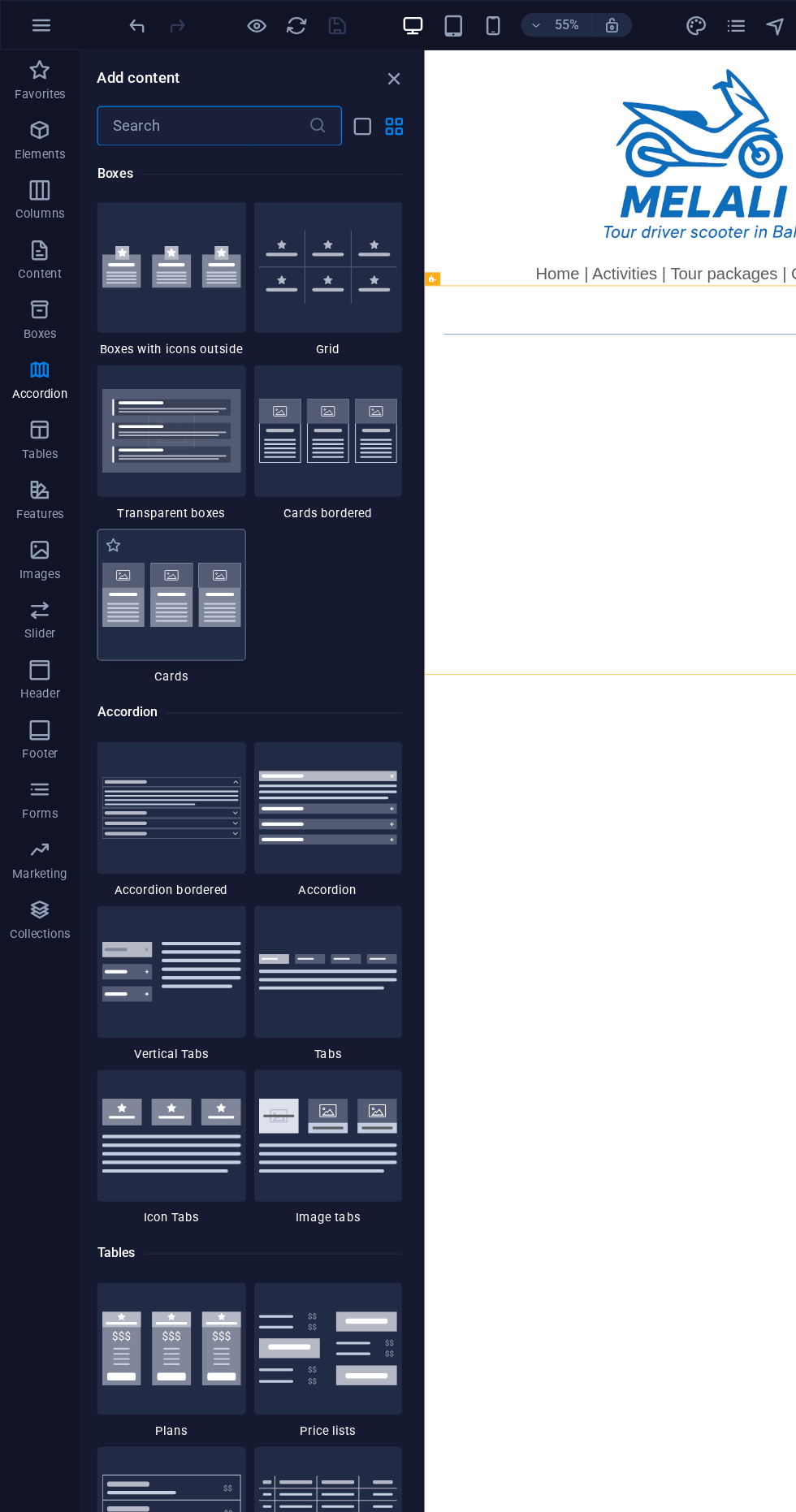
click at [143, 503] on img at bounding box center [139, 484] width 113 height 53
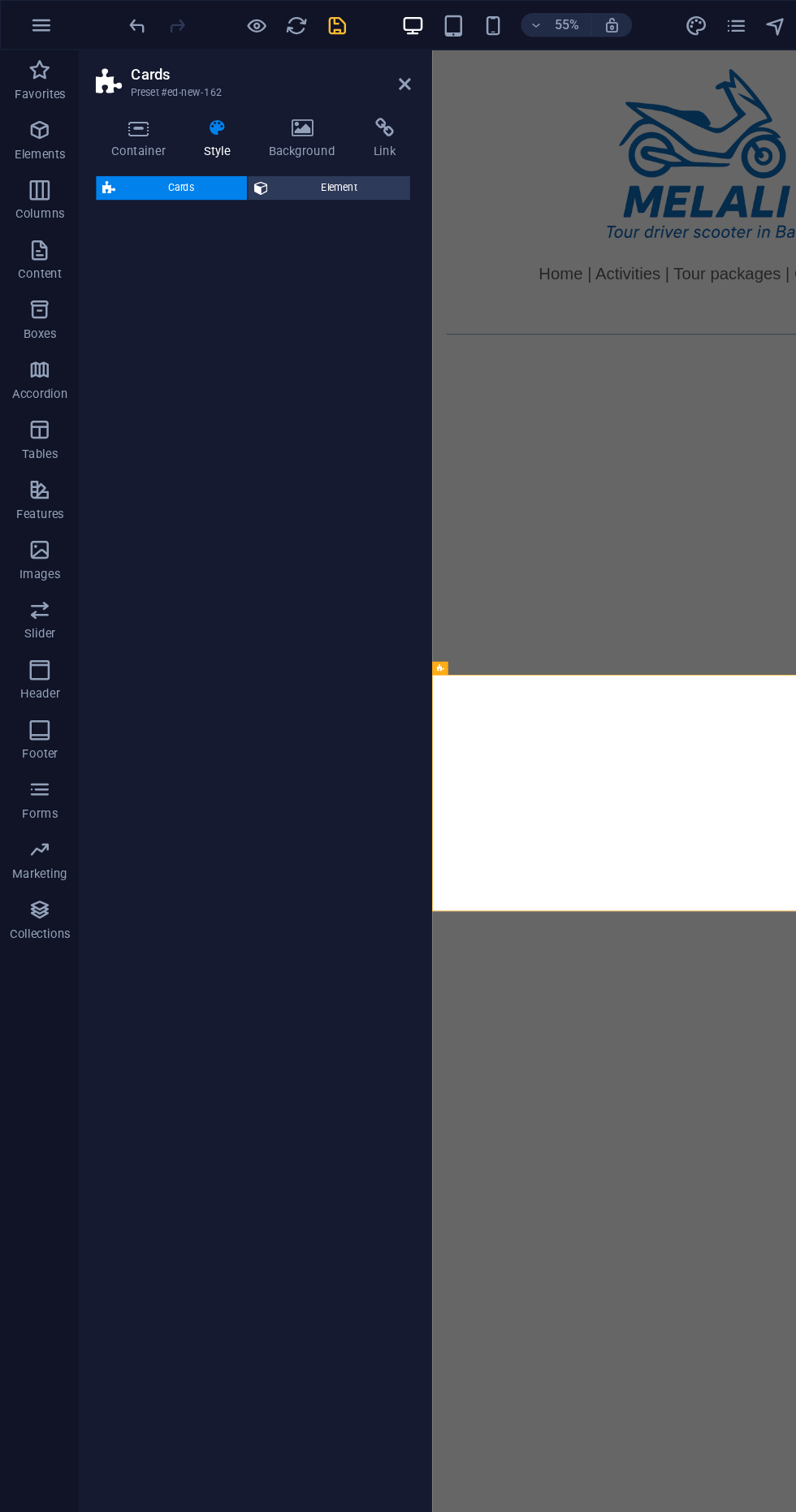
select select "rem"
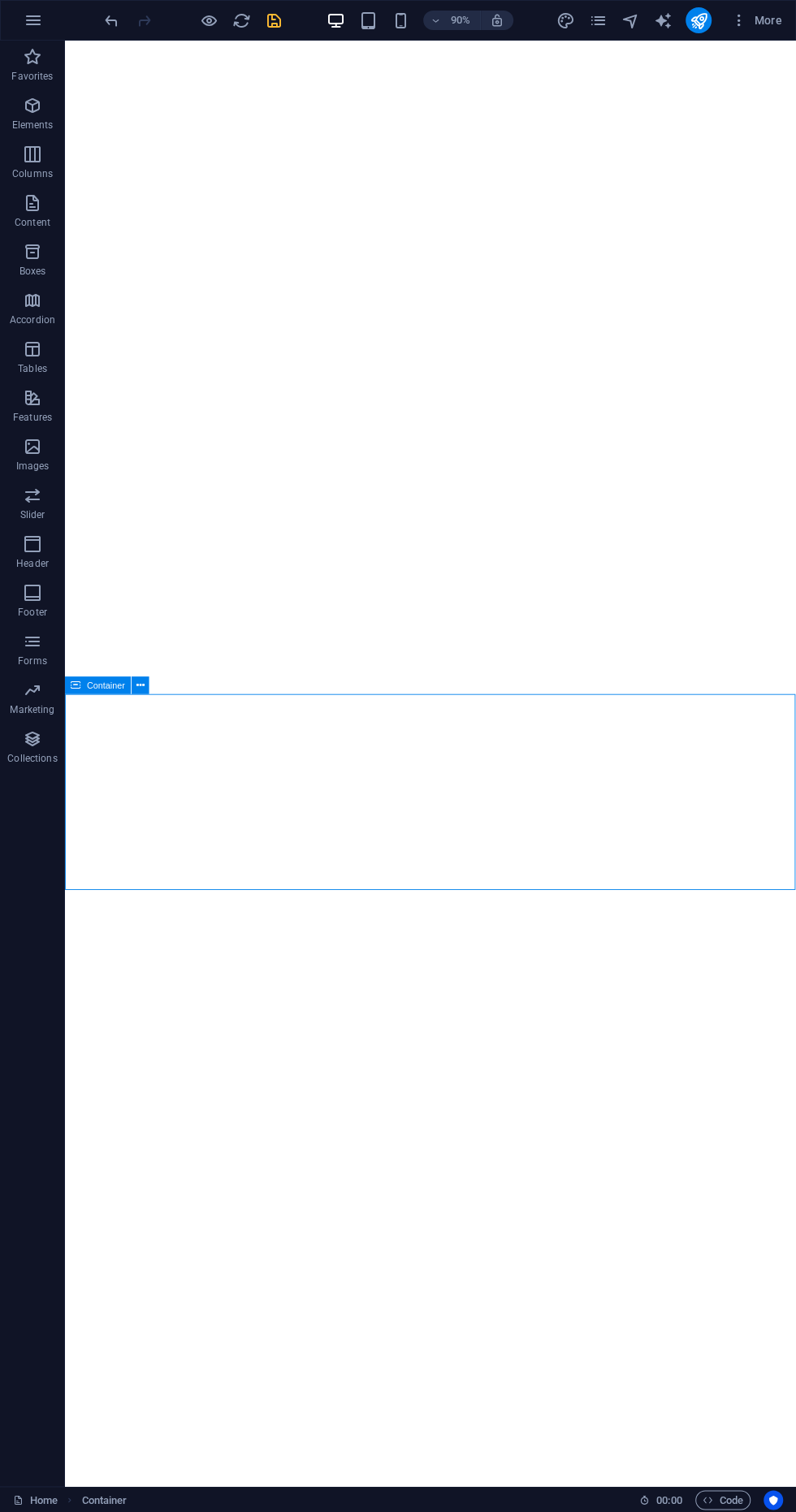
scroll to position [607, 0]
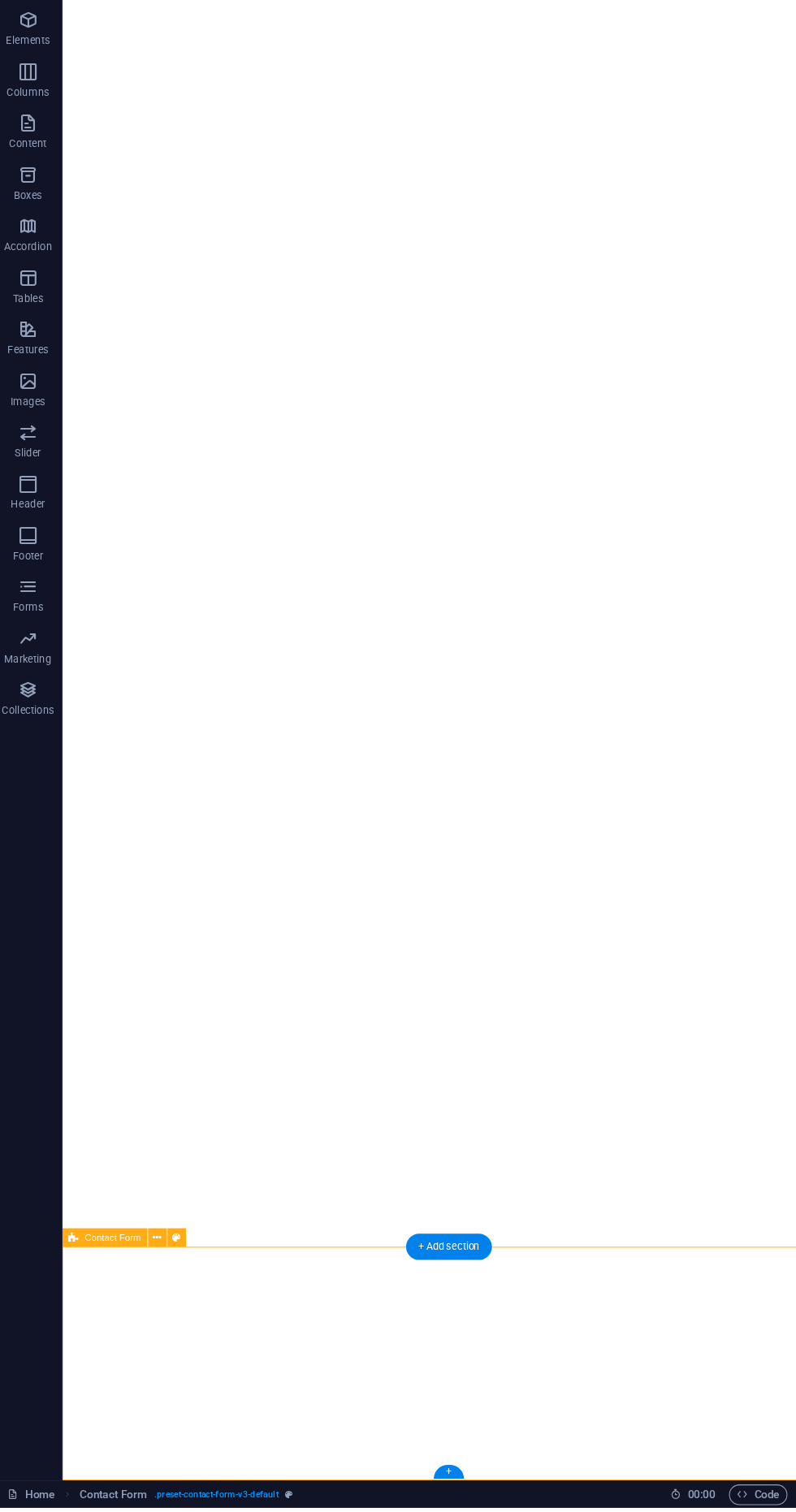
scroll to position [0, 0]
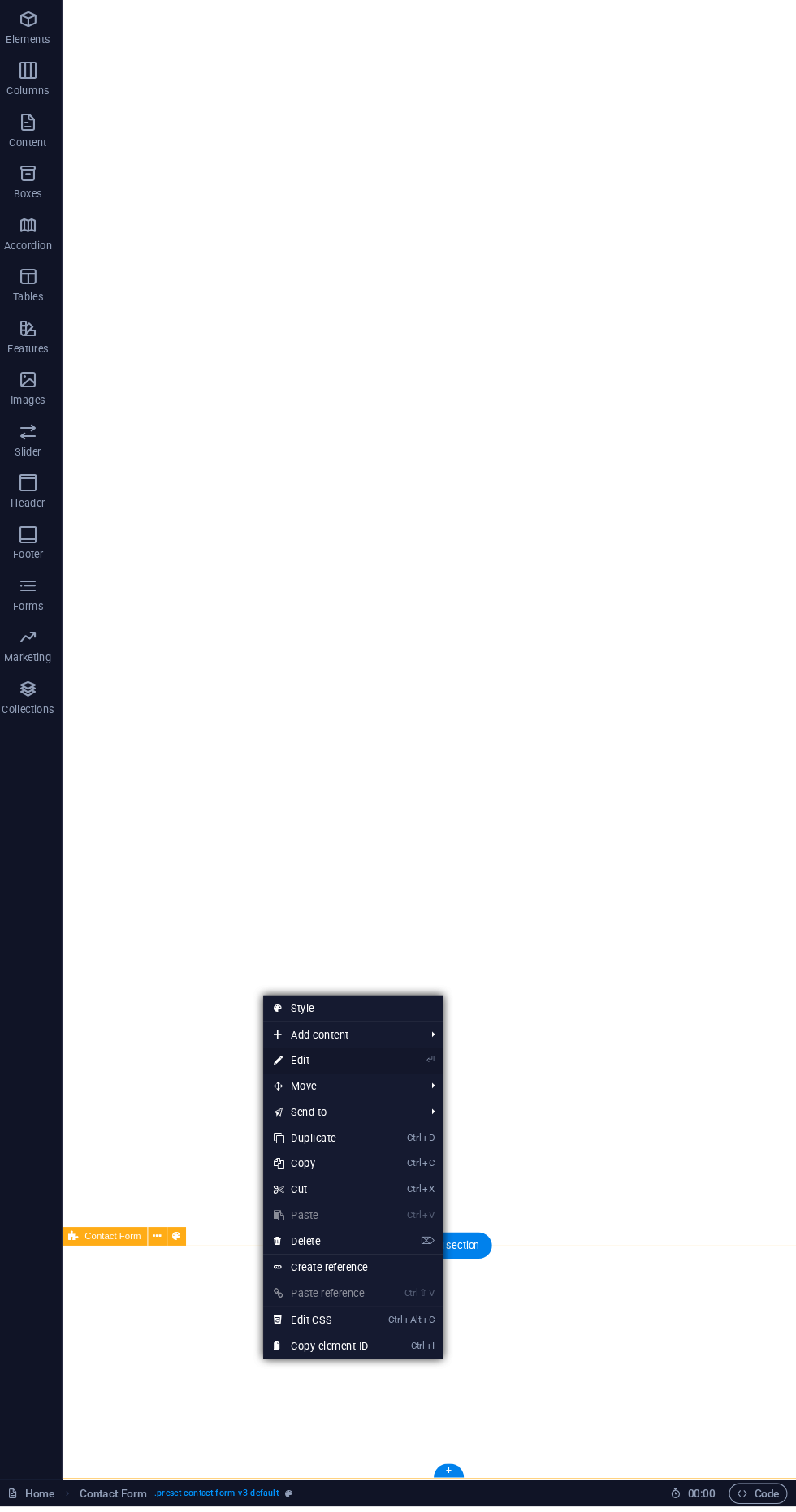
click at [327, 1096] on link "⏎ Edit" at bounding box center [309, 1090] width 109 height 24
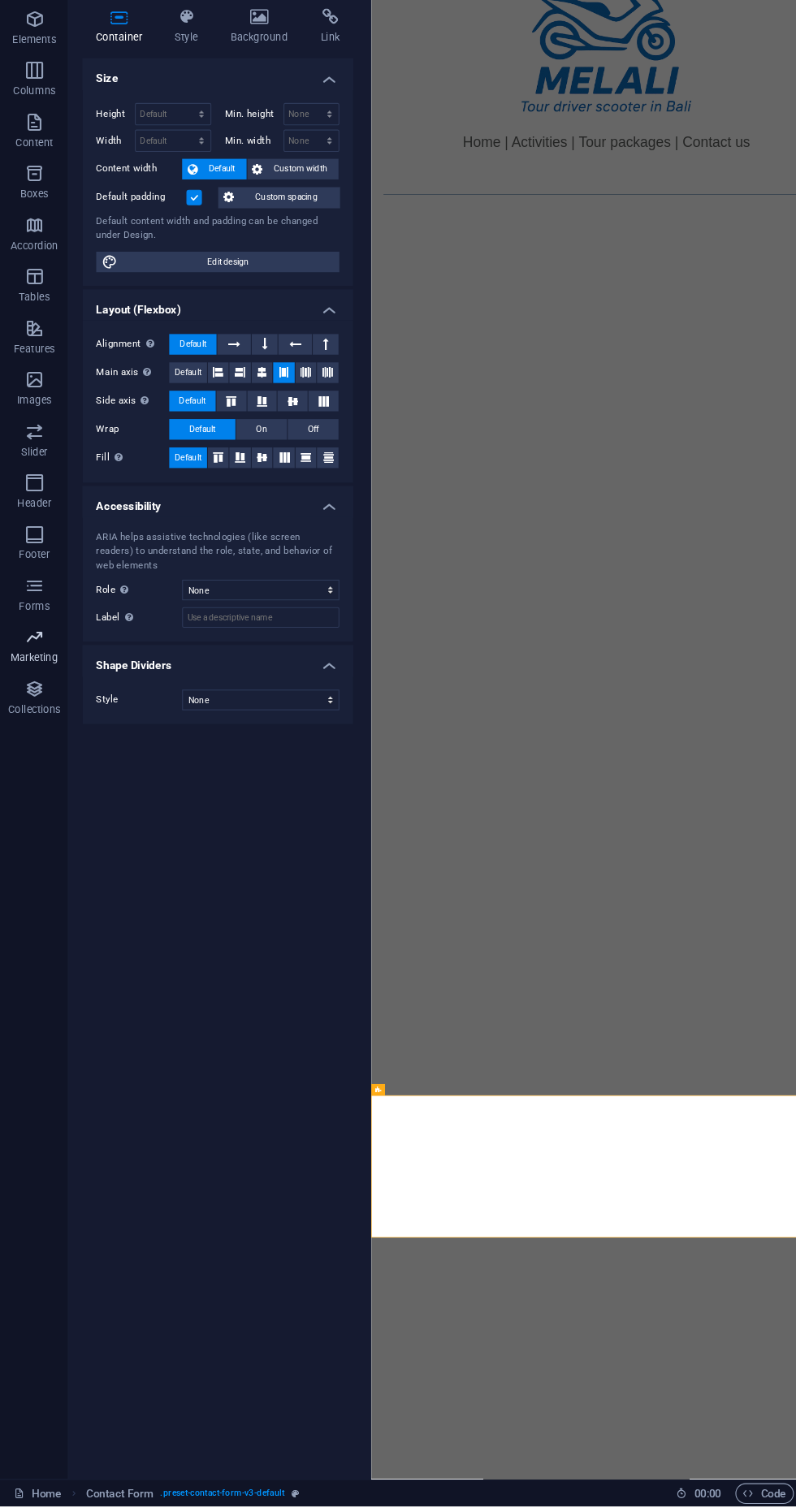
click at [50, 700] on span "Marketing" at bounding box center [32, 700] width 65 height 39
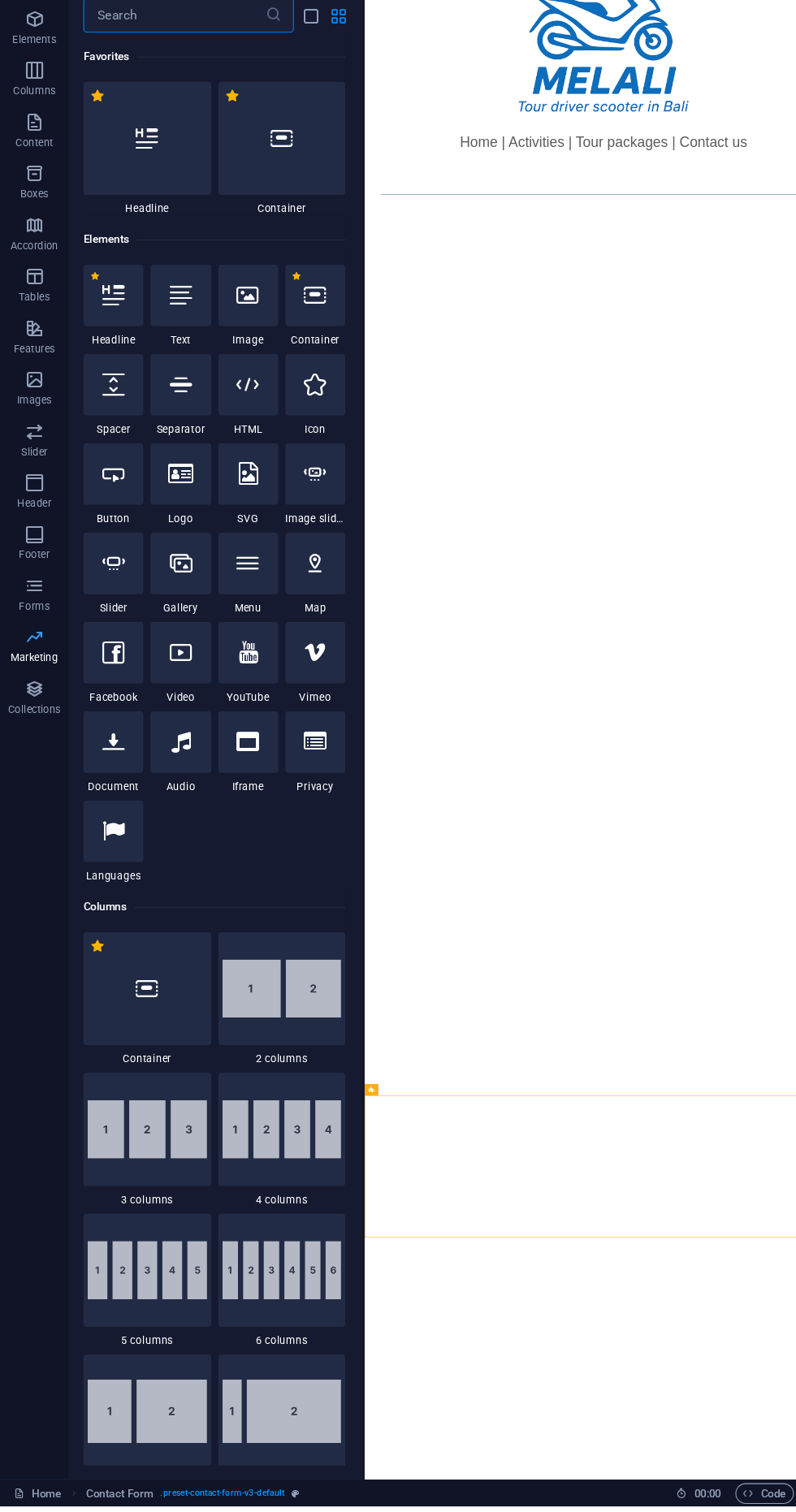
click at [41, 691] on icon "button" at bounding box center [32, 691] width 20 height 20
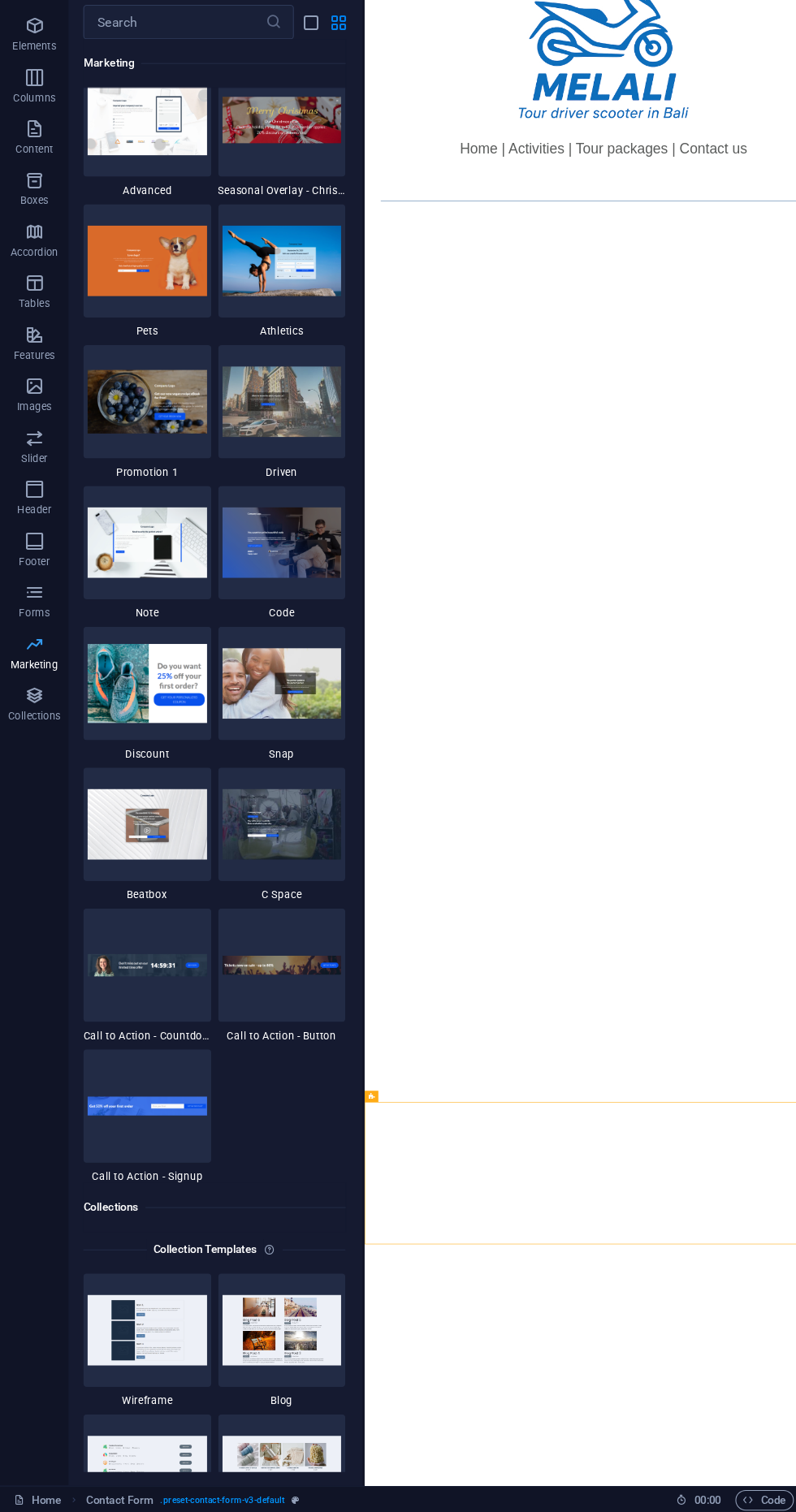
scroll to position [13791, 0]
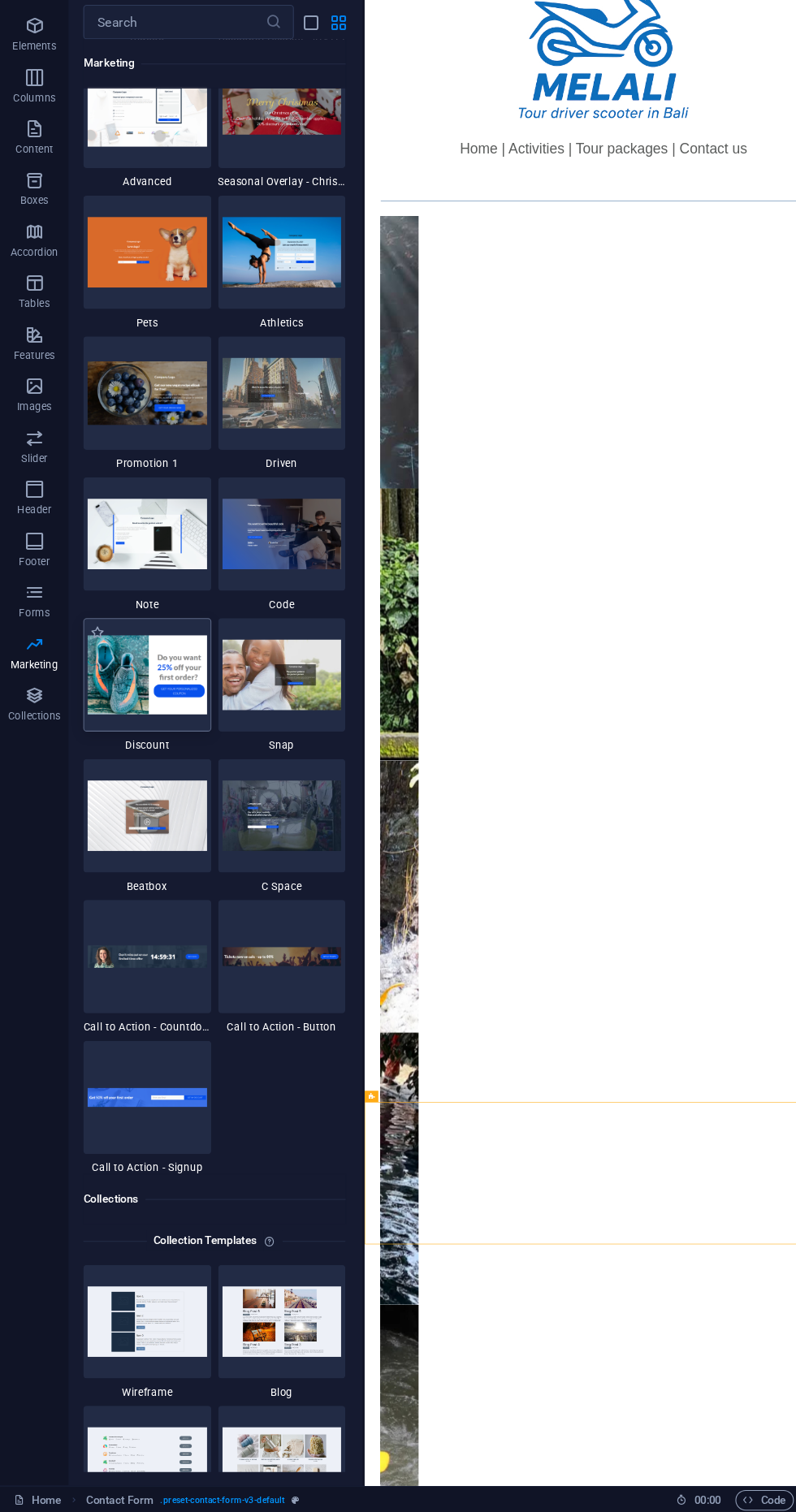
click at [152, 732] on img at bounding box center [139, 719] width 113 height 75
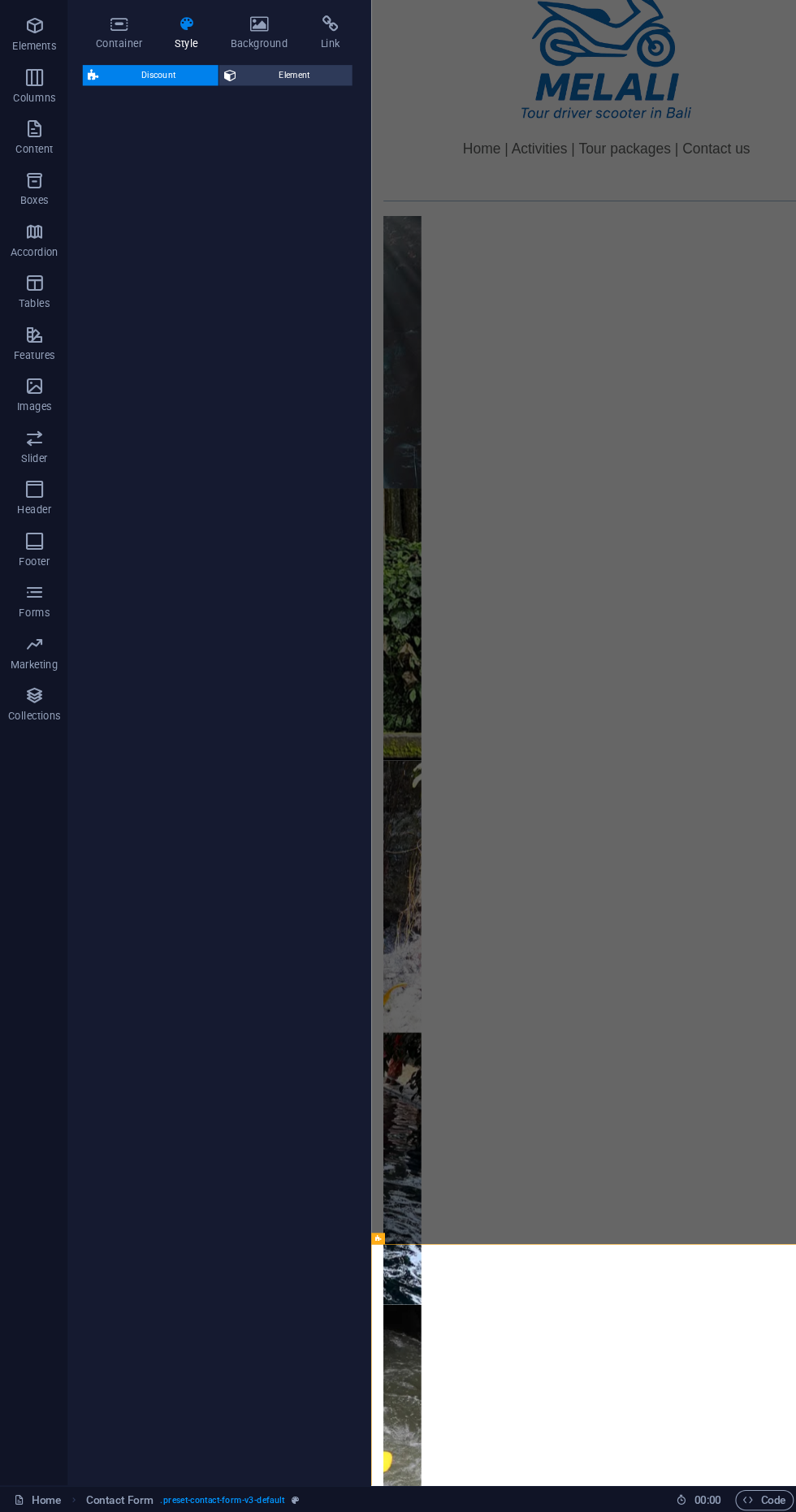
select select "rem"
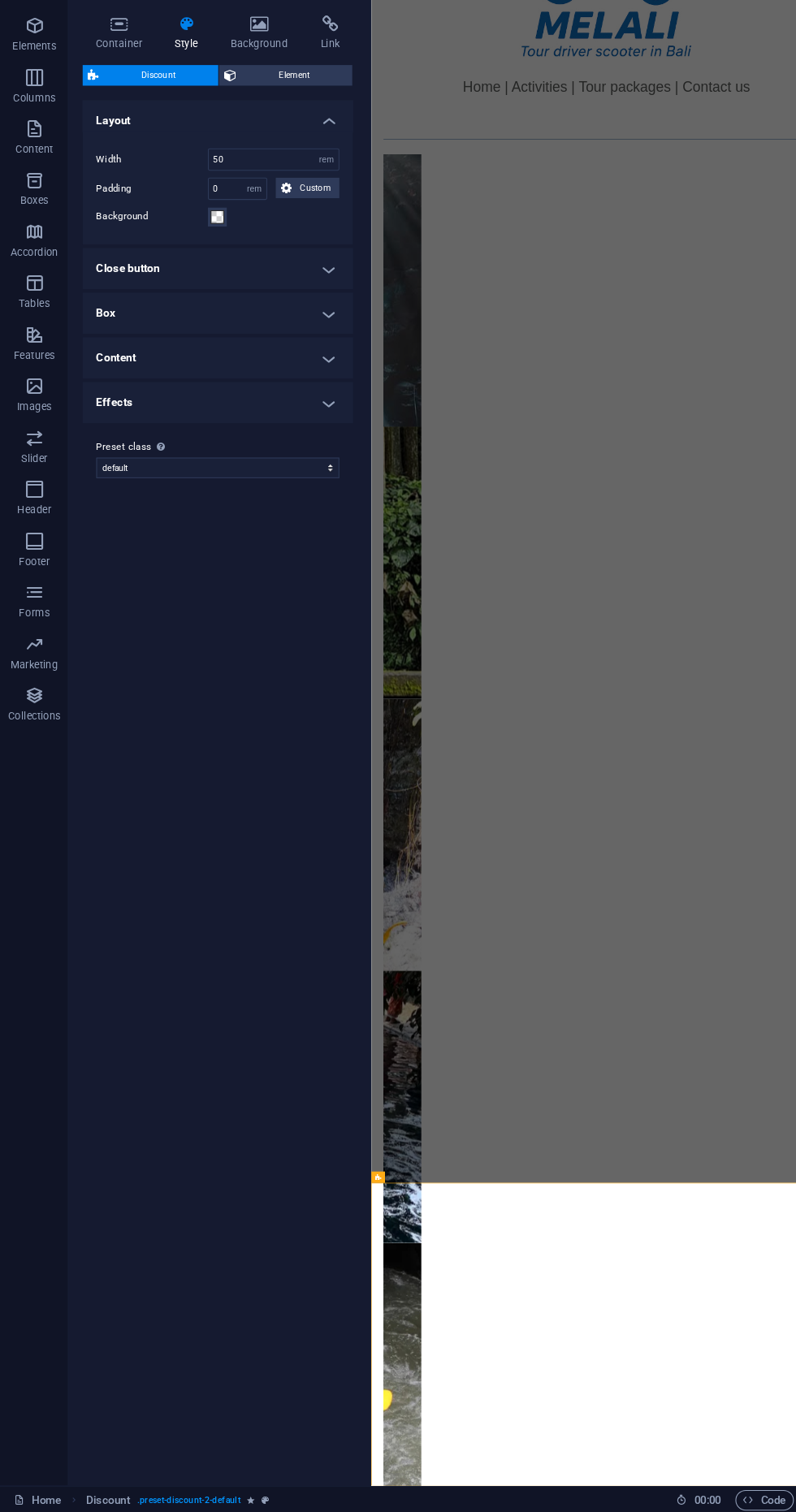
scroll to position [0, 0]
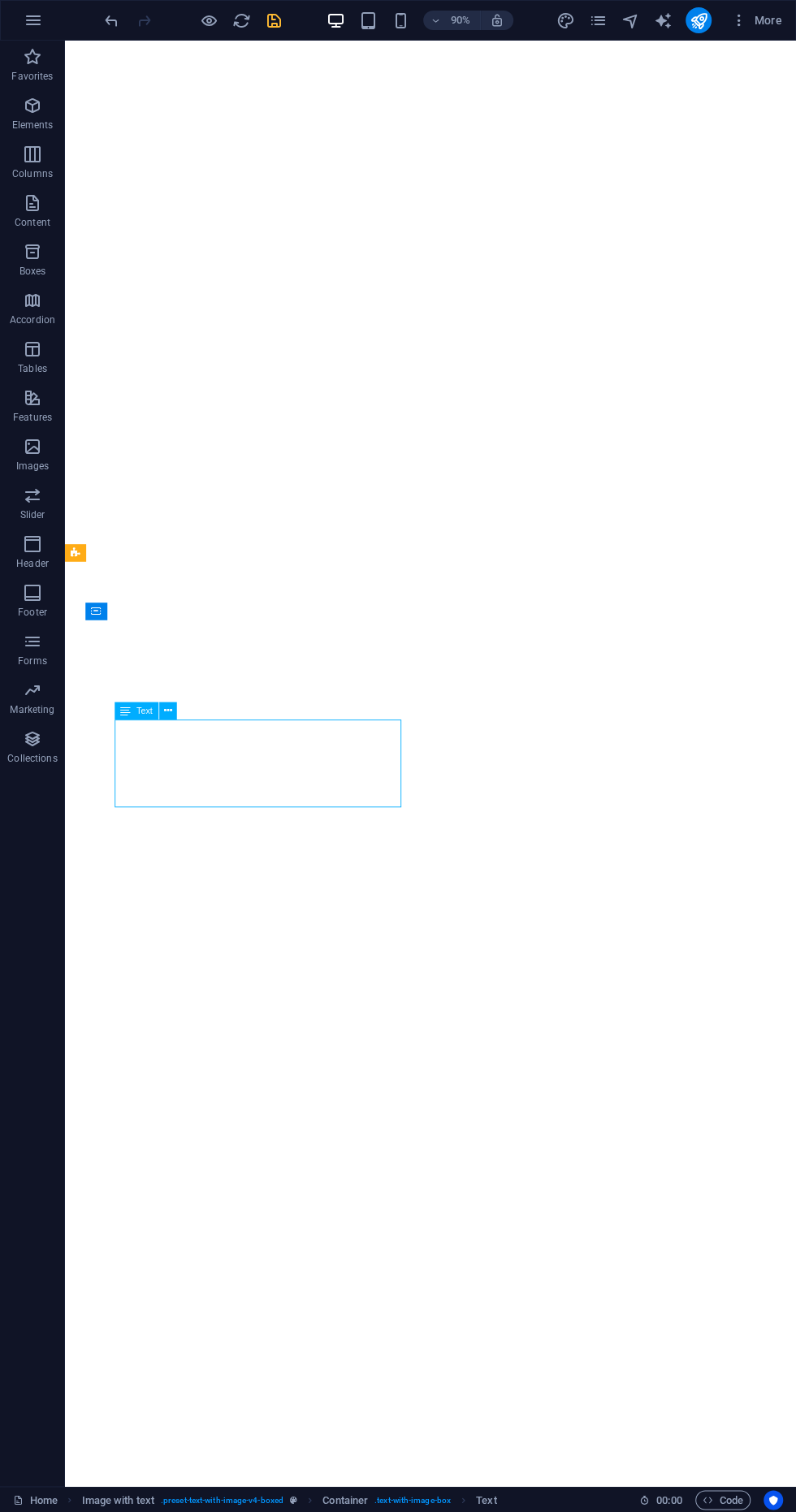
scroll to position [986, 0]
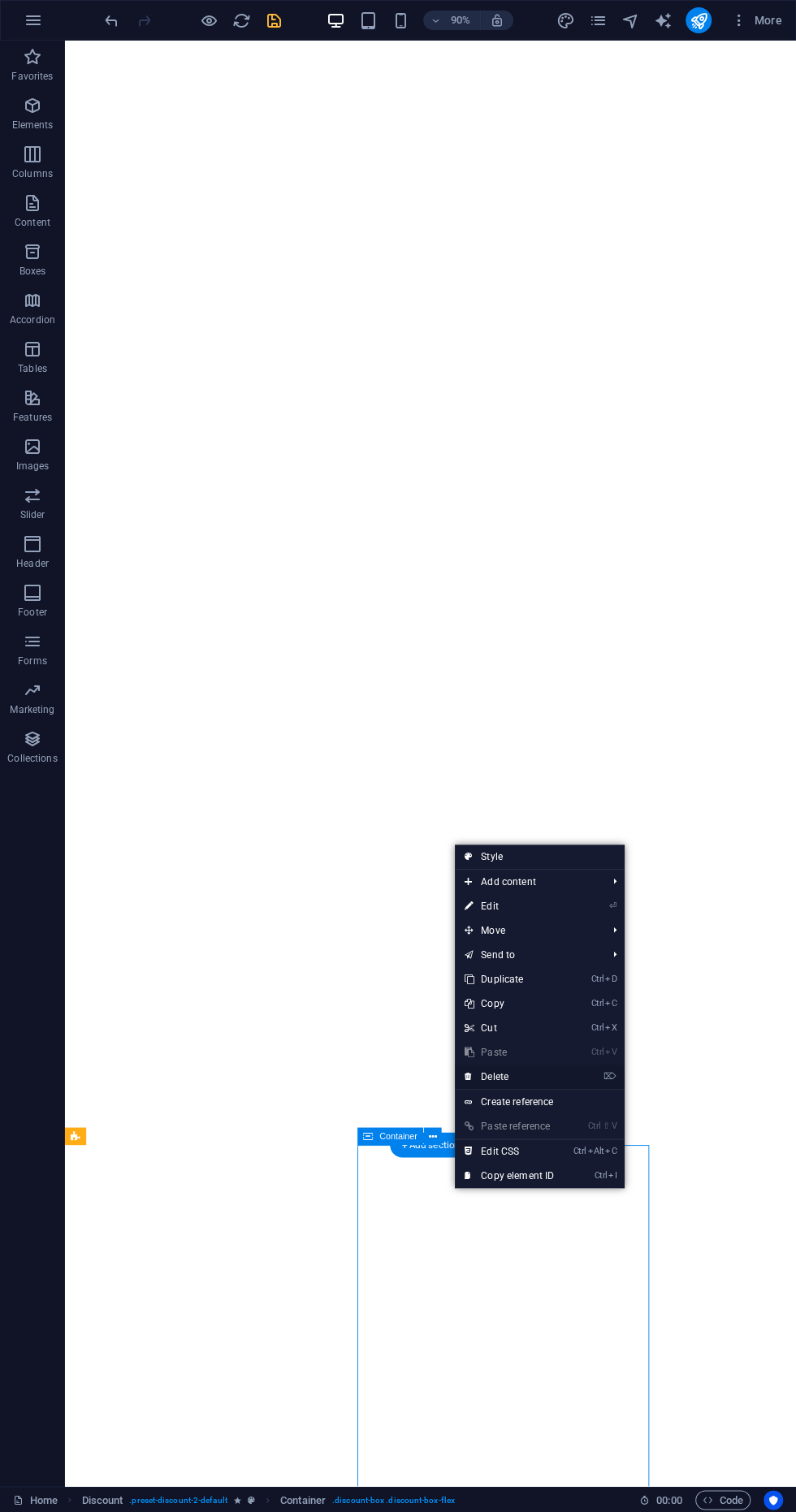
click at [543, 1079] on link "⌦ Delete" at bounding box center [509, 1076] width 109 height 24
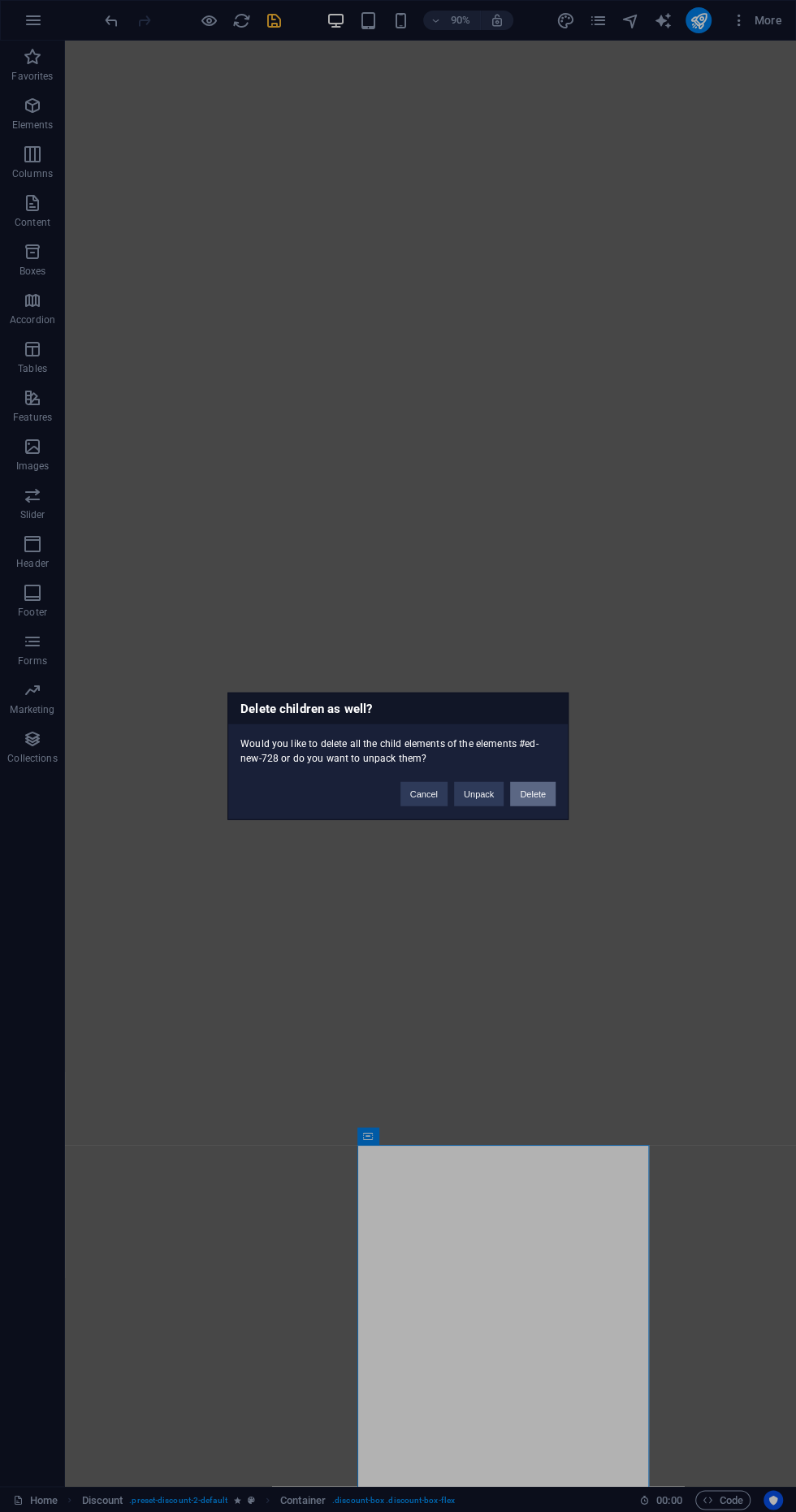
click at [536, 793] on button "Delete" at bounding box center [533, 794] width 46 height 24
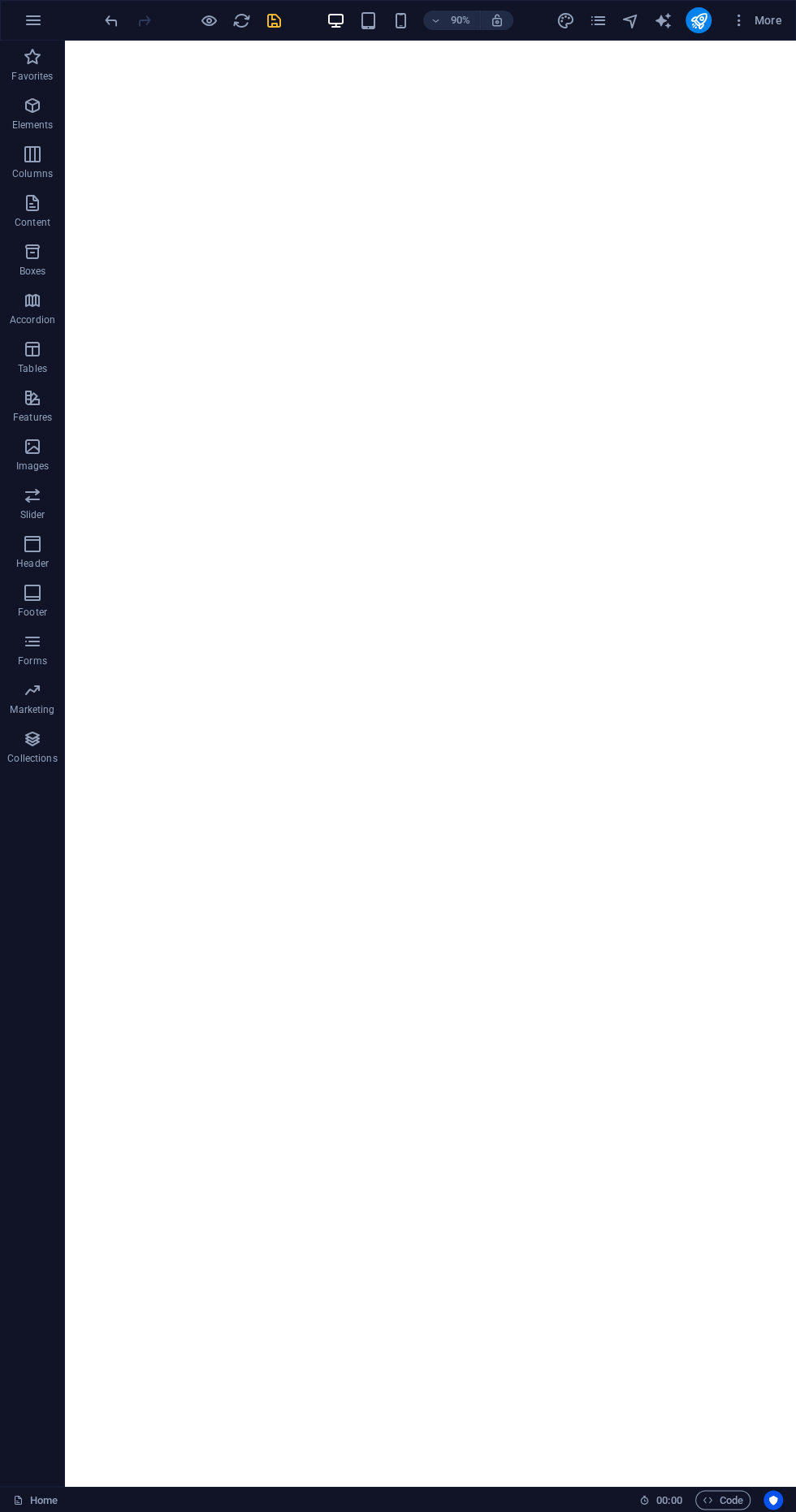
click at [102, 34] on div "90% More" at bounding box center [398, 20] width 794 height 39
click at [105, 13] on icon "undo" at bounding box center [111, 20] width 19 height 19
click at [110, 28] on icon "undo" at bounding box center [111, 20] width 19 height 19
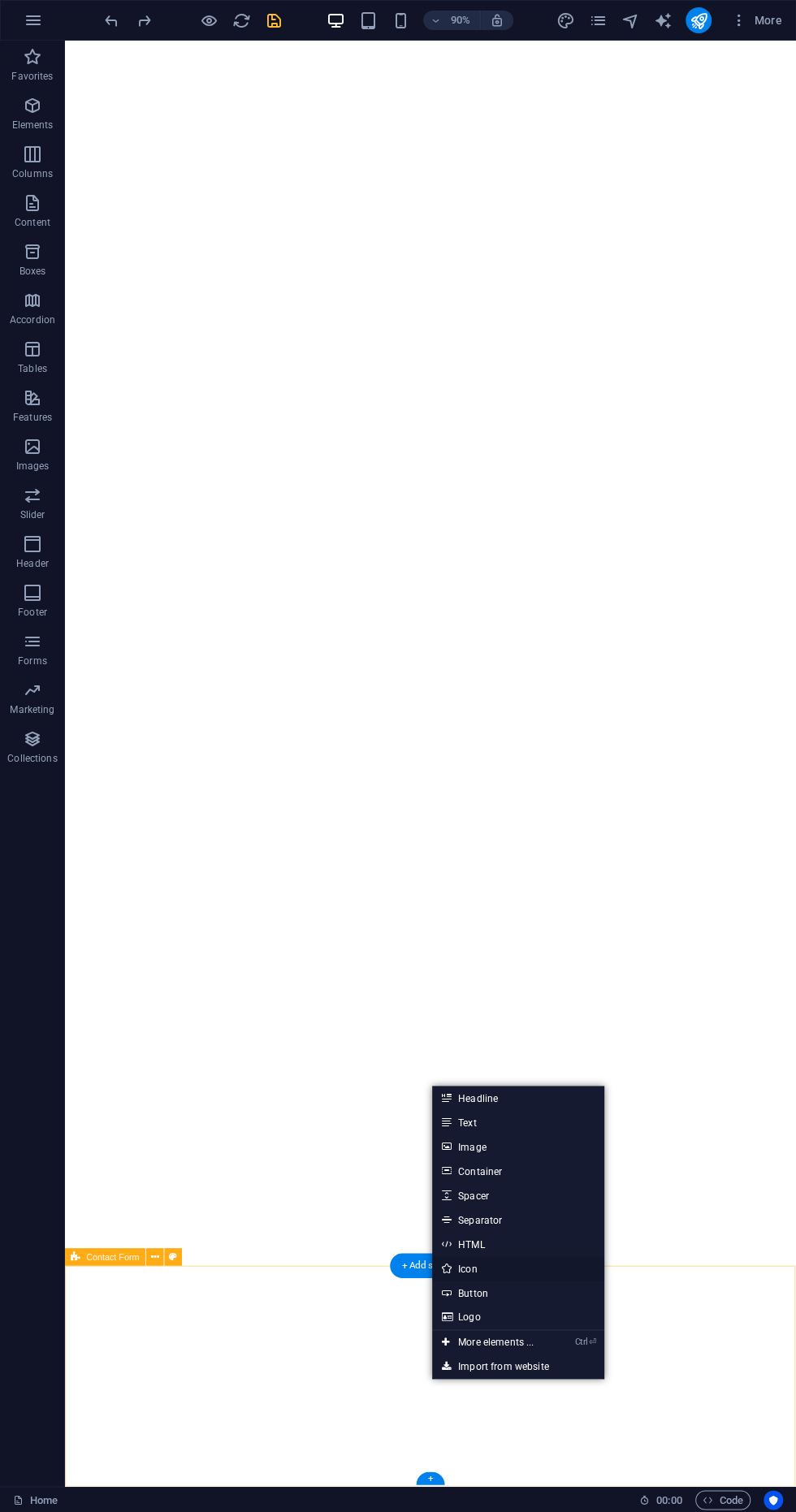
click at [513, 1267] on link "Icon" at bounding box center [518, 1268] width 172 height 24
select select "xMidYMid"
select select "px"
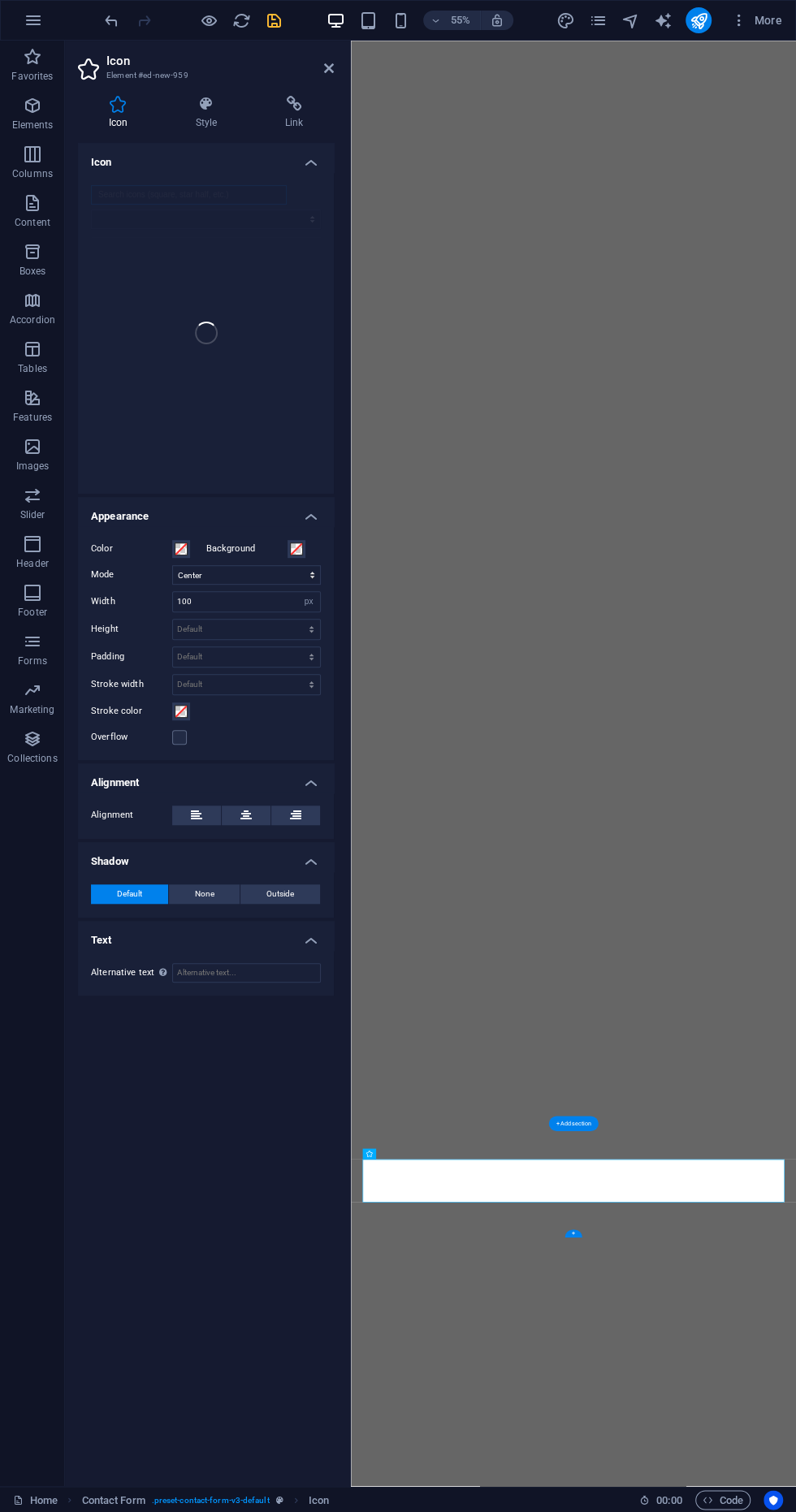
scroll to position [0, 0]
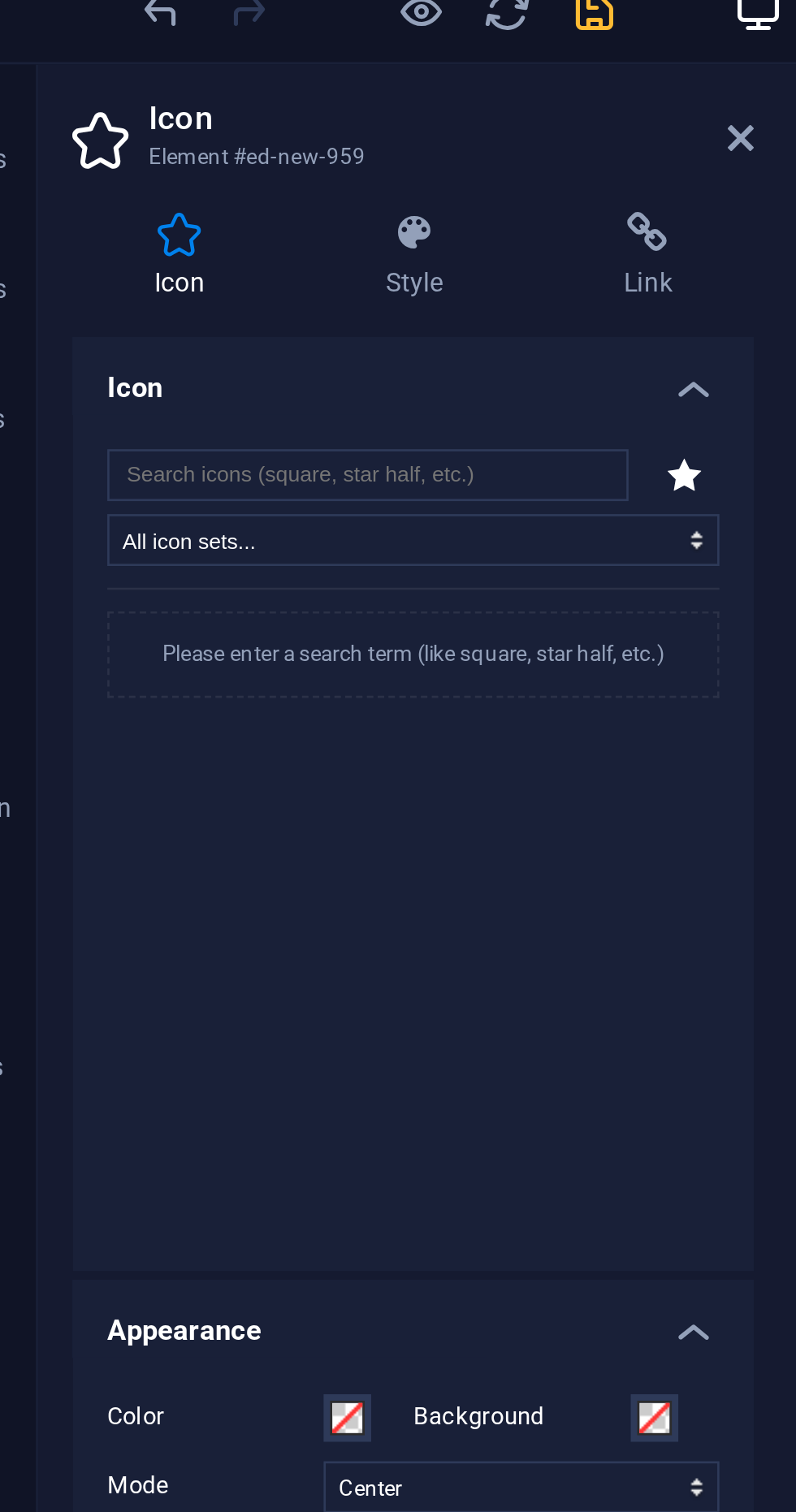
click at [321, 167] on h4 "Icon" at bounding box center [206, 158] width 256 height 29
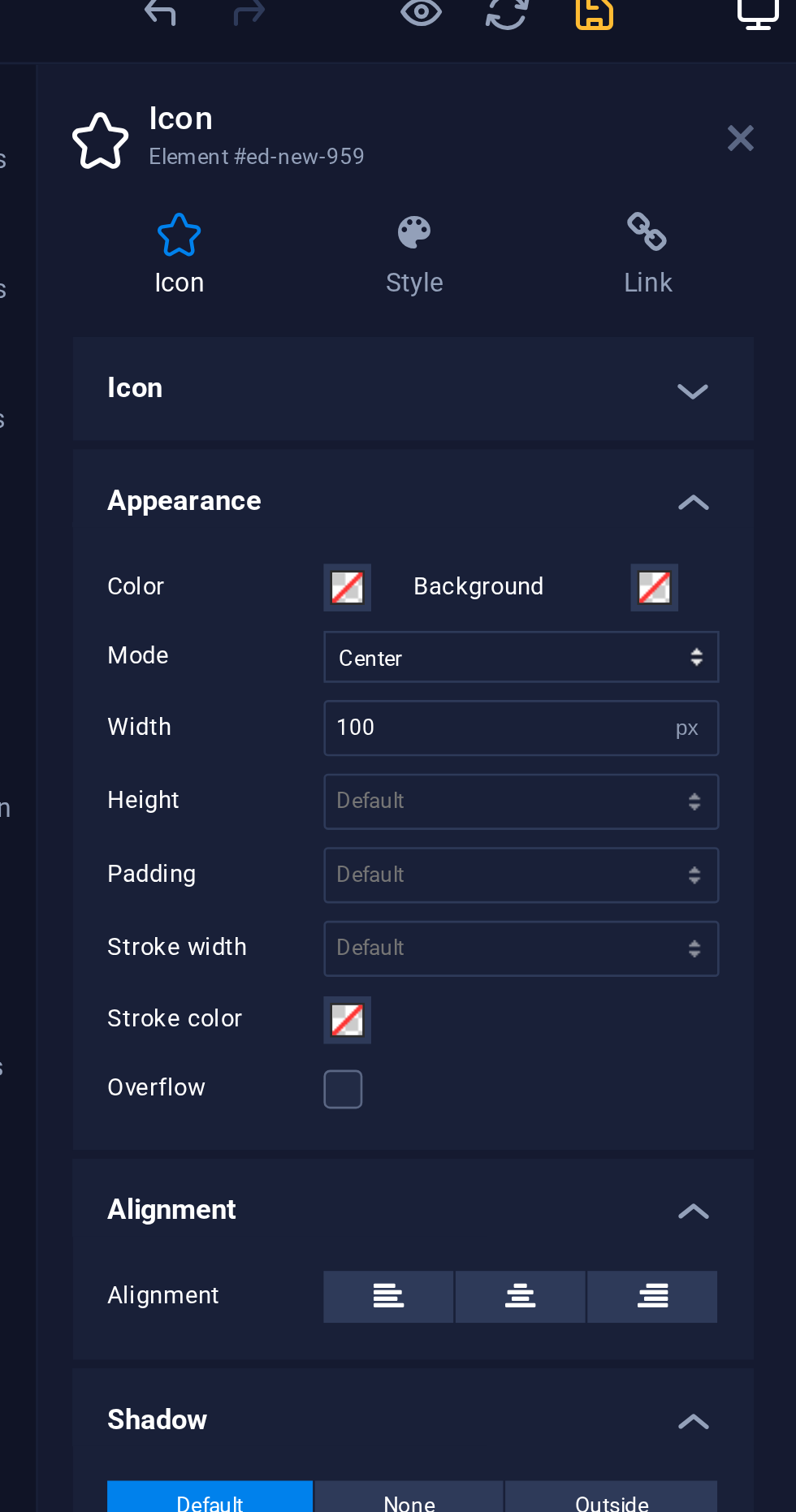
click at [324, 71] on icon at bounding box center [329, 67] width 10 height 13
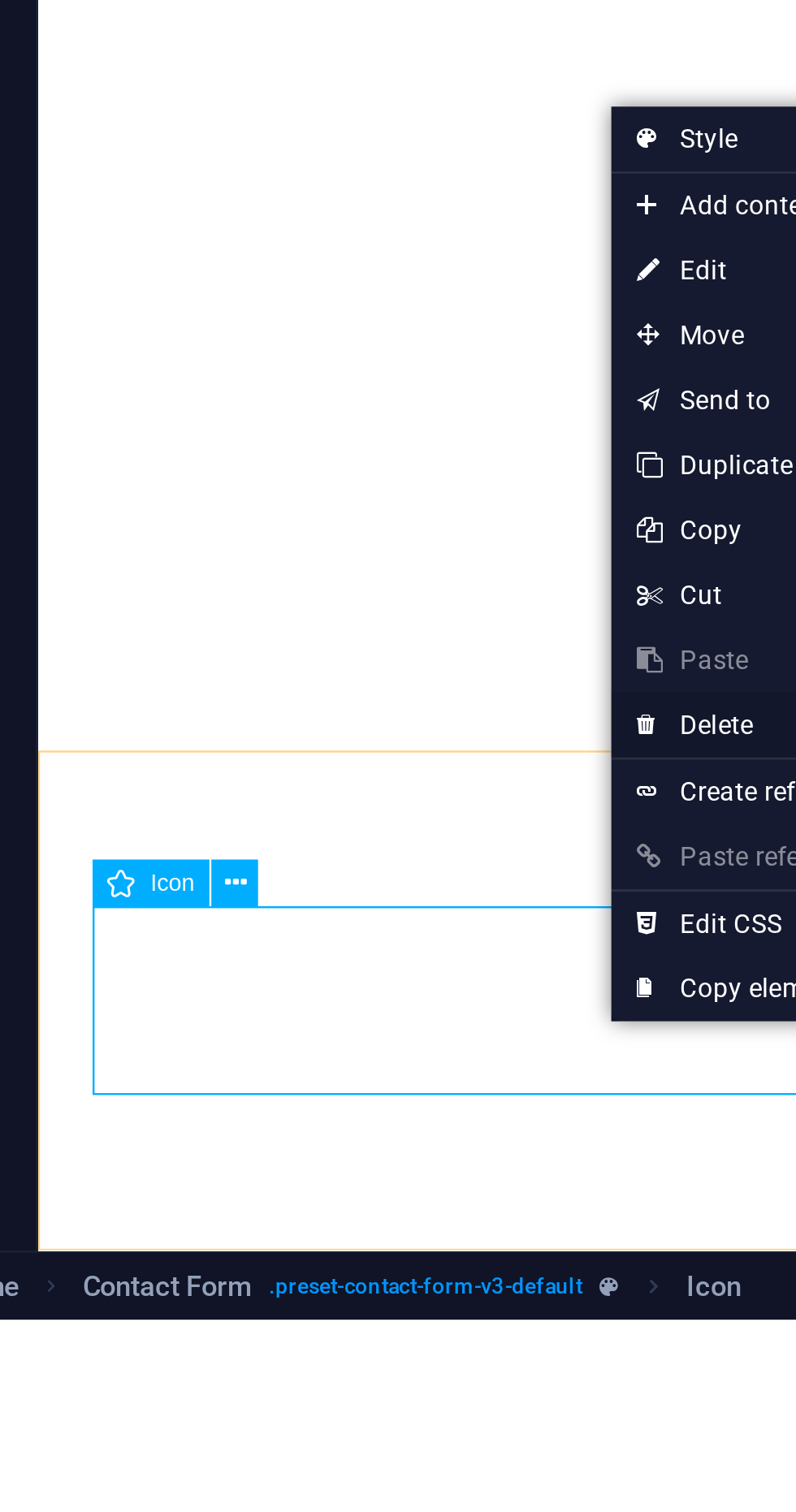
click at [332, 1293] on link "⌦ Delete" at bounding box center [335, 1289] width 109 height 24
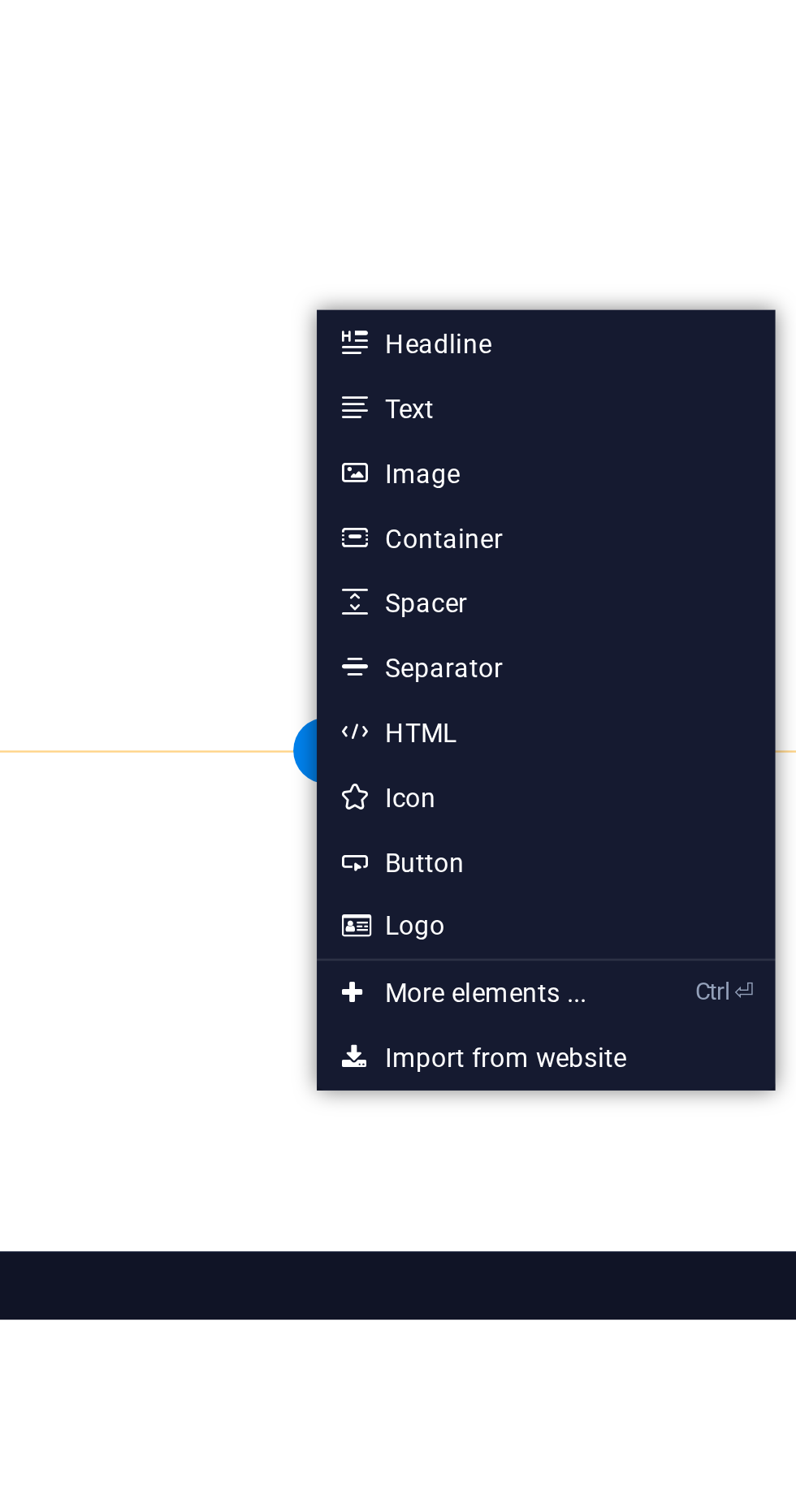
click at [498, 1495] on section "Home Favorites Elements Columns Content Boxes Accordion Tables Features Images …" at bounding box center [398, 756] width 796 height 1512
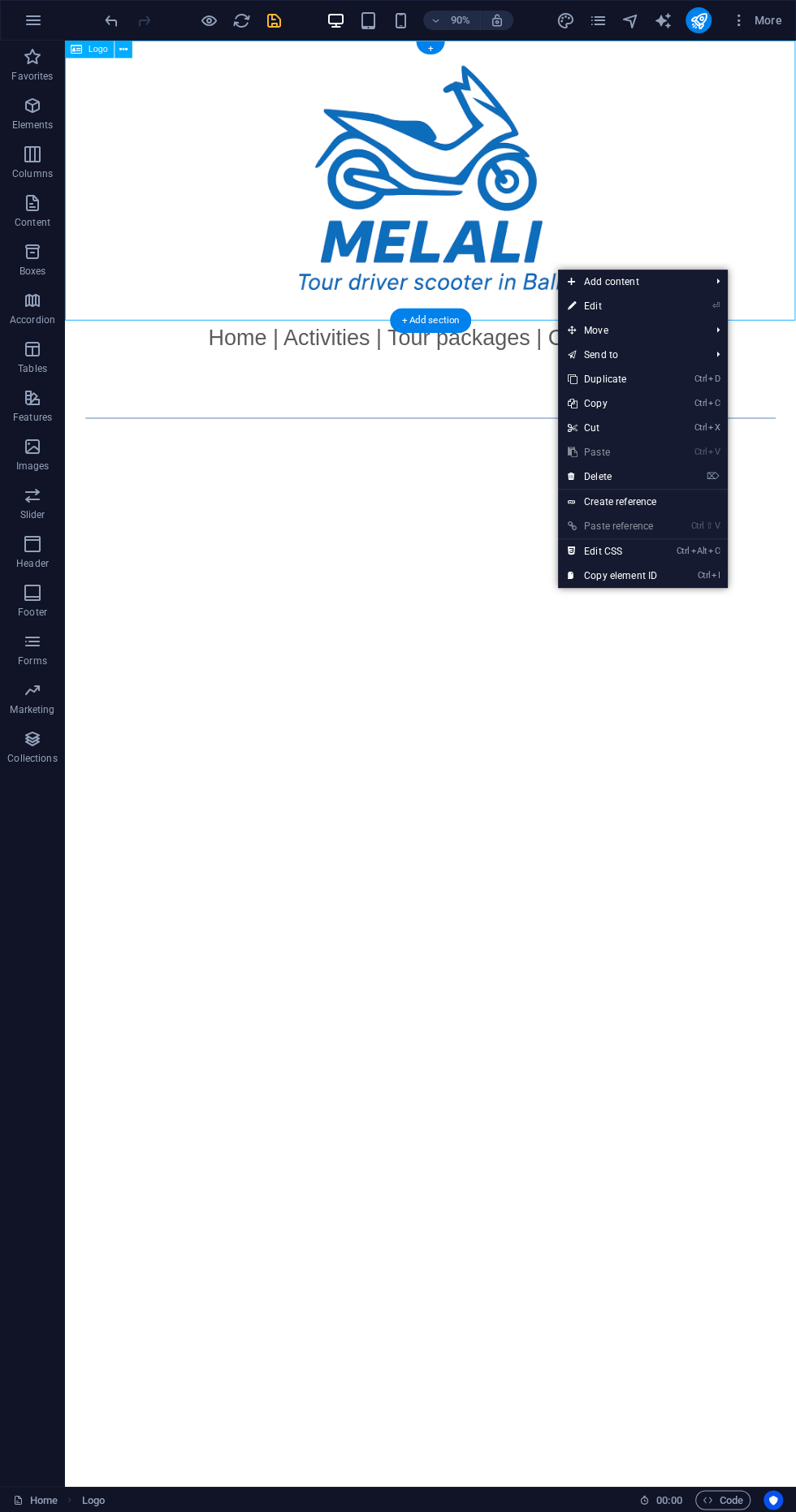
click at [795, 191] on div at bounding box center [471, 196] width 812 height 311
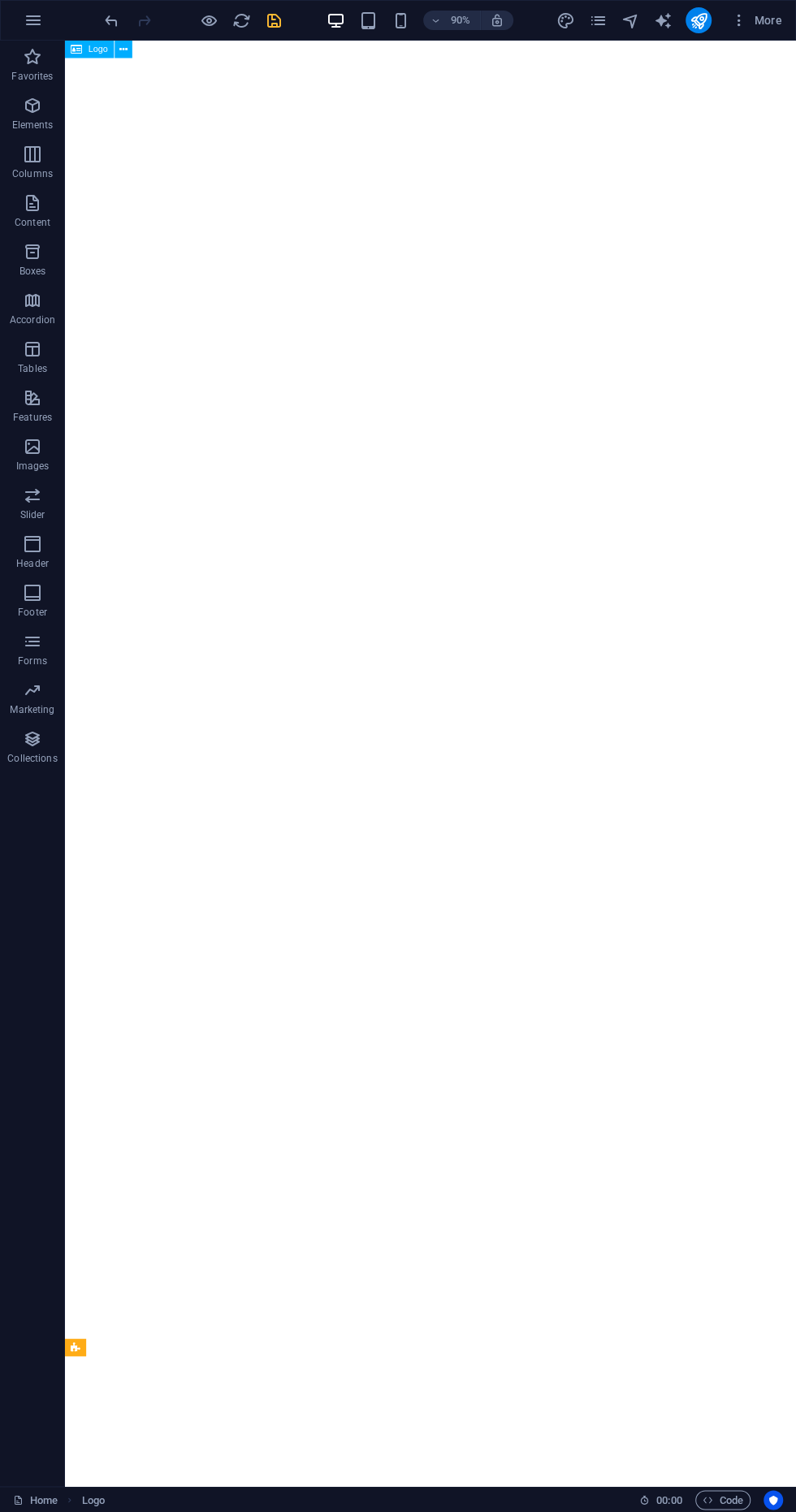
scroll to position [607, 0]
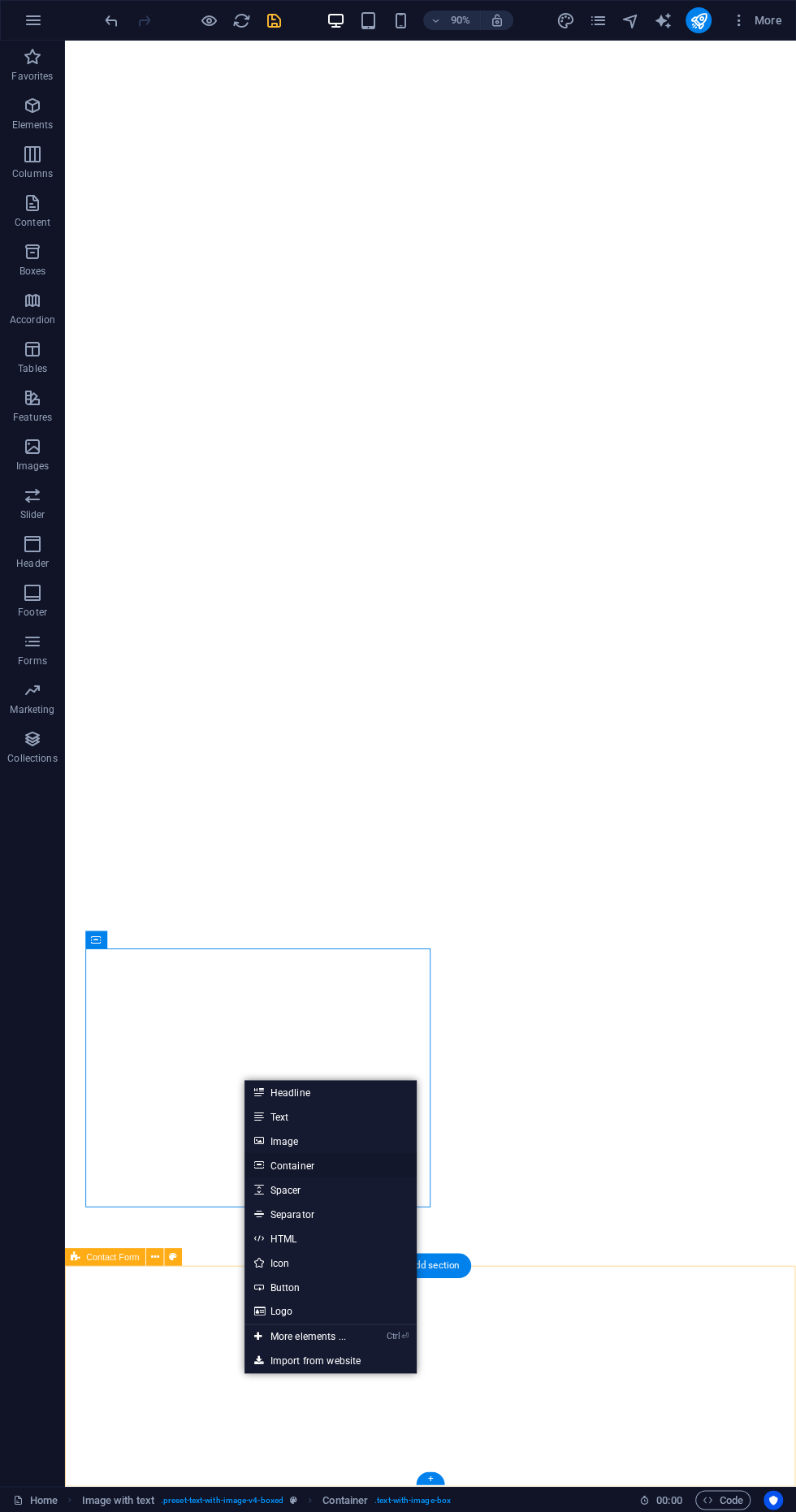
click at [352, 1164] on link "Container" at bounding box center [331, 1165] width 172 height 24
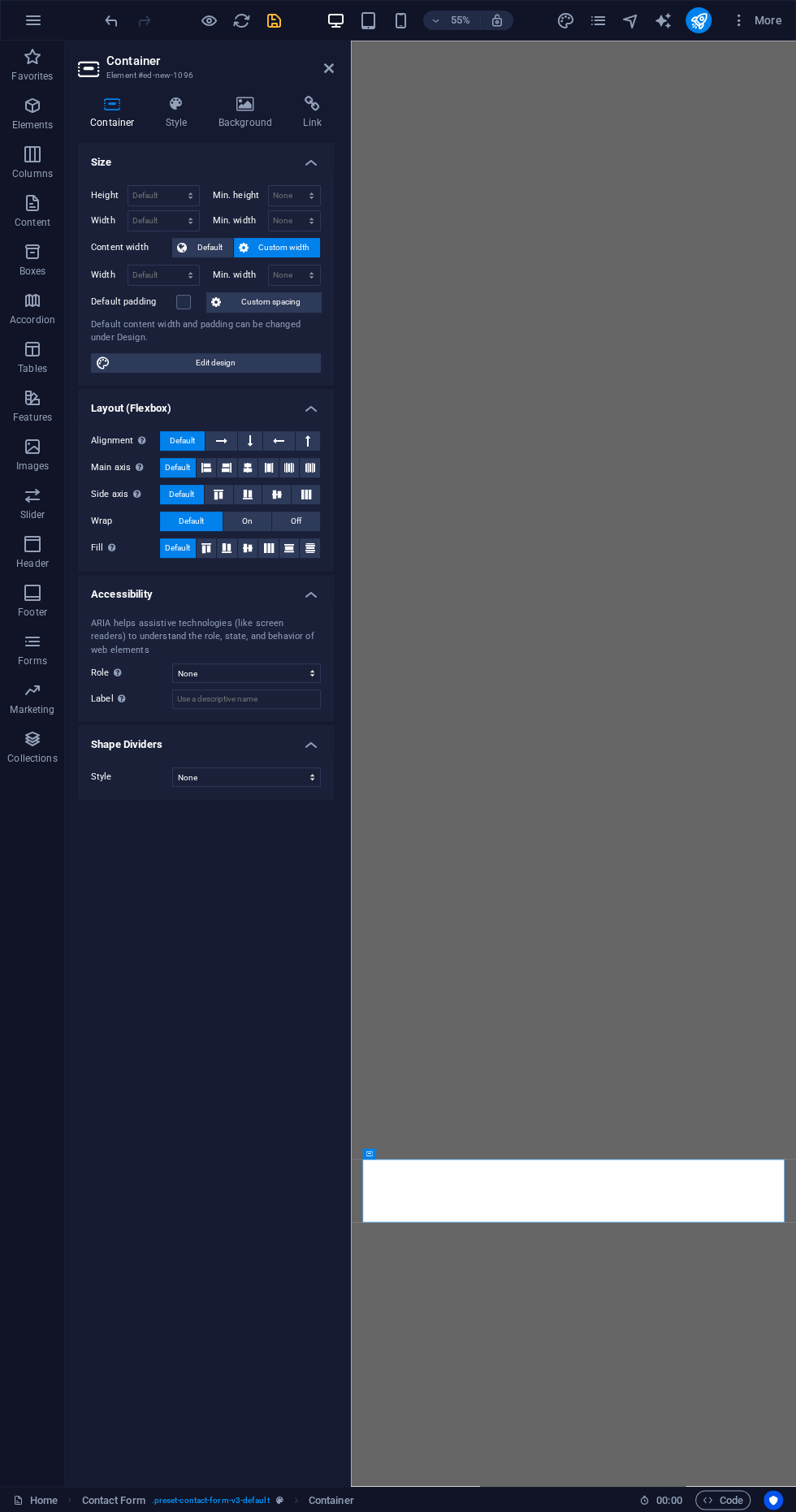
scroll to position [0, 0]
click at [330, 67] on icon at bounding box center [329, 67] width 10 height 13
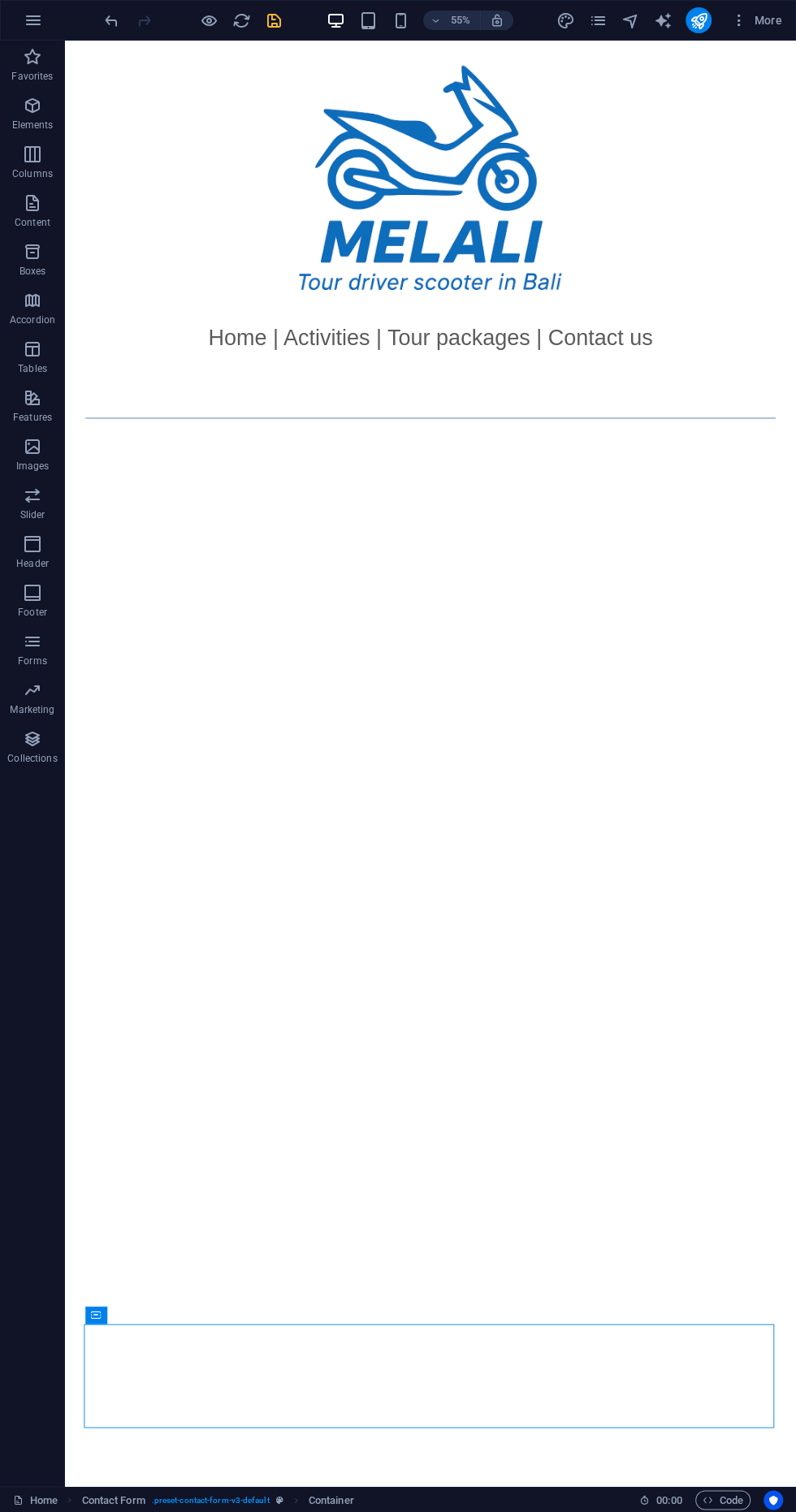
scroll to position [607, 0]
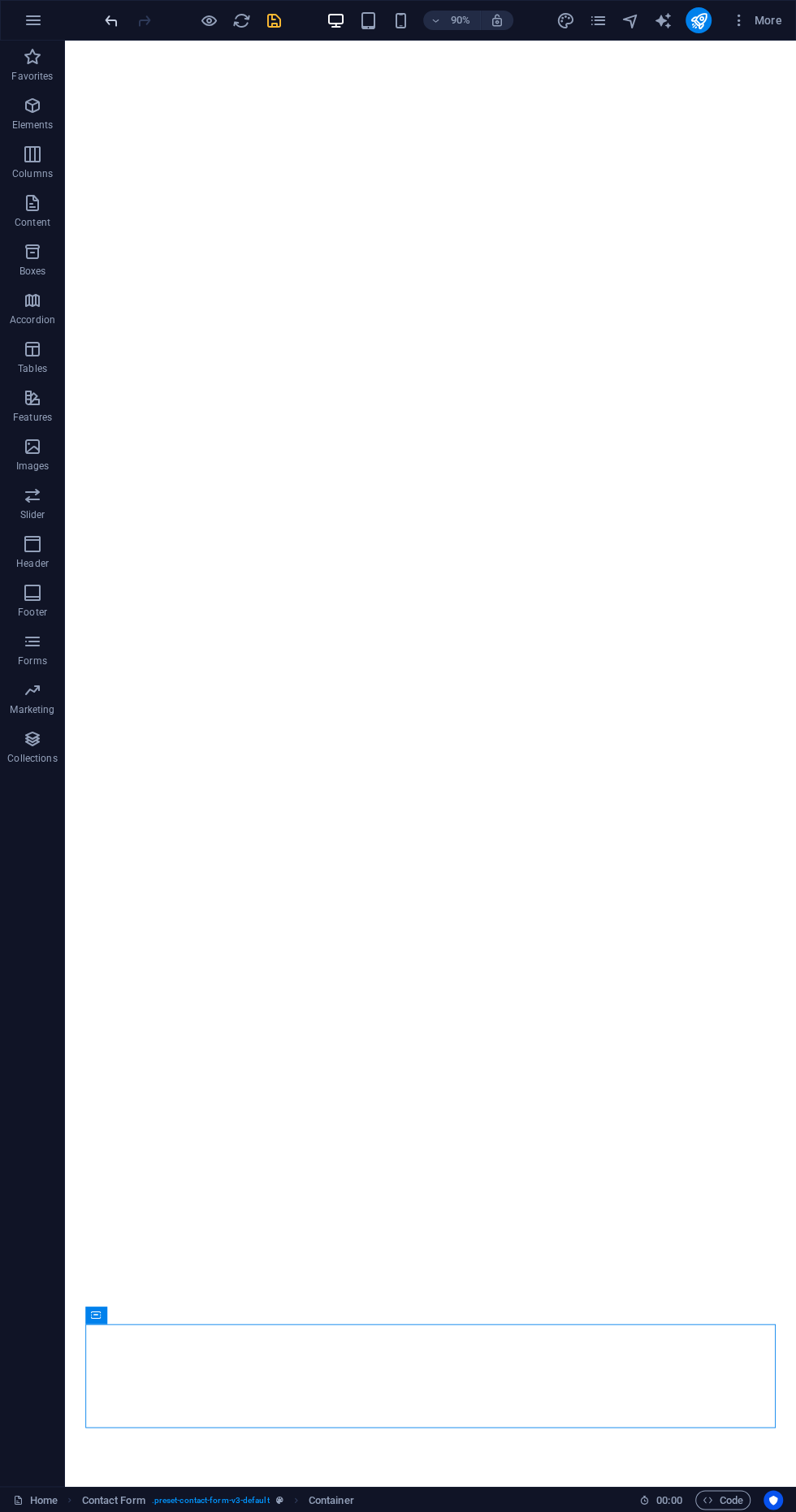
click at [110, 20] on icon "undo" at bounding box center [111, 20] width 19 height 19
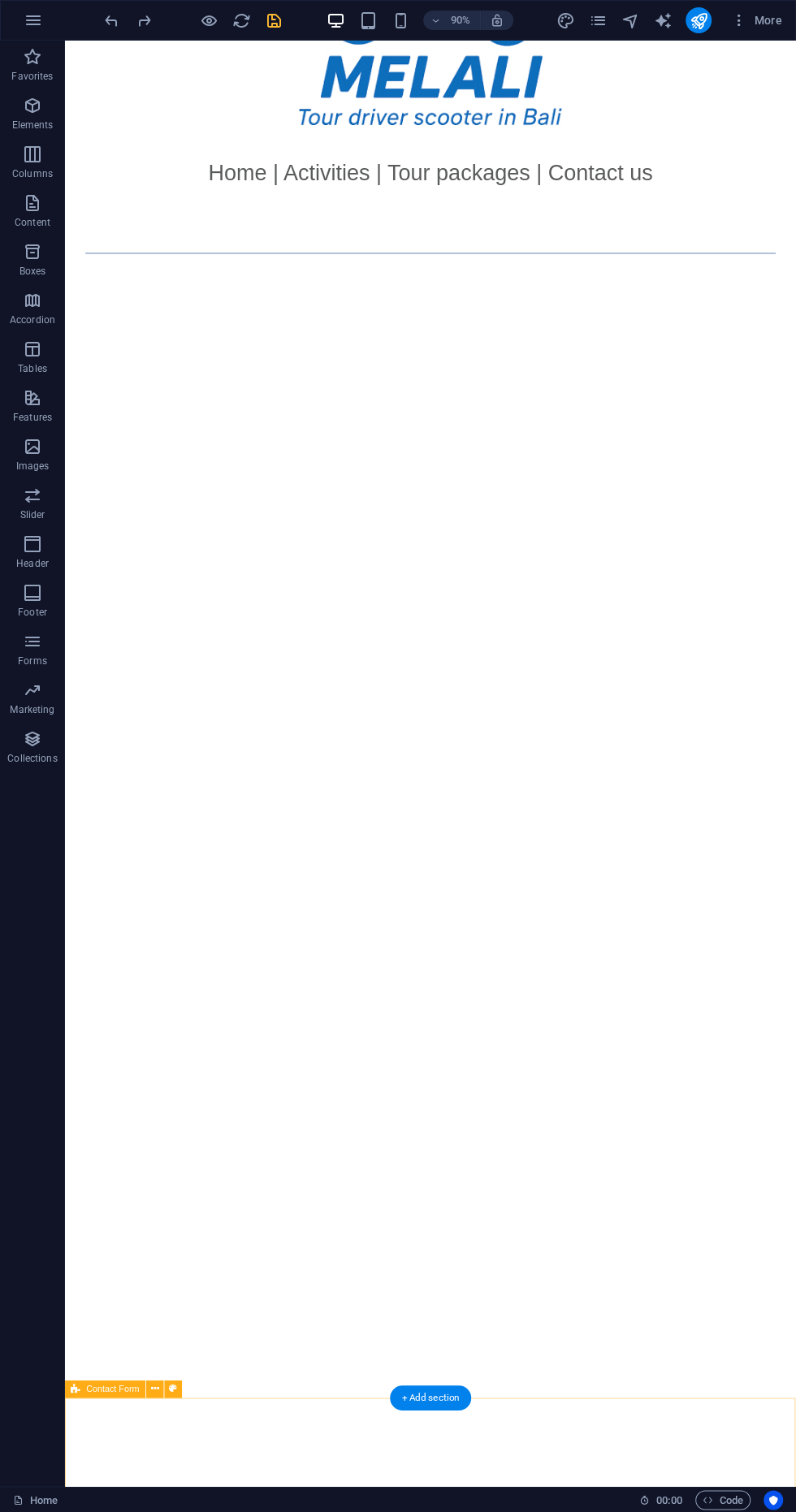
scroll to position [0, 0]
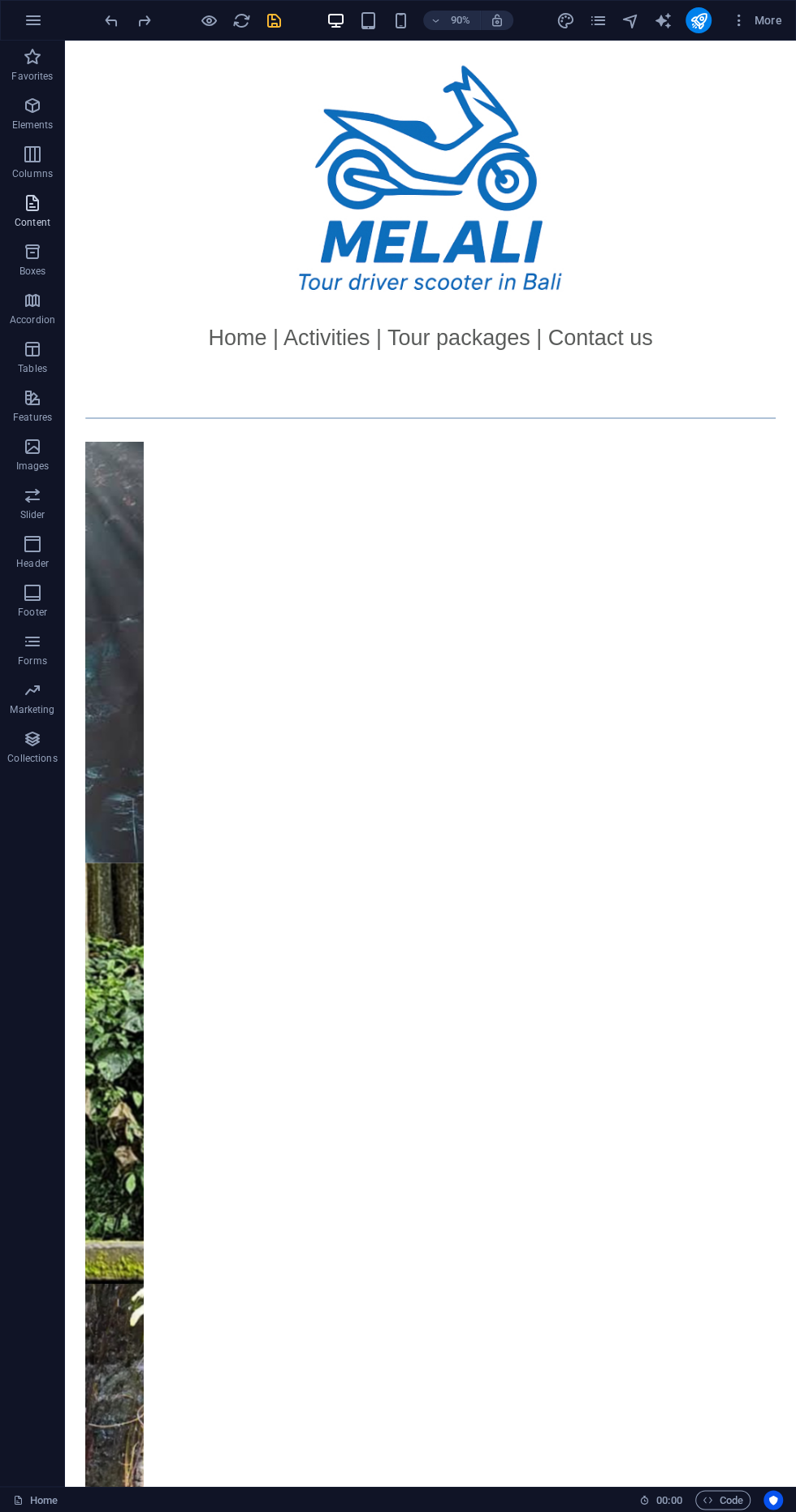
click at [4, 231] on span "Content" at bounding box center [32, 213] width 65 height 39
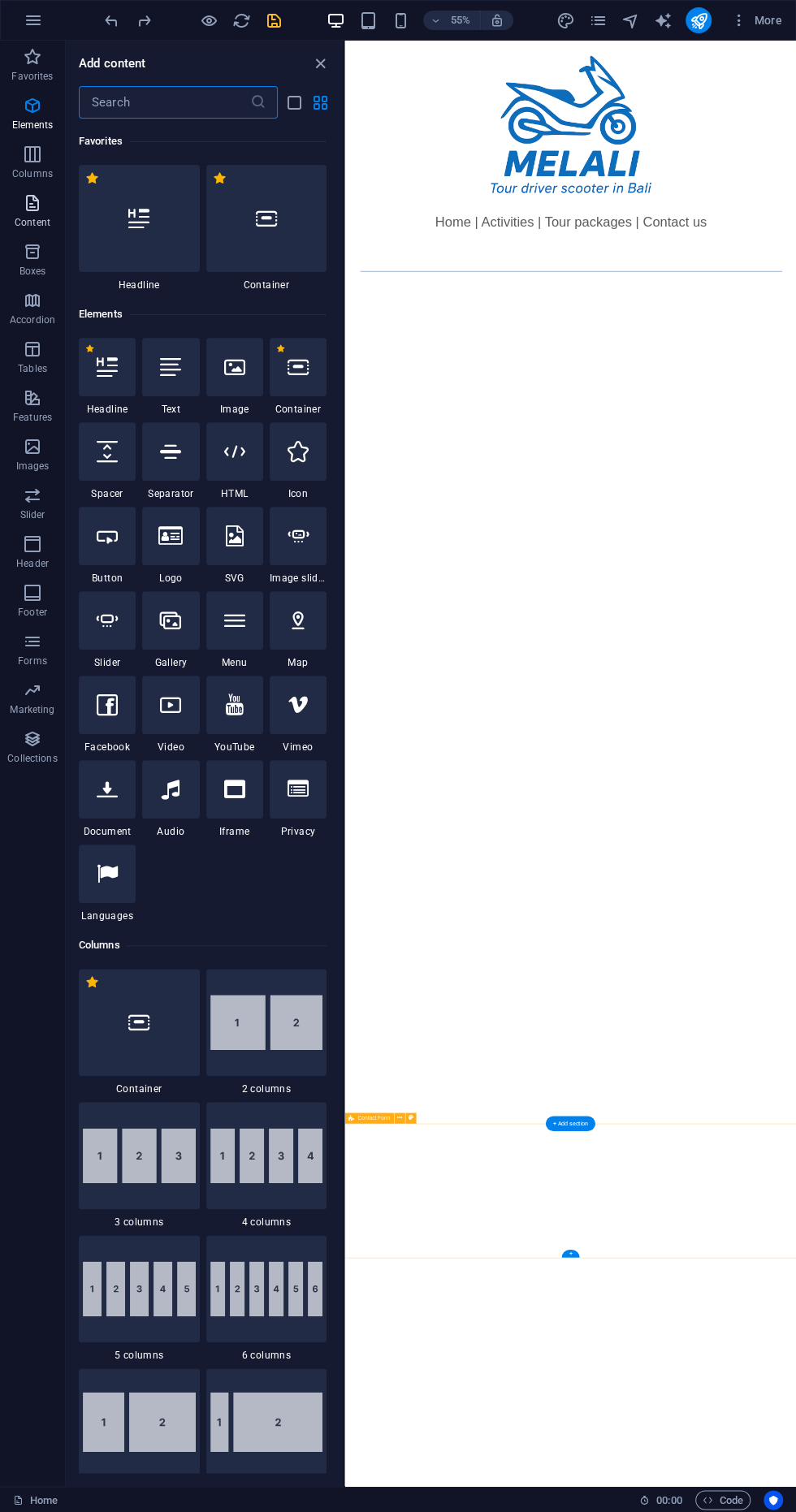
scroll to position [2842, 0]
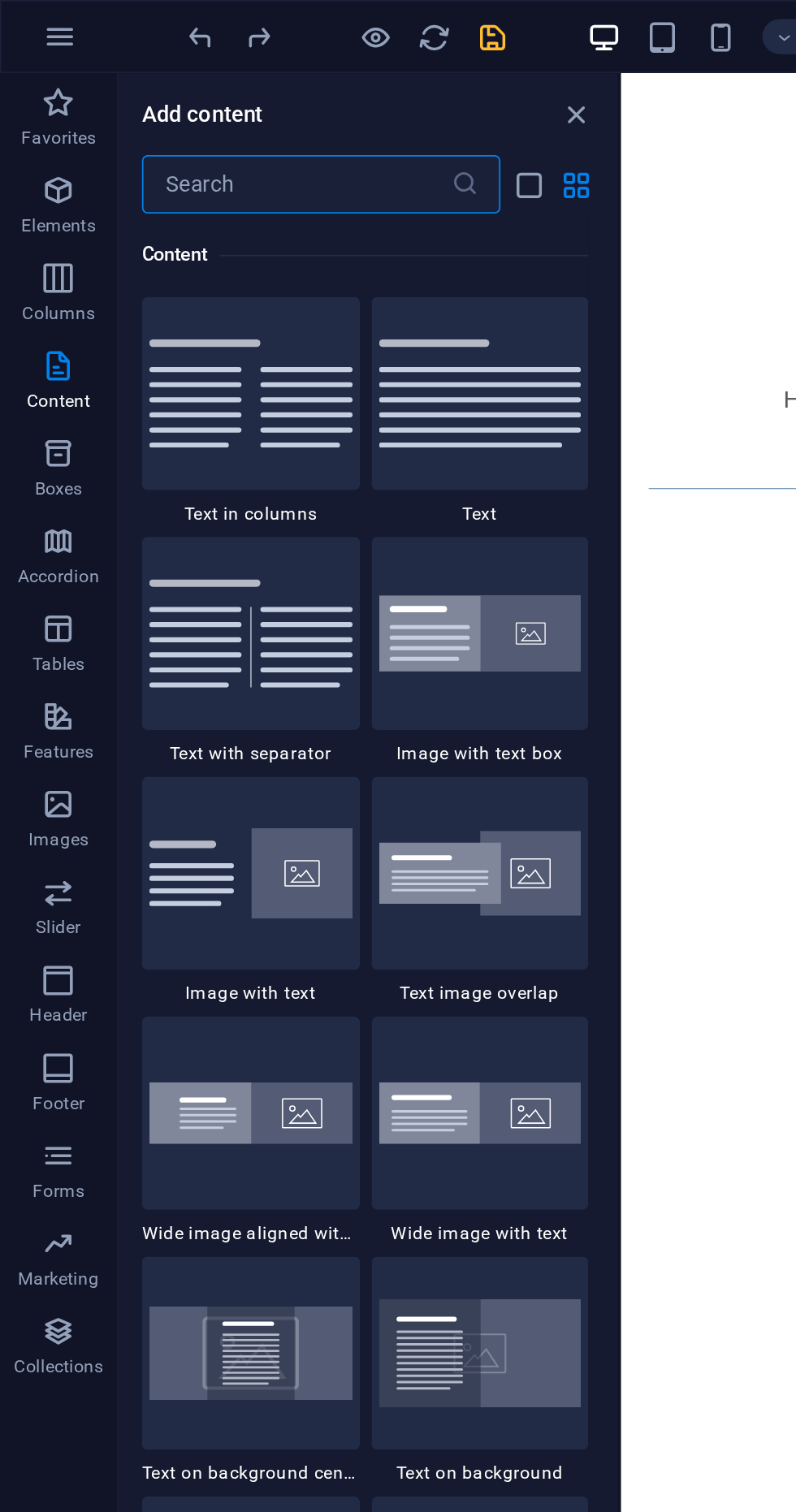
click at [313, 61] on icon "close panel" at bounding box center [320, 63] width 19 height 19
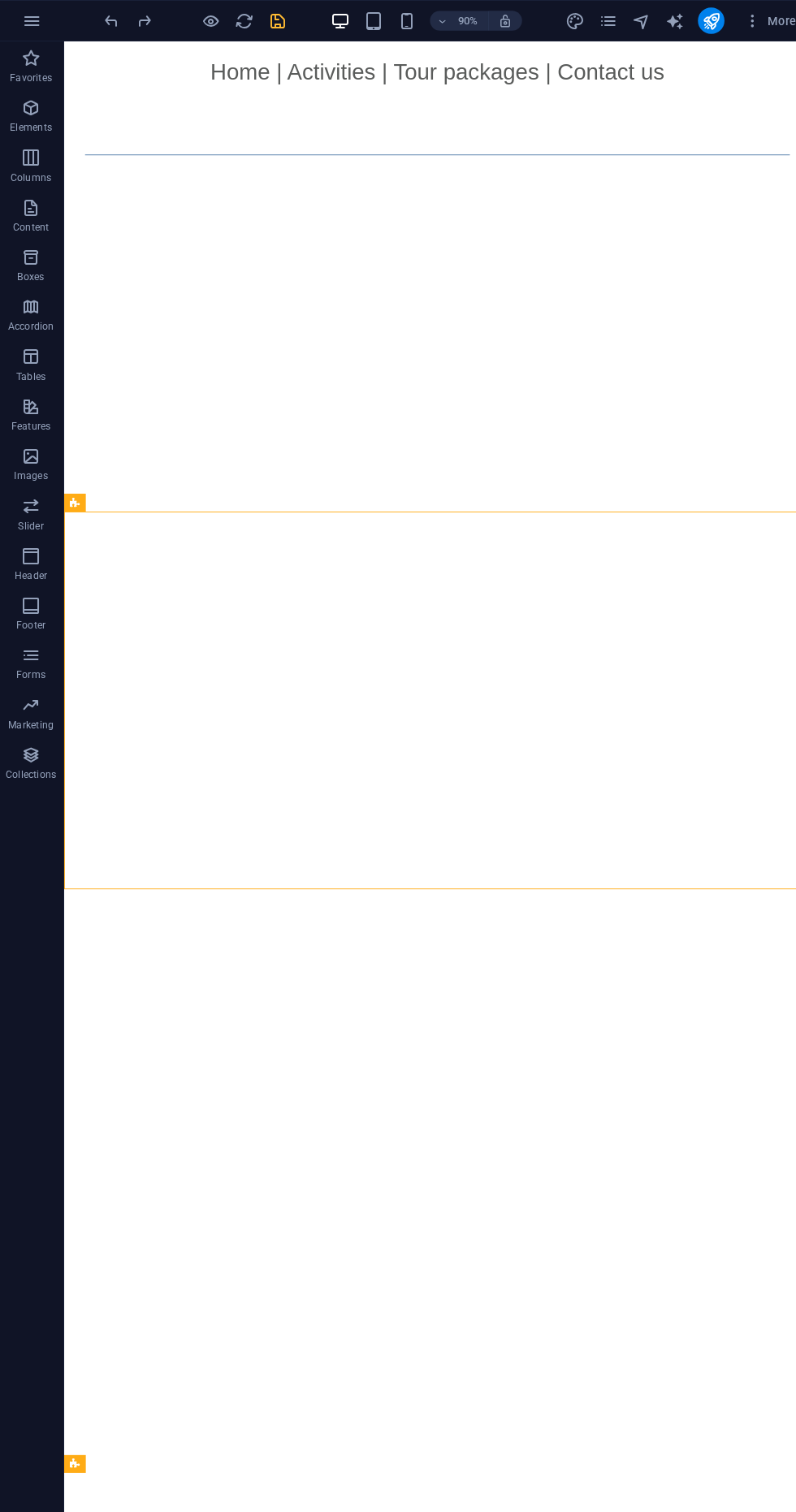
scroll to position [607, 0]
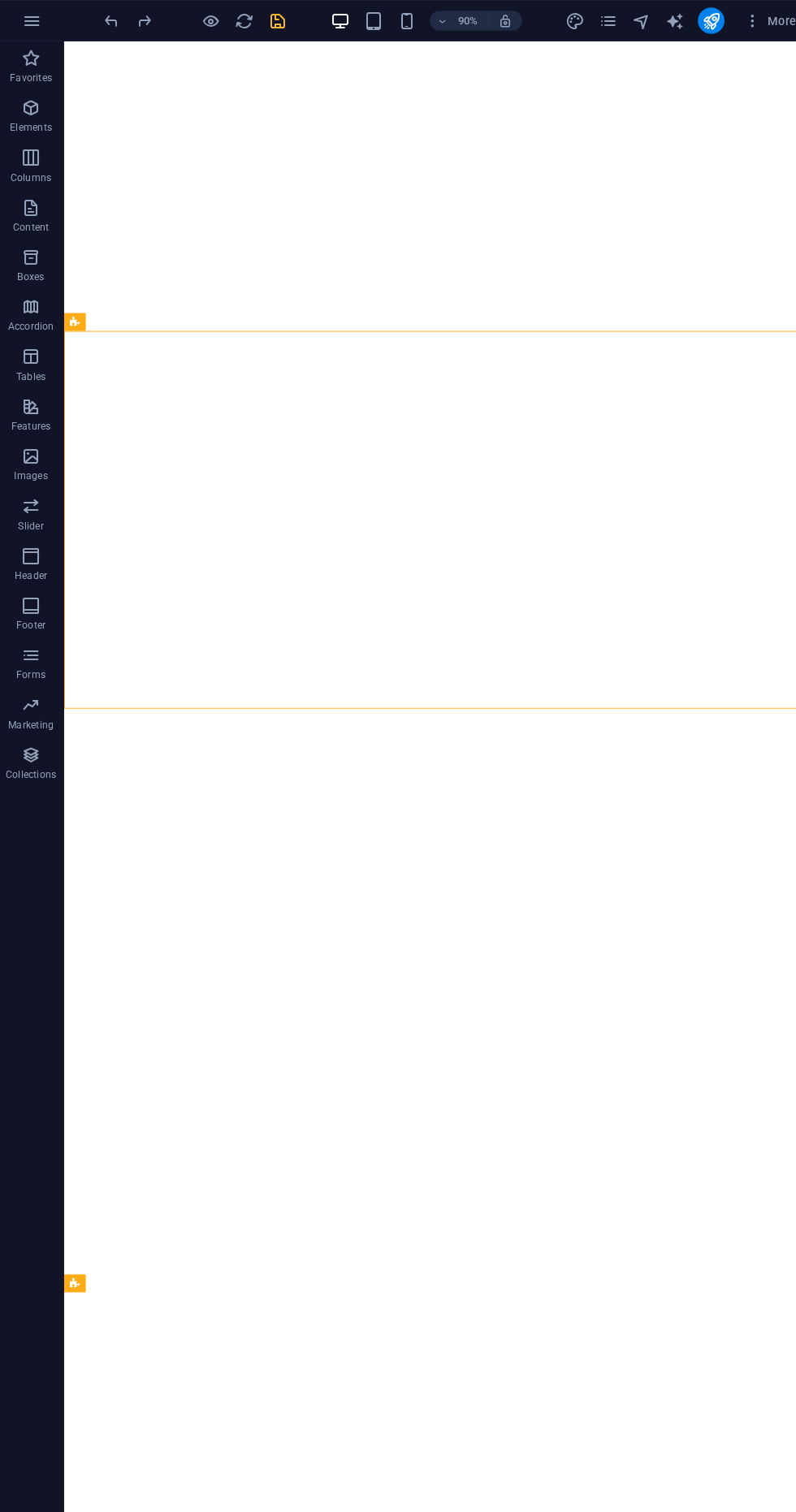
click at [17, 600] on span "Footer" at bounding box center [32, 603] width 65 height 39
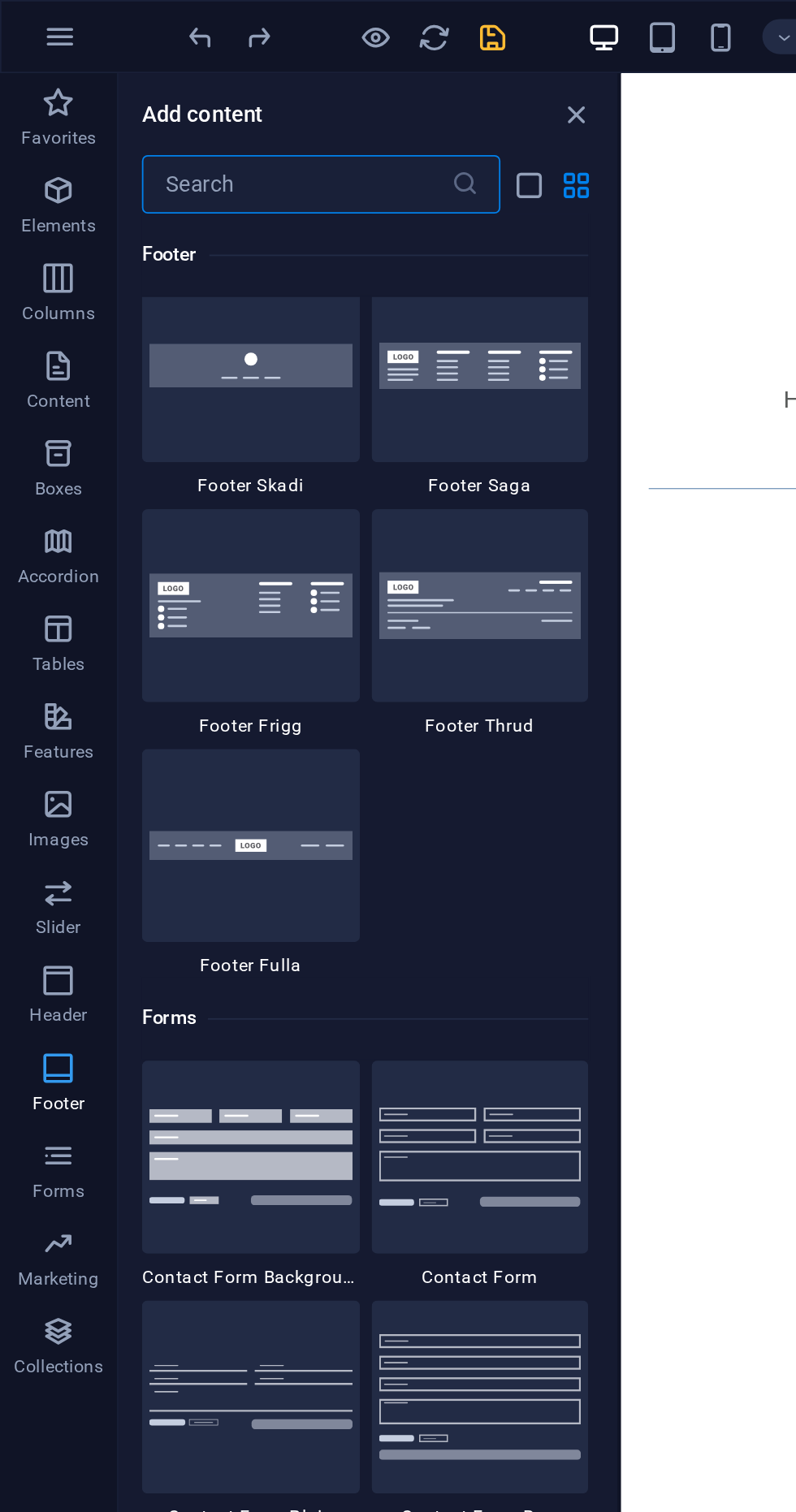
scroll to position [11434, 0]
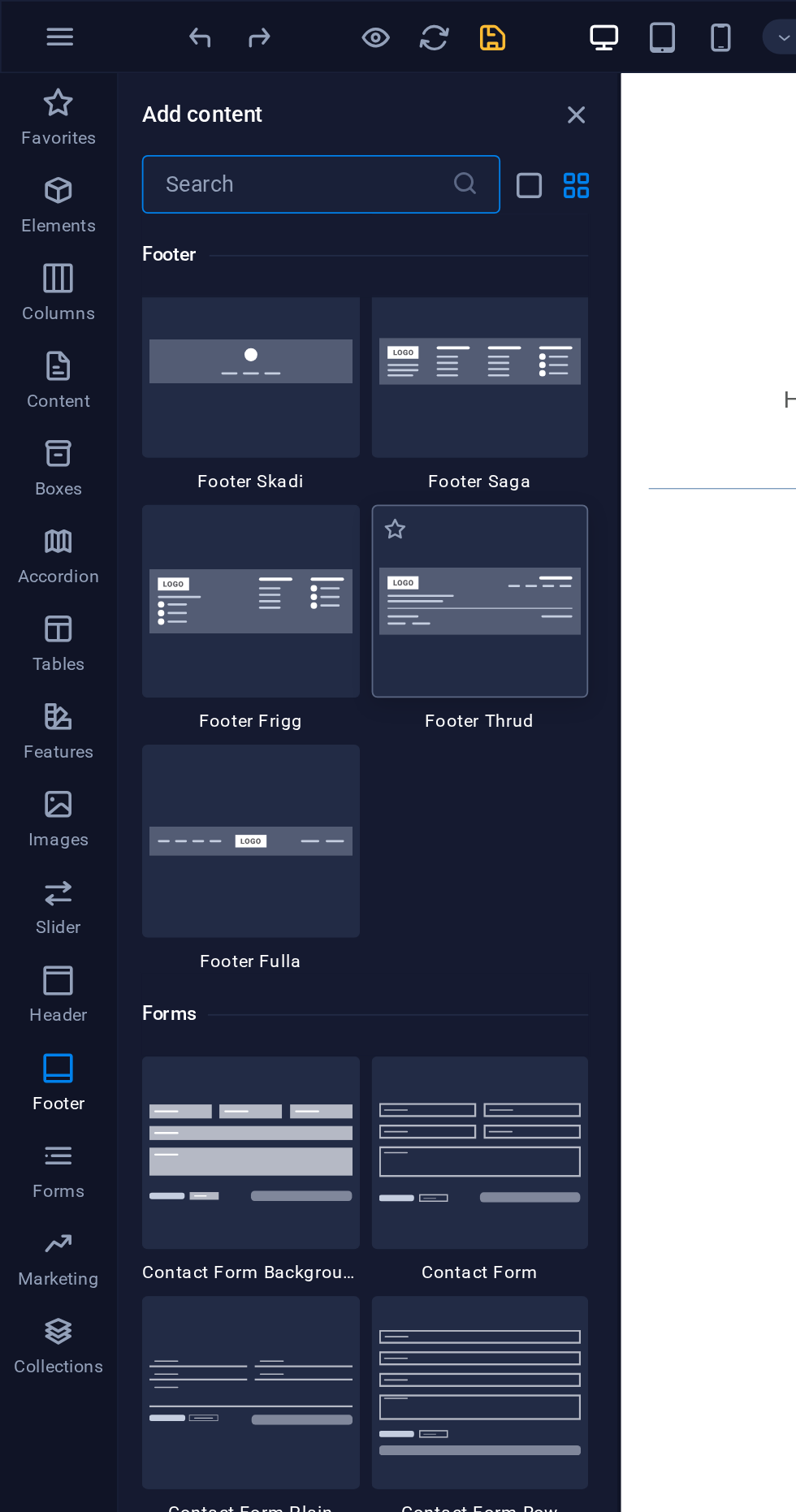
click at [281, 351] on div at bounding box center [266, 334] width 121 height 107
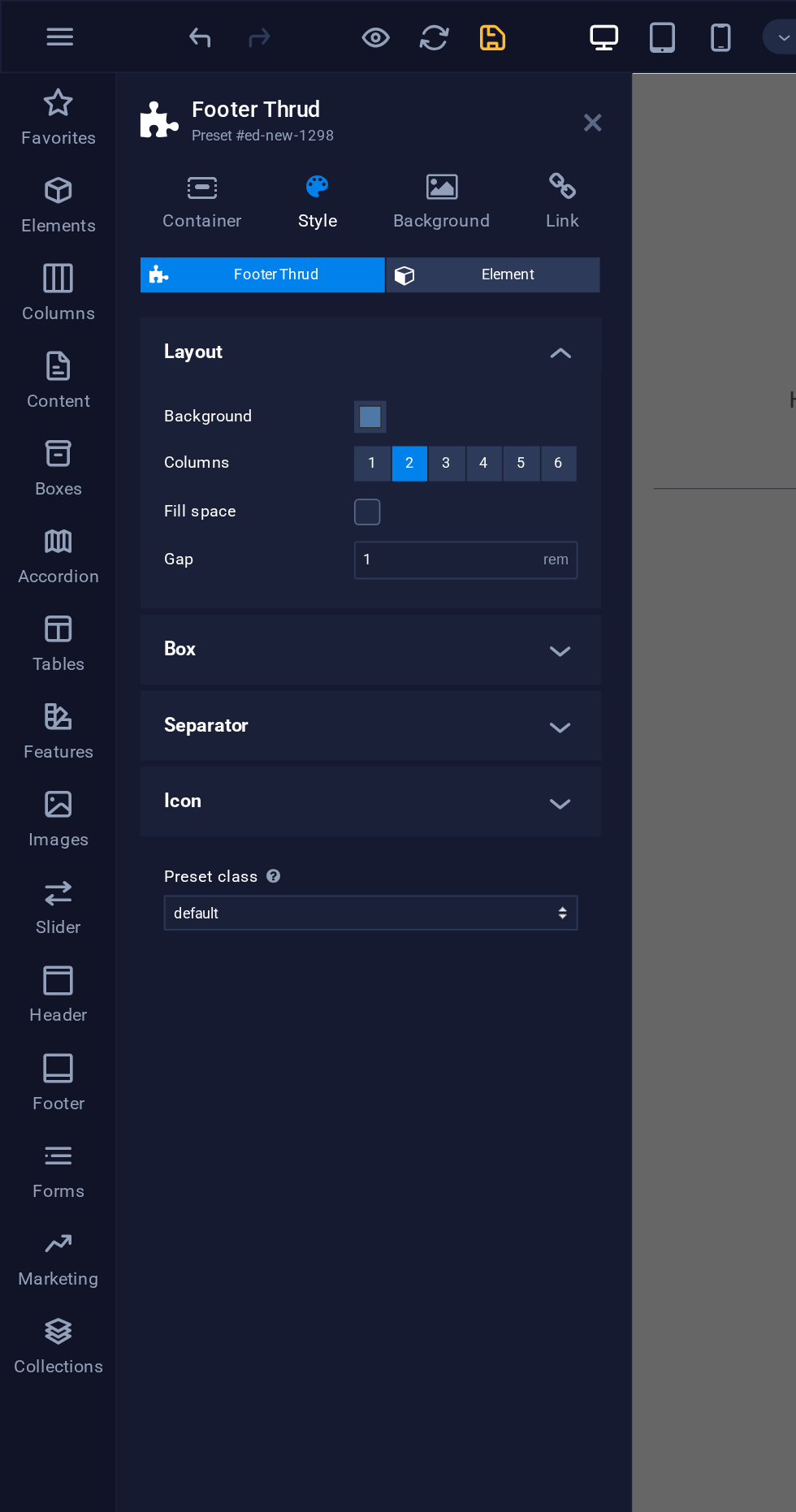
click at [329, 73] on icon at bounding box center [329, 67] width 10 height 13
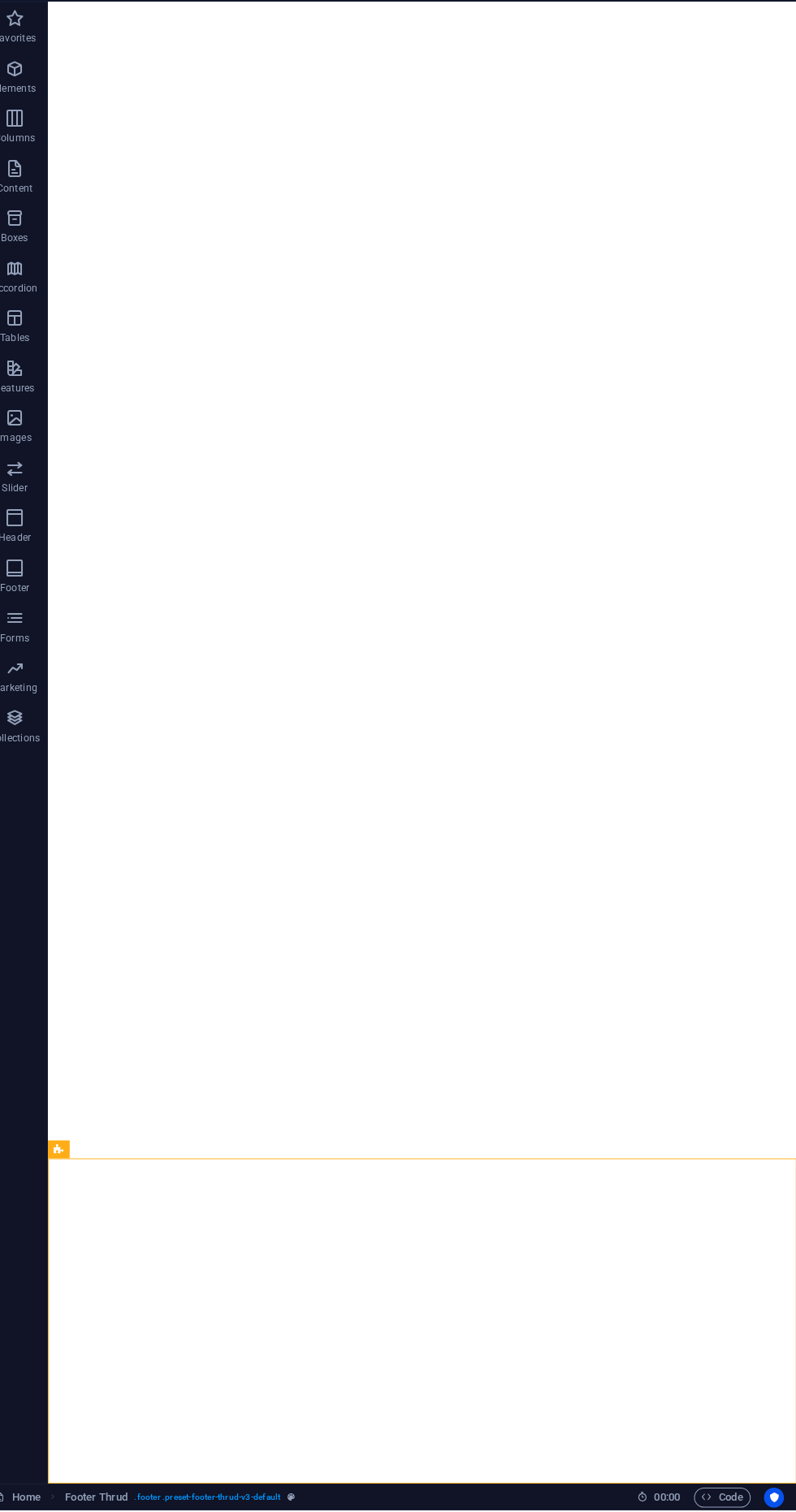
scroll to position [0, 0]
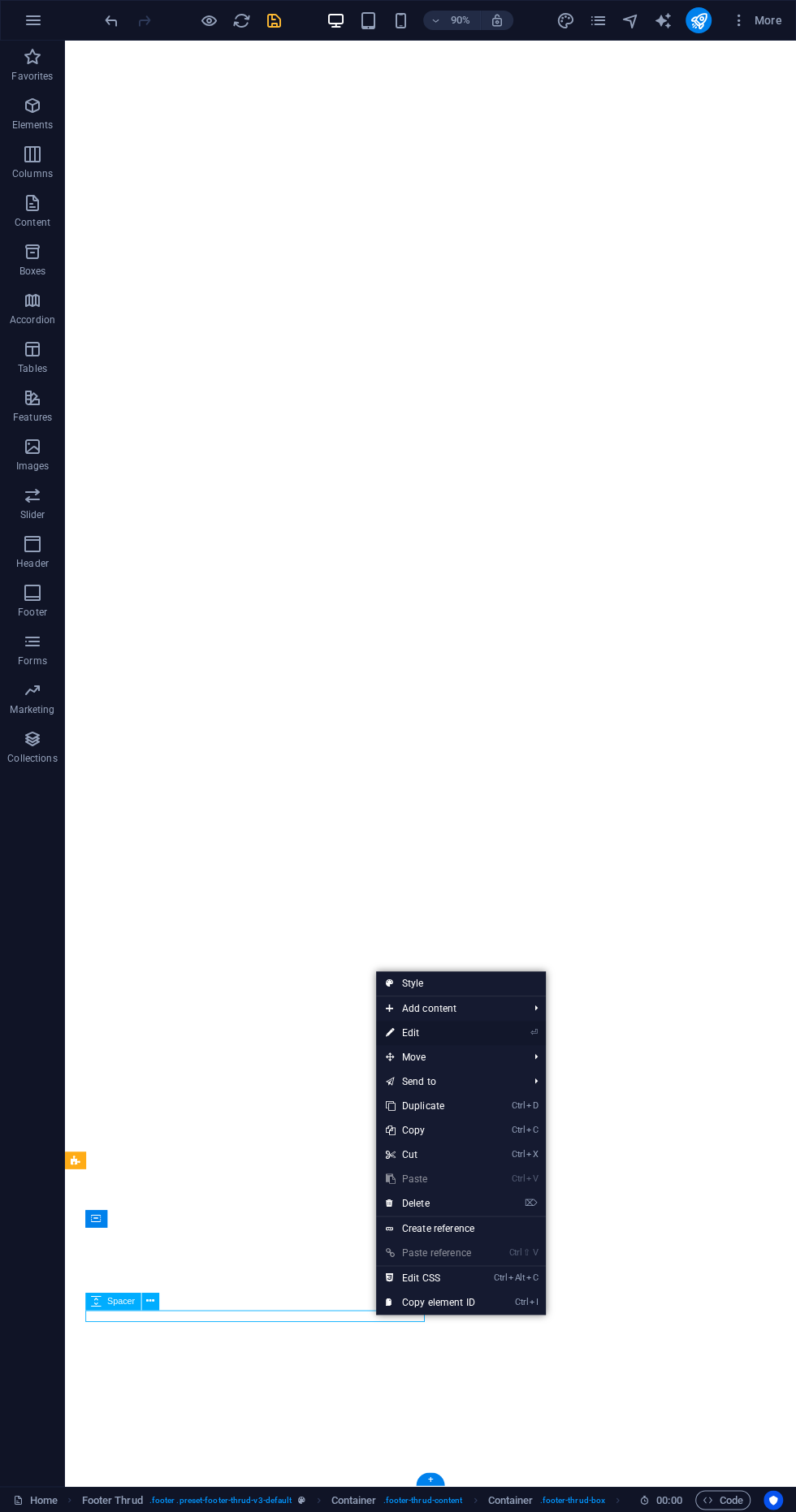
click at [472, 1034] on link "⏎ Edit" at bounding box center [430, 1032] width 109 height 24
select select "px"
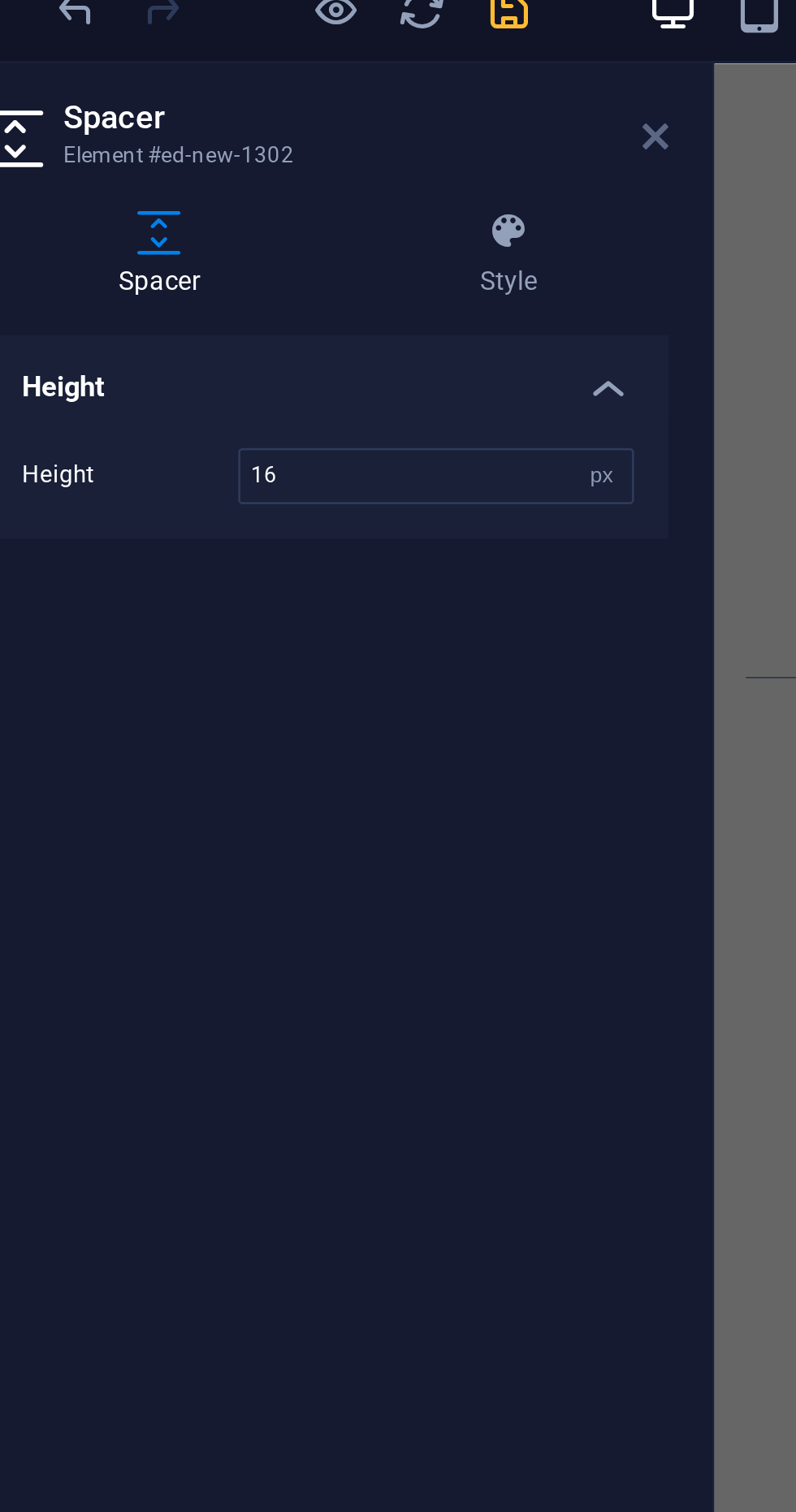
click at [327, 70] on icon at bounding box center [329, 67] width 10 height 13
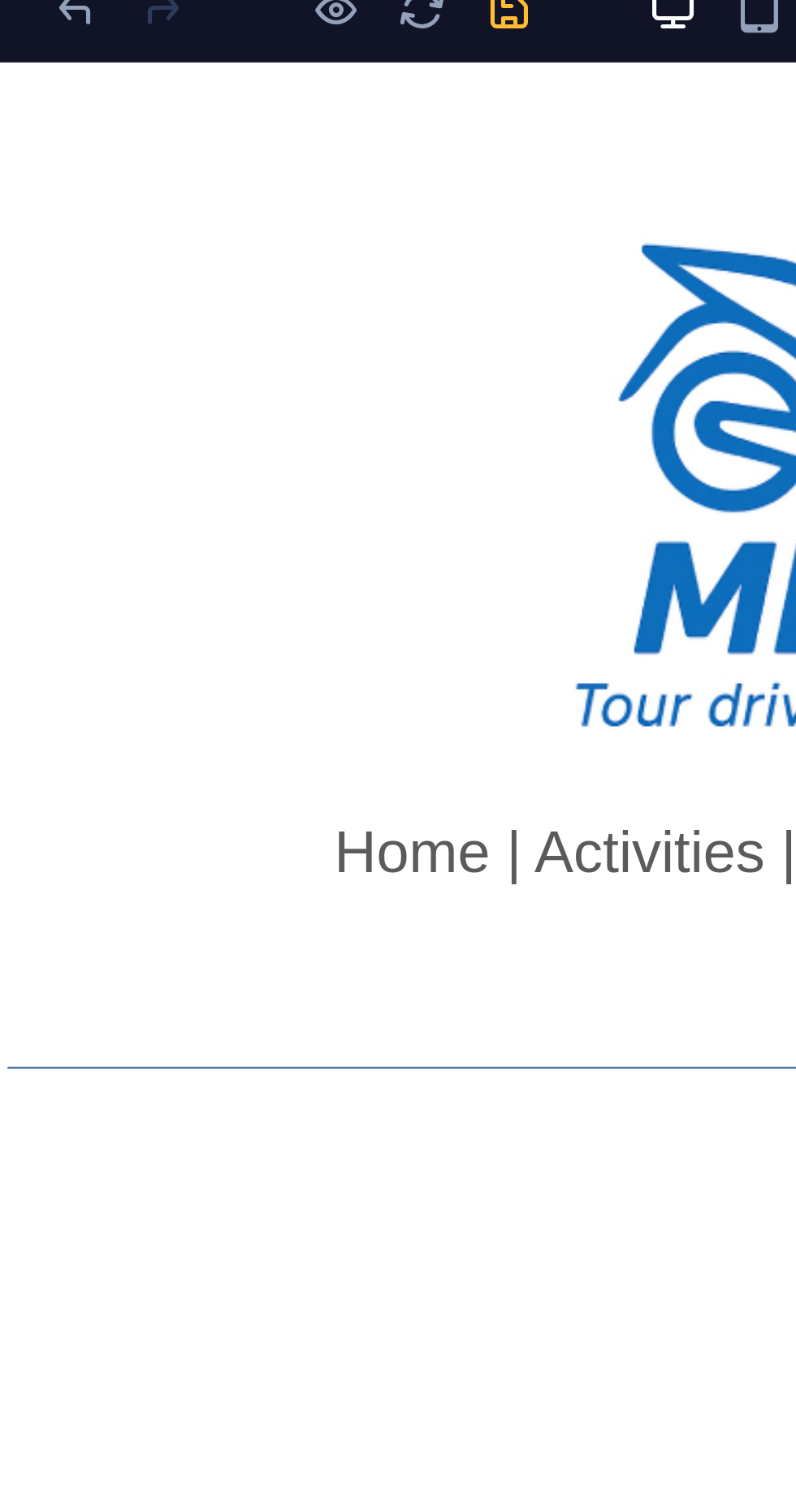
scroll to position [959, 0]
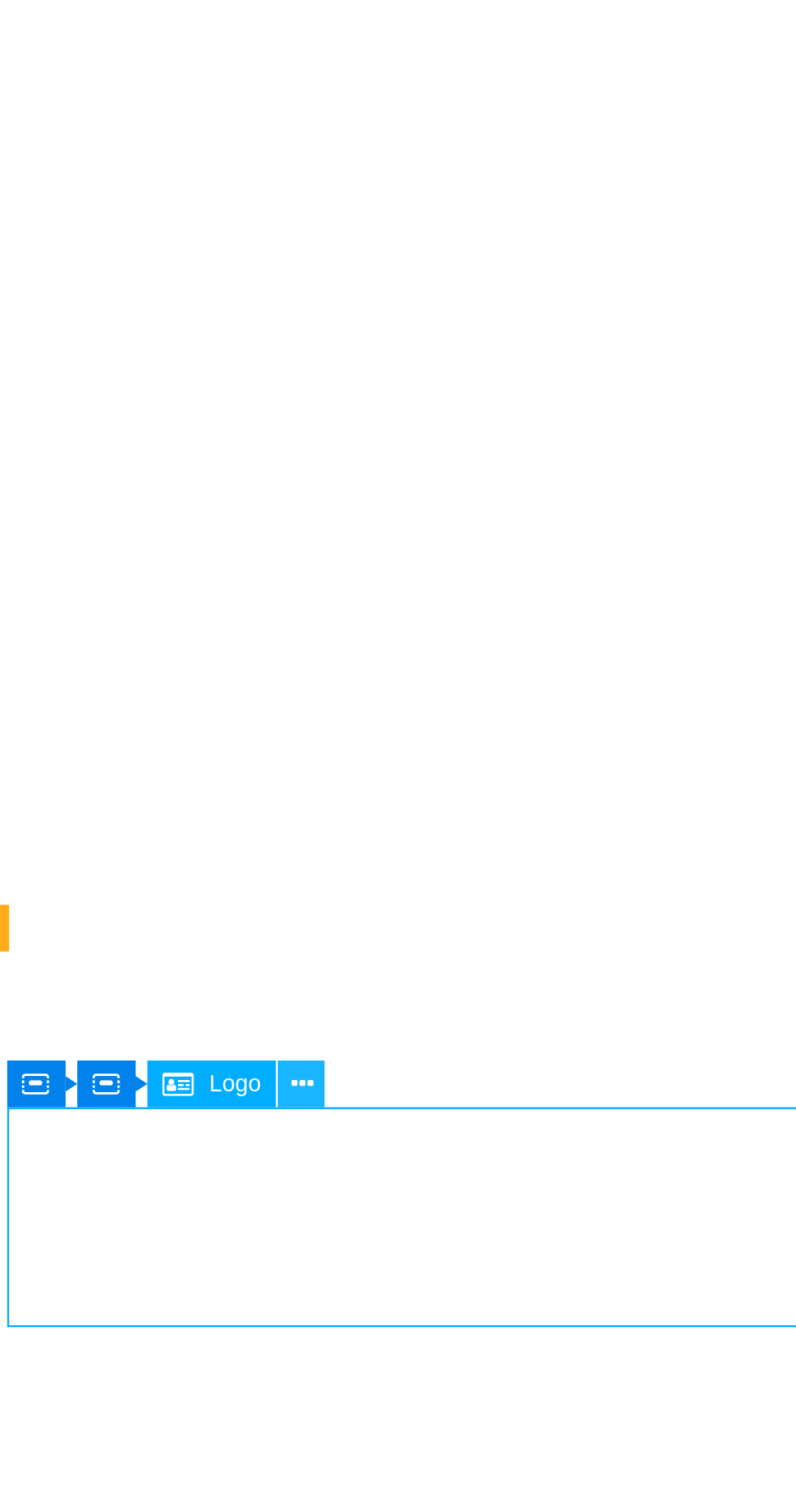
click at [205, 1214] on button at bounding box center [196, 1218] width 18 height 18
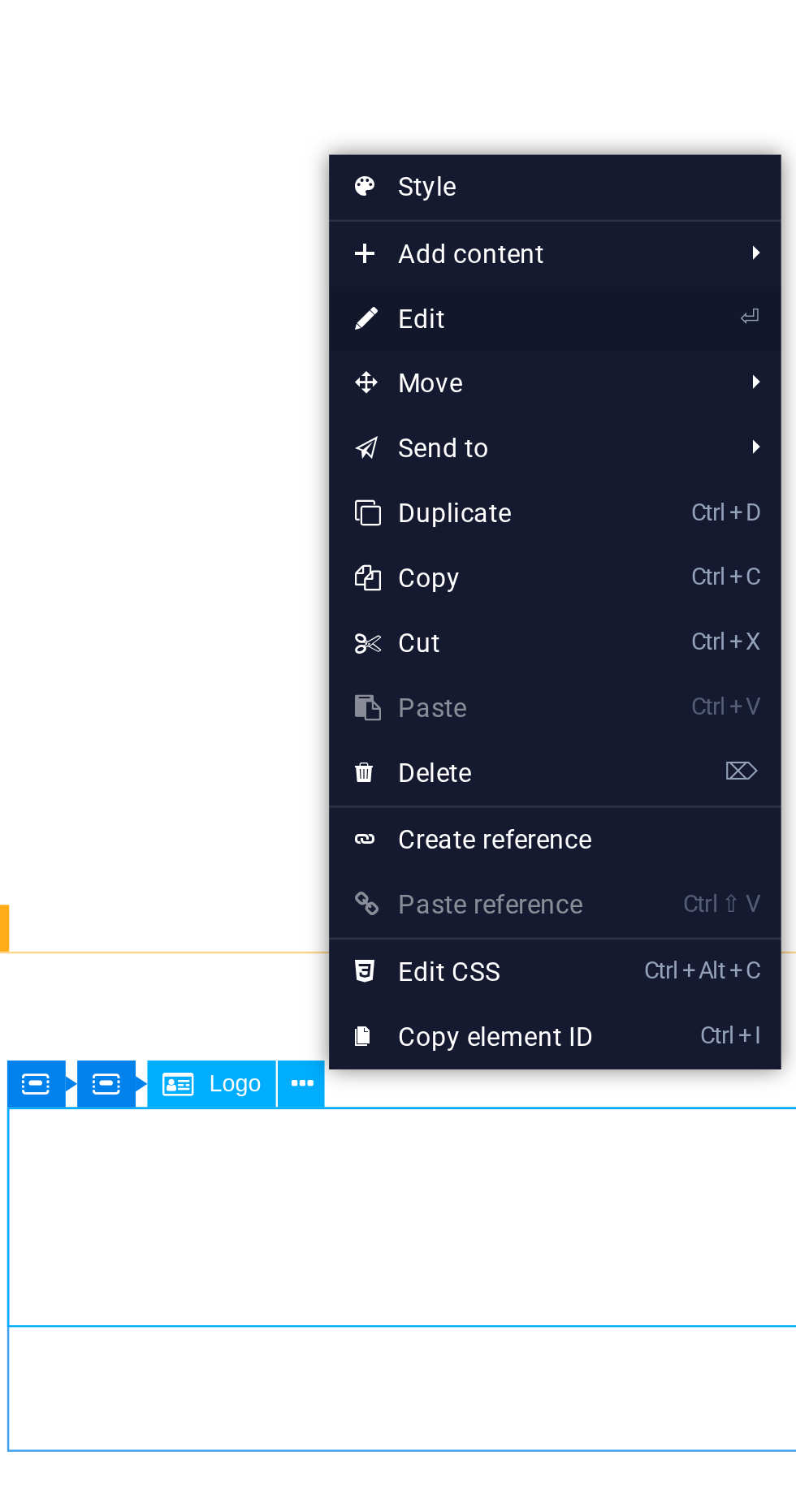
click at [228, 940] on link "⏎ Edit" at bounding box center [260, 931] width 109 height 24
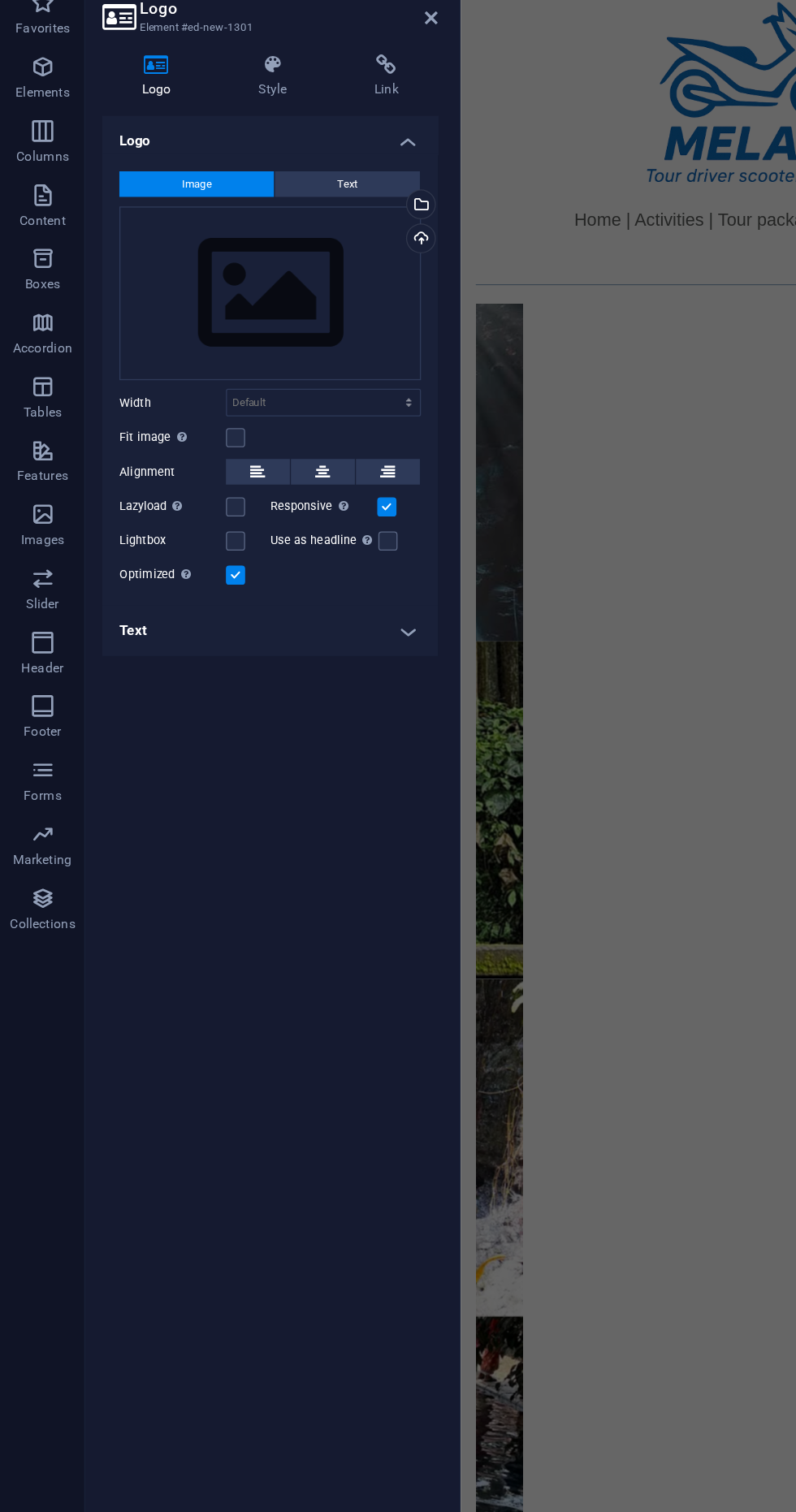
scroll to position [0, 0]
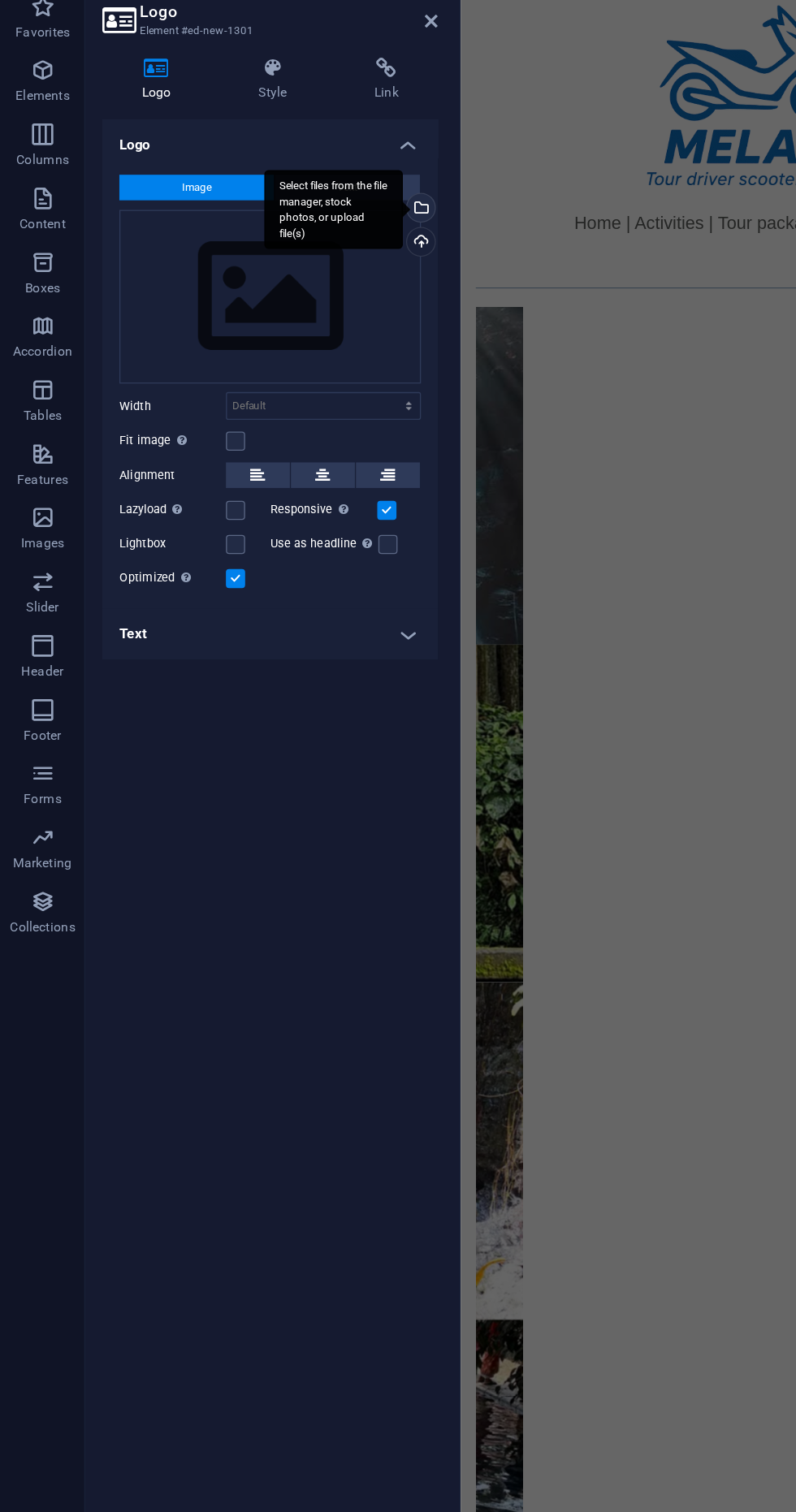
click at [307, 210] on div "Select files from the file manager, stock photos, or upload file(s)" at bounding box center [254, 212] width 105 height 60
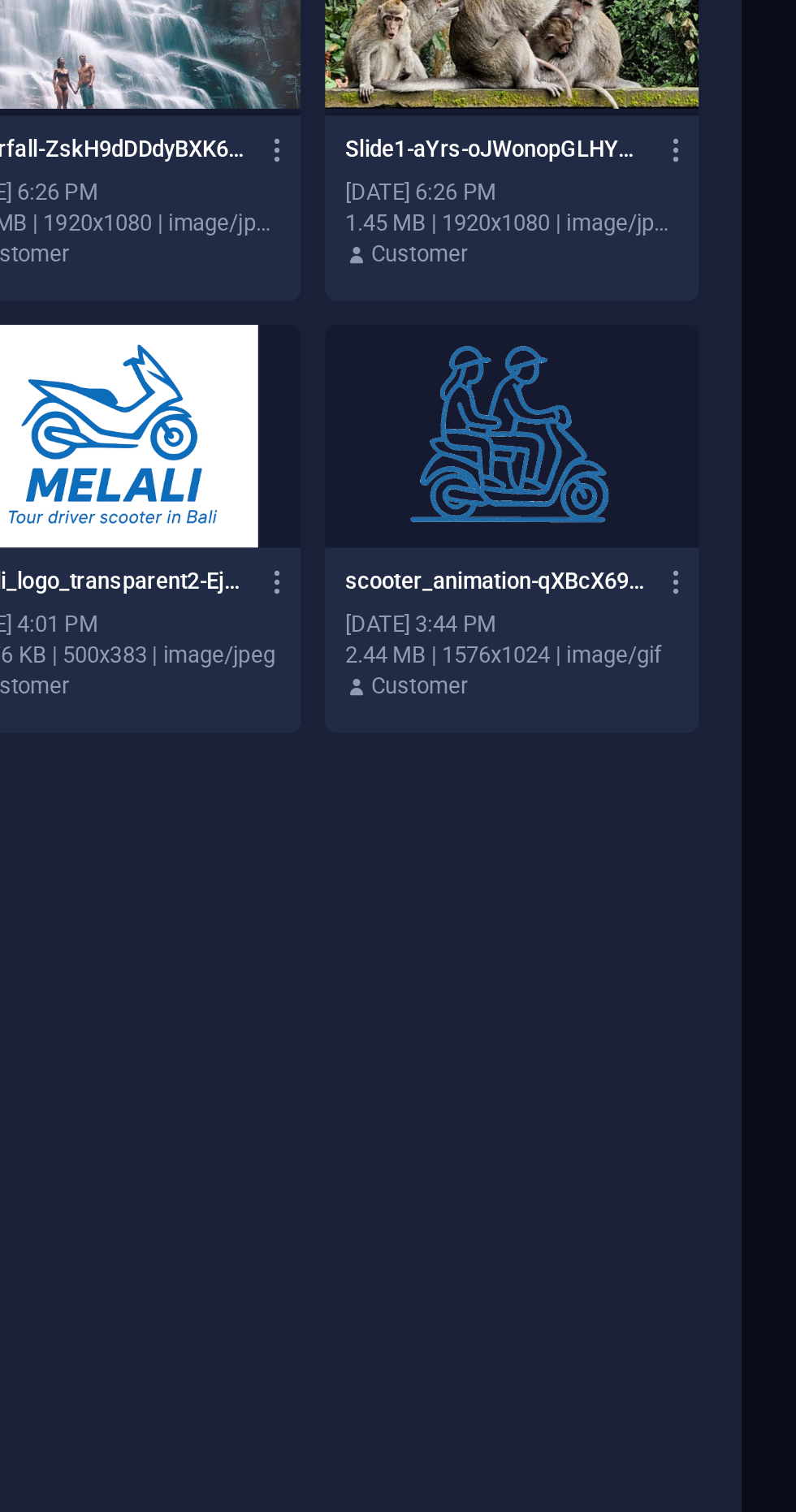
click at [631, 616] on div at bounding box center [660, 604] width 177 height 105
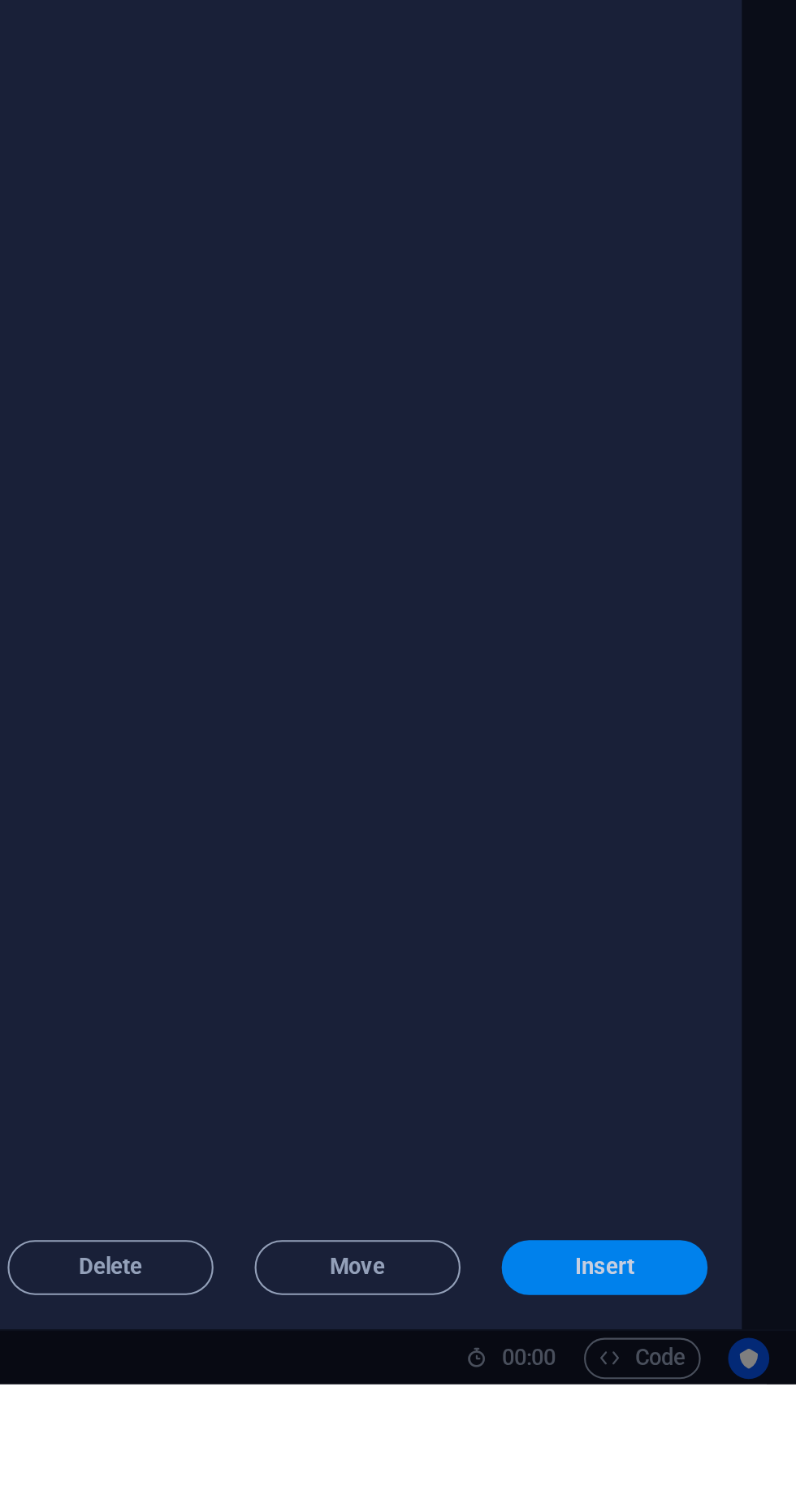
click at [711, 1461] on span "Insert" at bounding box center [704, 1456] width 28 height 10
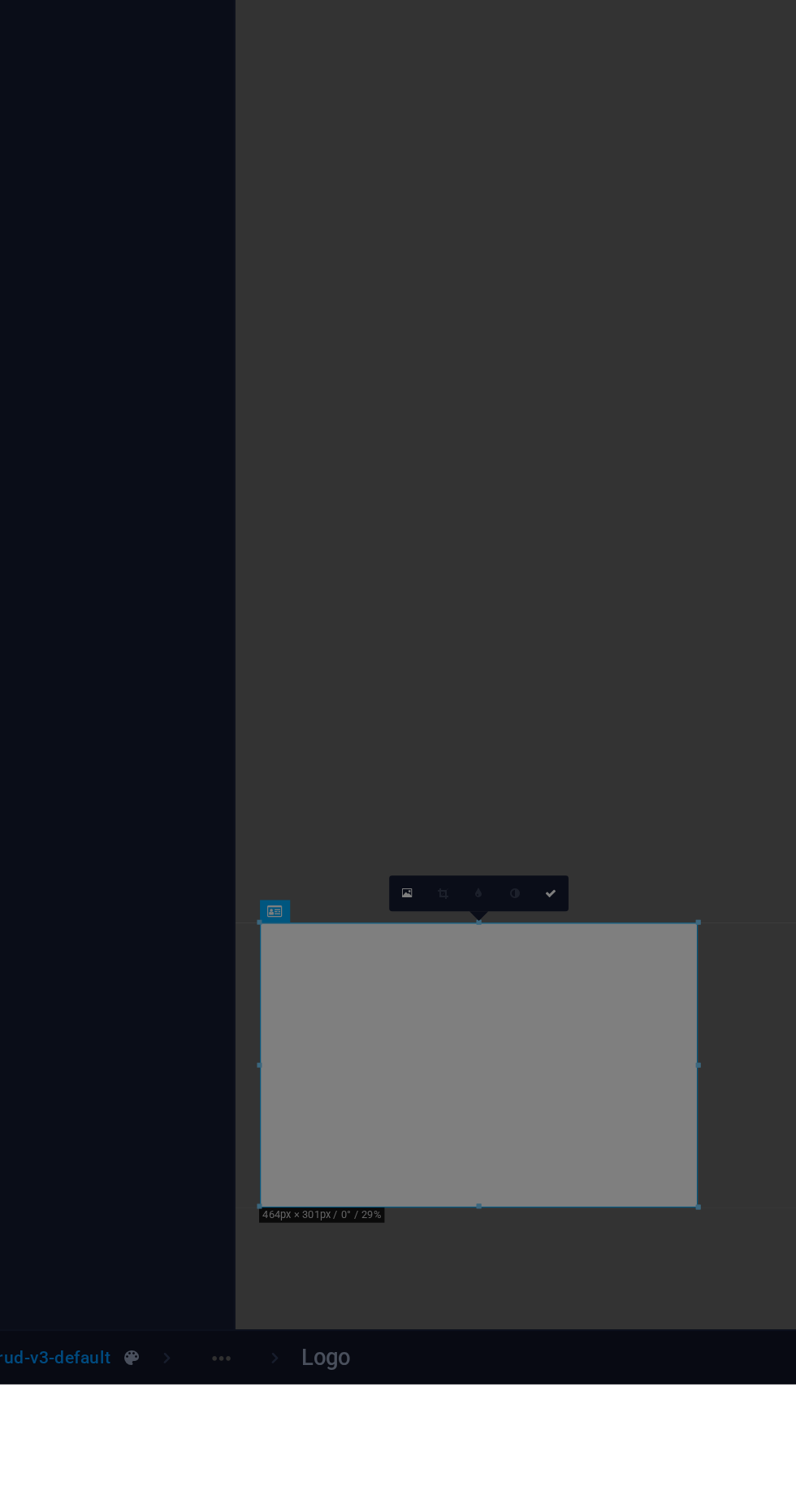
click at [507, 1509] on aside "Change logo globally? Do you want to make this the new website logo? No Yes, ch…" at bounding box center [398, 756] width 796 height 1512
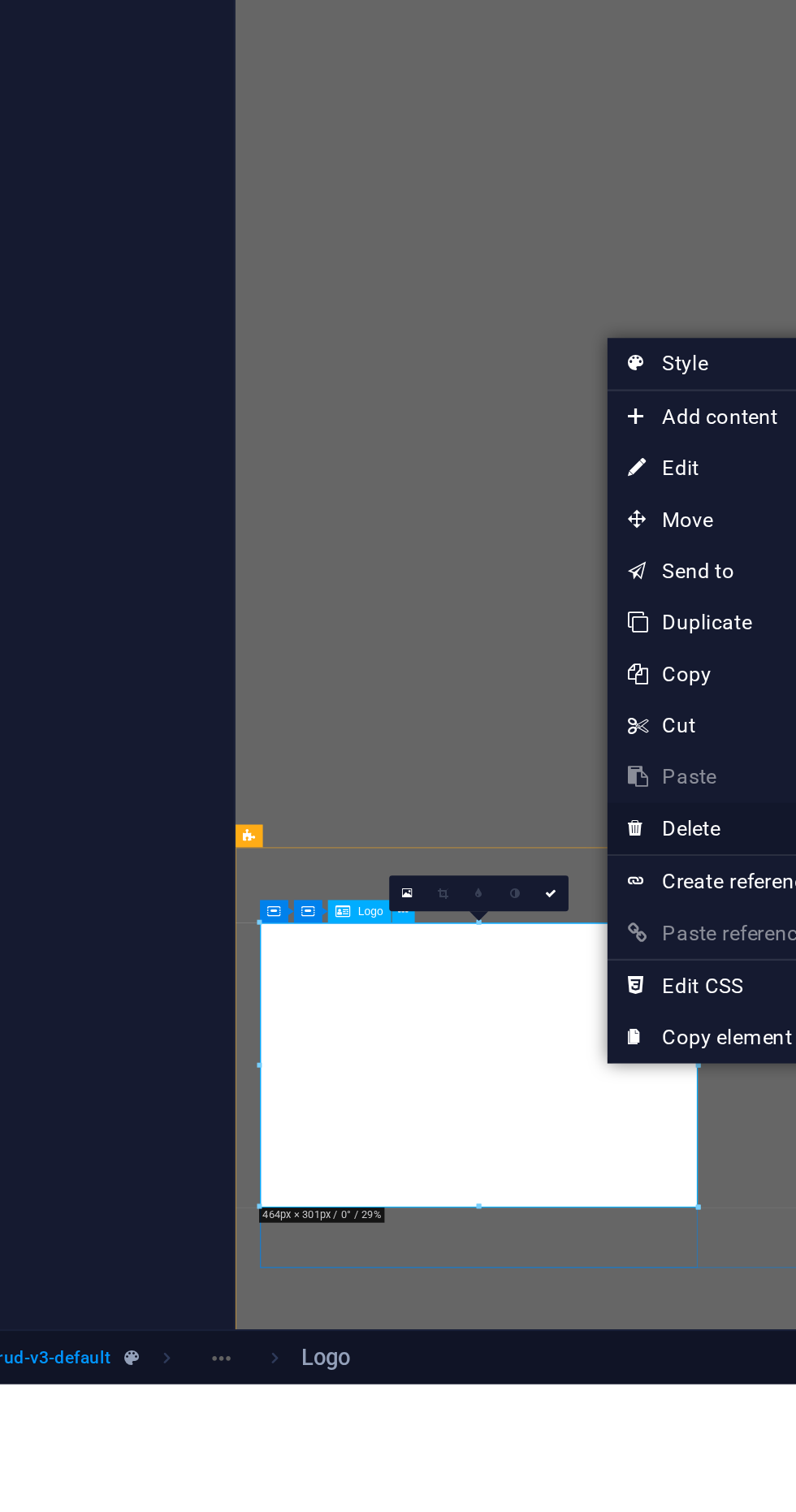
click at [588, 1255] on link "⌦ Delete" at bounding box center [581, 1249] width 109 height 24
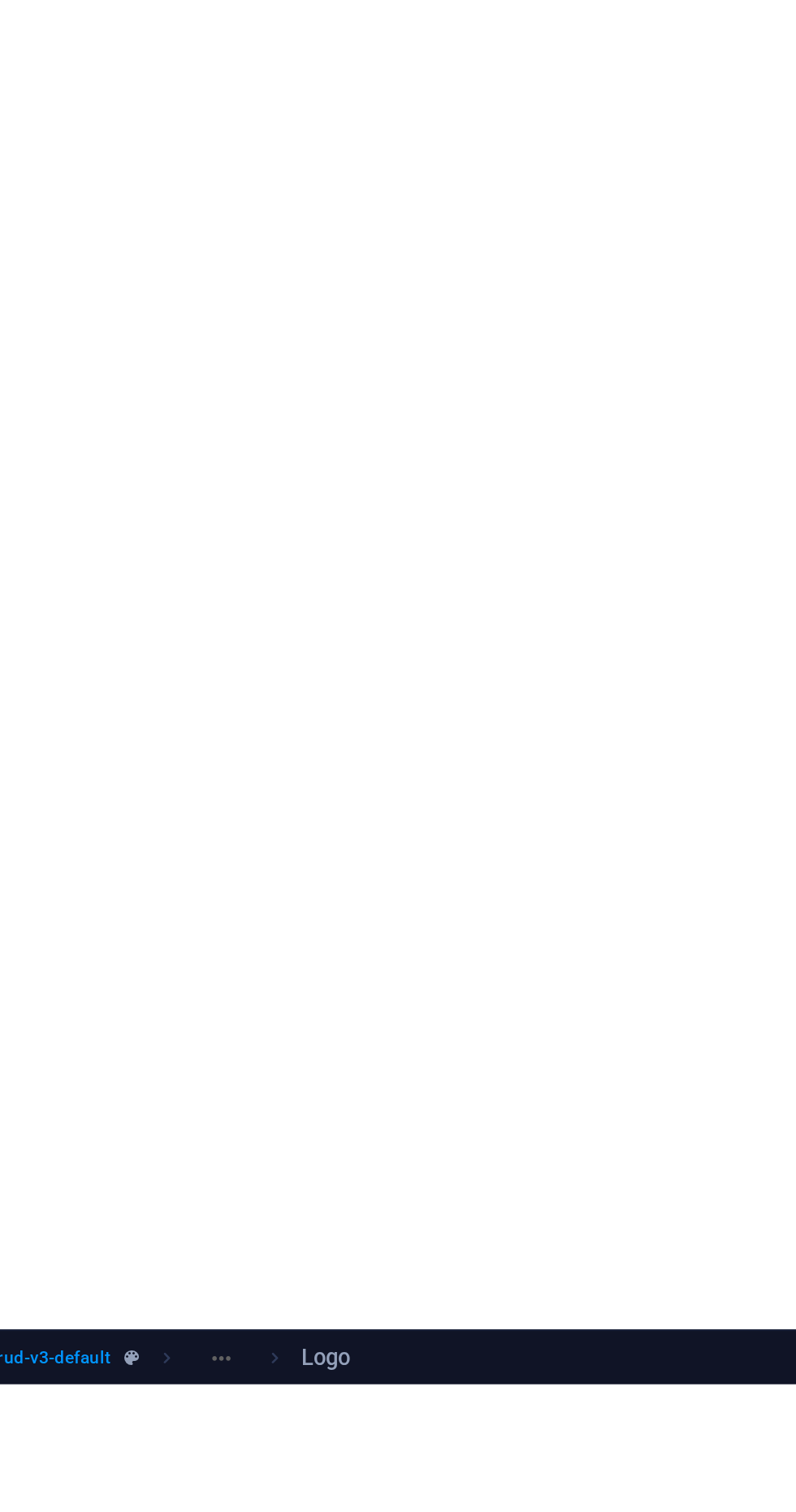
scroll to position [882, 0]
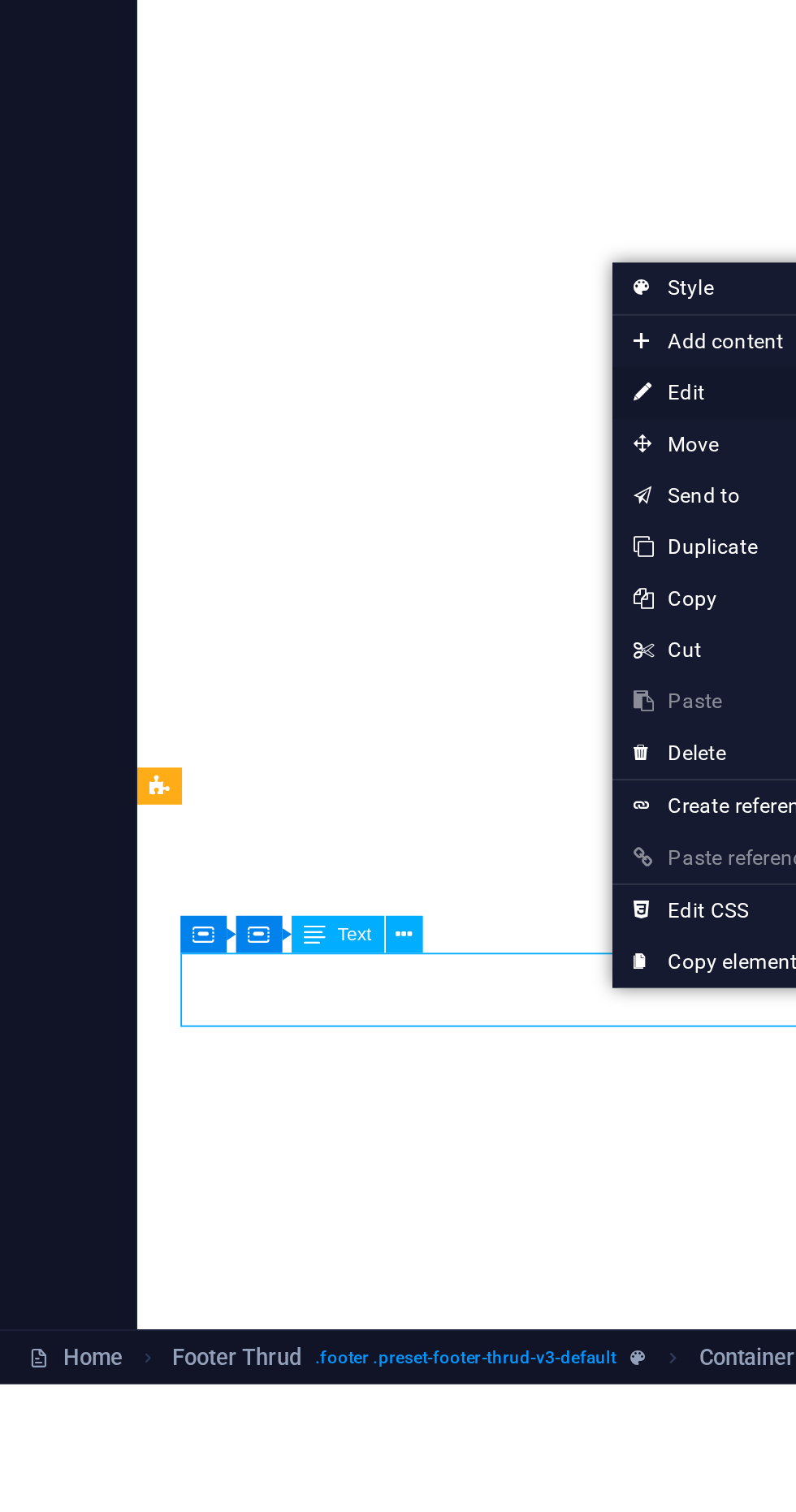
click at [300, 1050] on icon at bounding box center [303, 1042] width 8 height 24
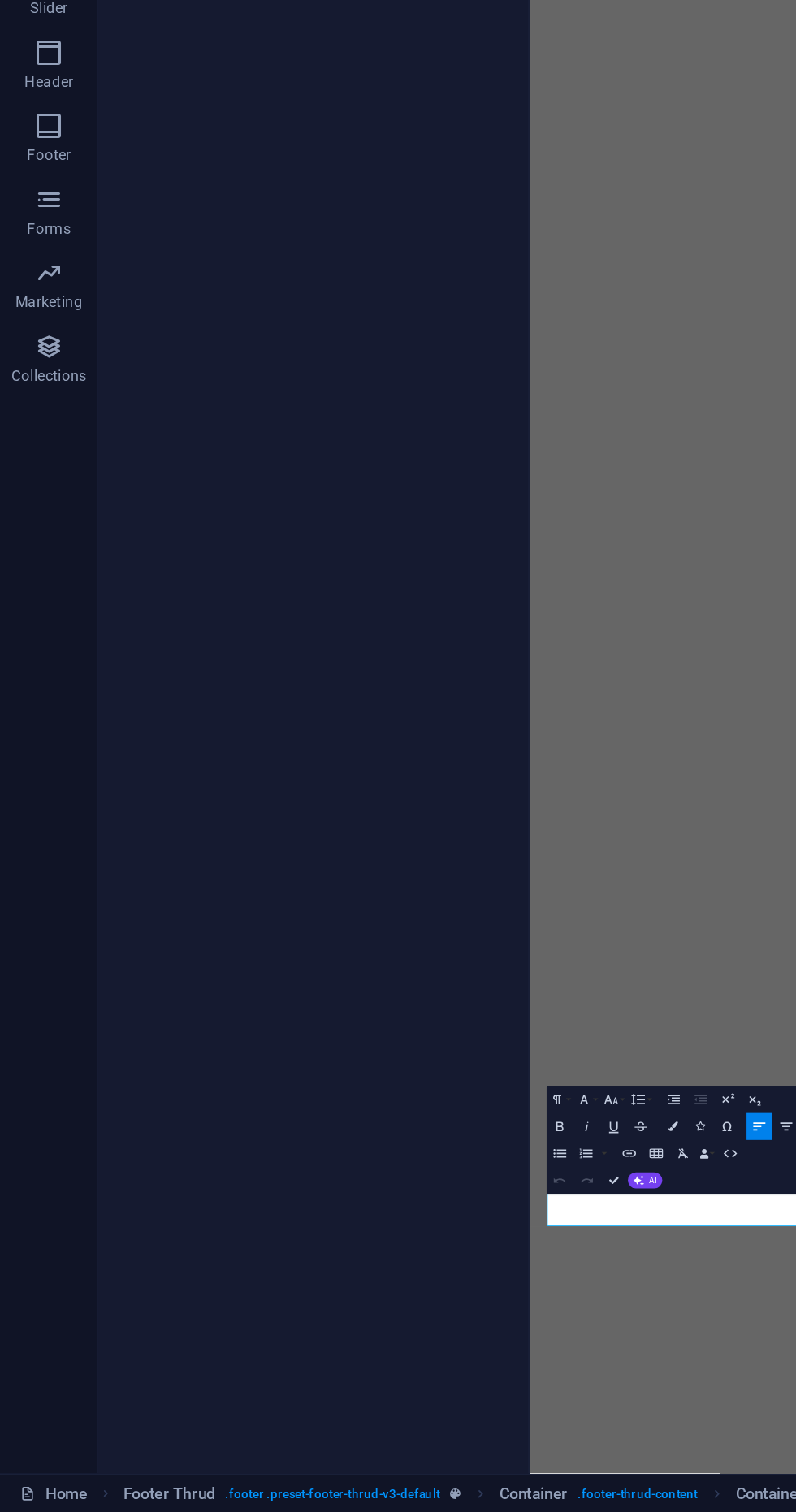
scroll to position [0, 0]
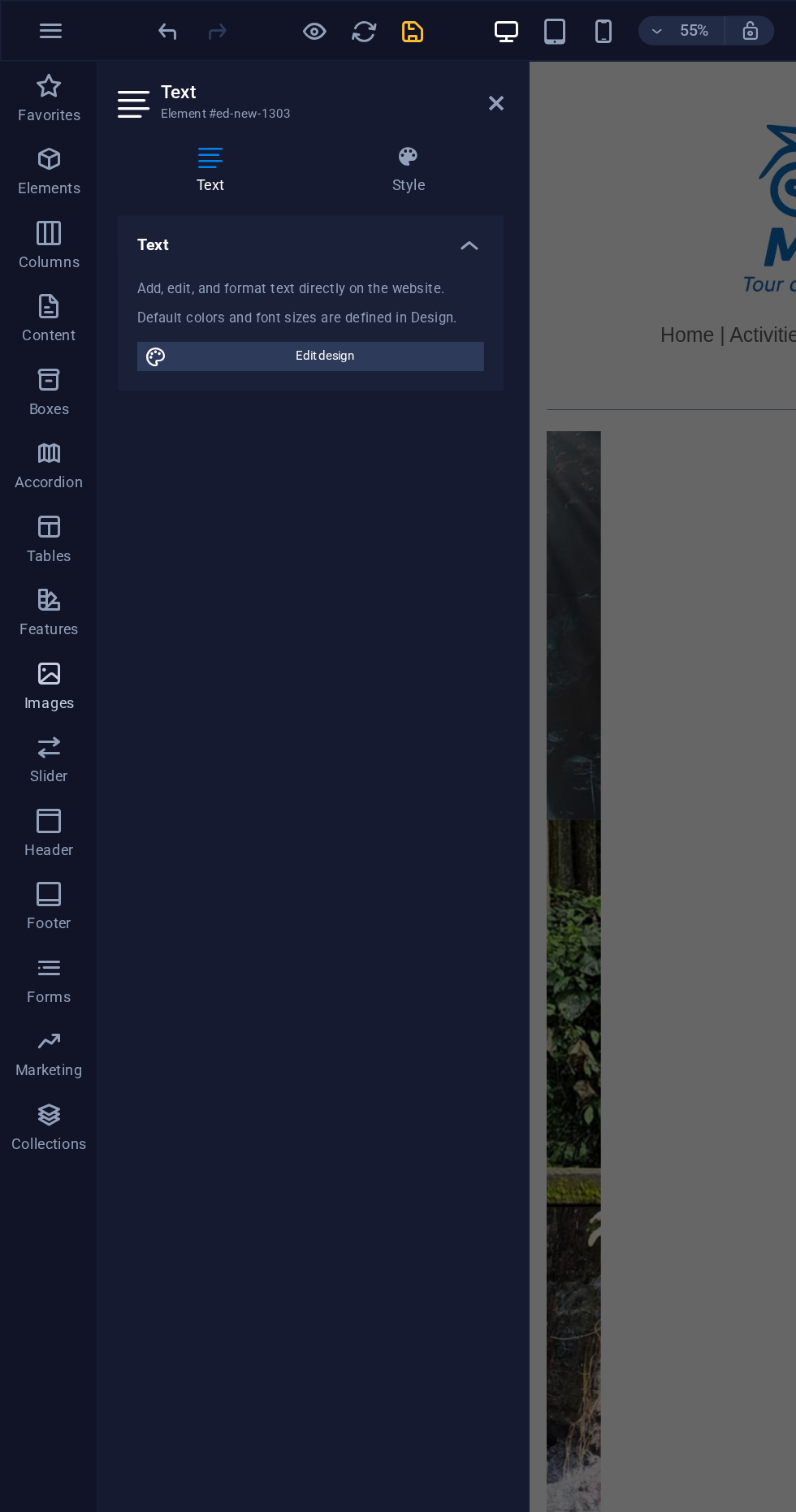
click at [26, 467] on p "Images" at bounding box center [33, 465] width 33 height 13
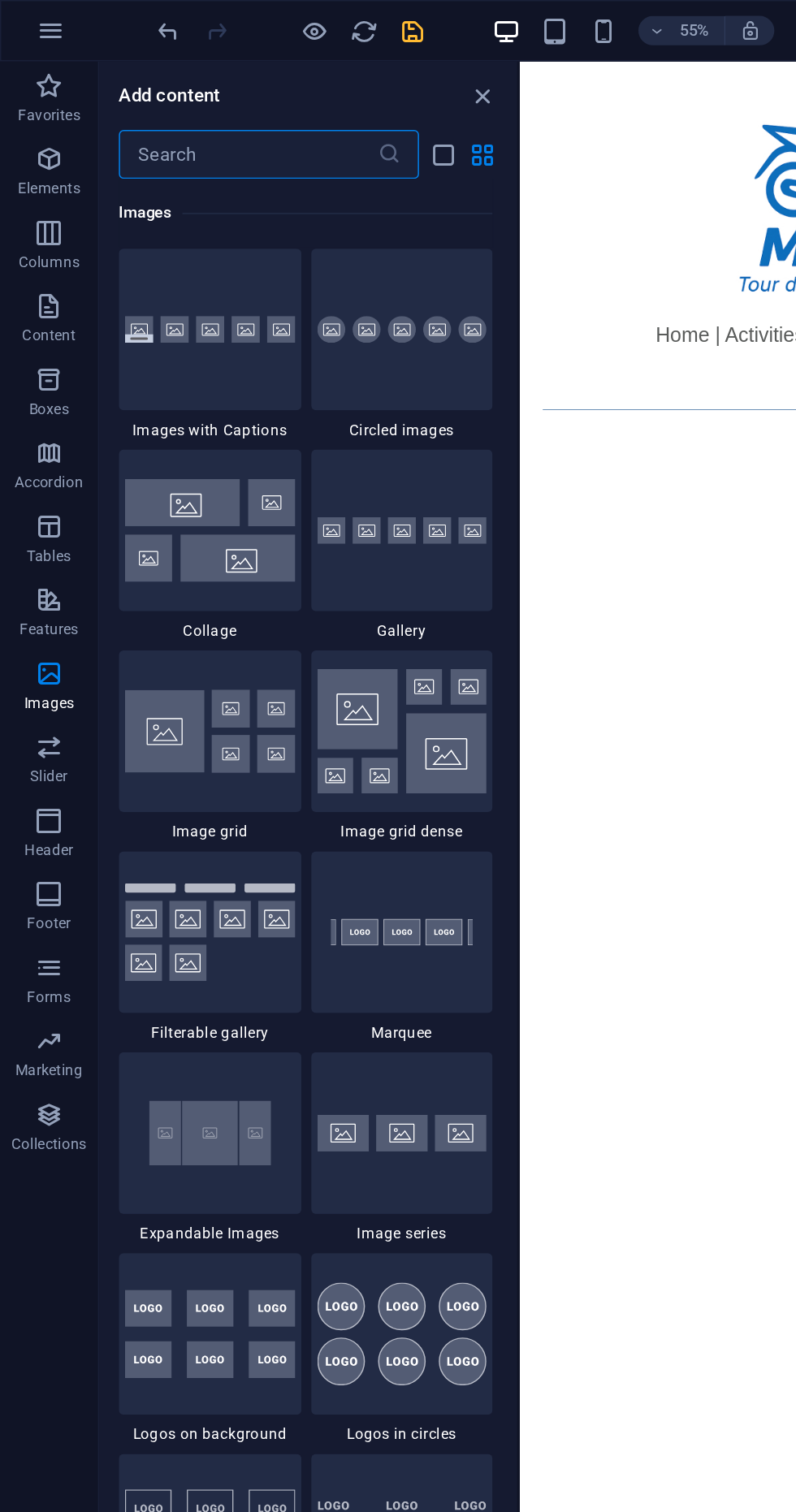
click at [93, 53] on div "Add content ​ Favorites 1 Star Headline 1 Star Container Elements 1 Star Headli…" at bounding box center [204, 764] width 277 height 1446
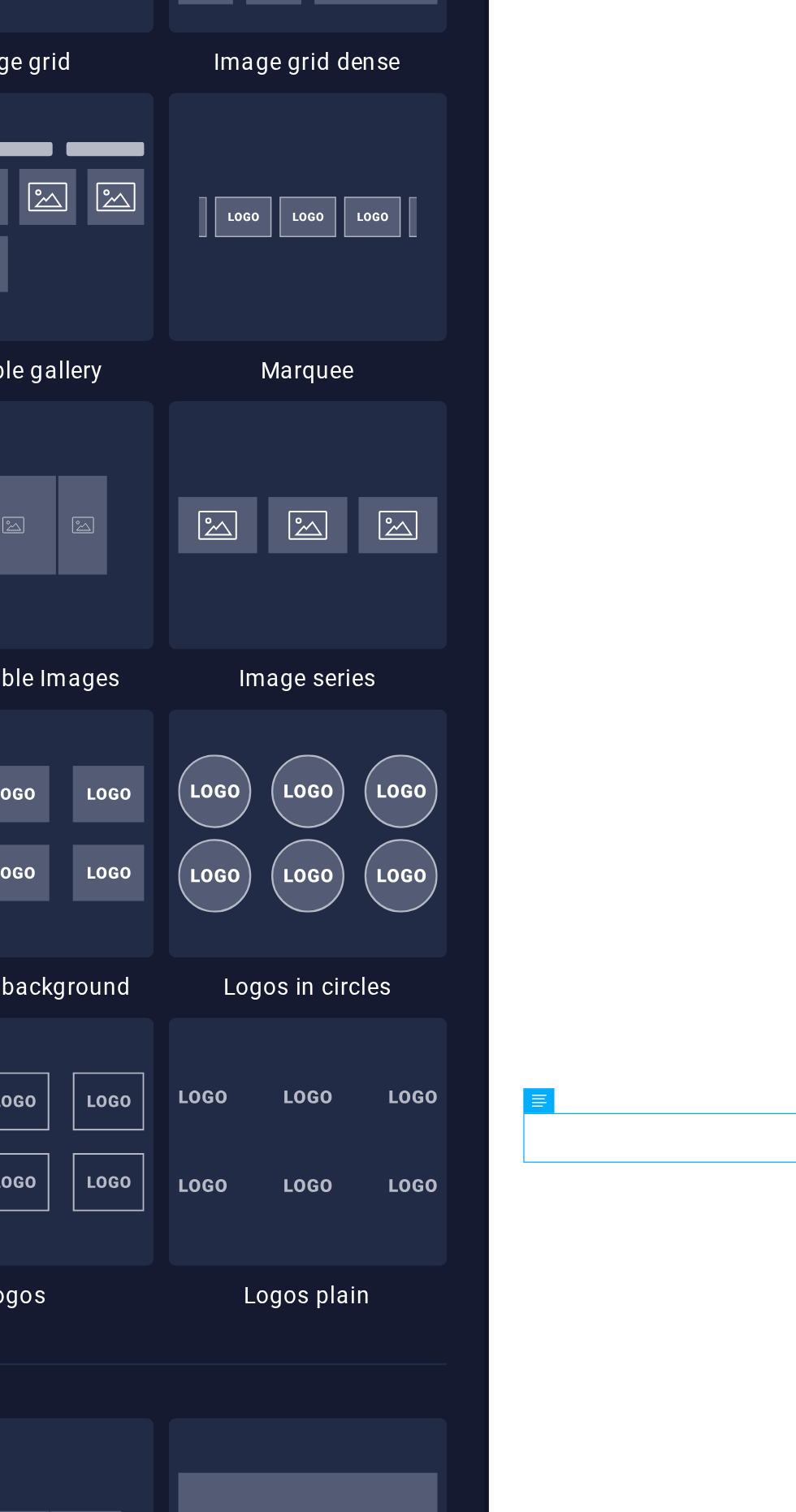
scroll to position [7937, 0]
